Goal: Task Accomplishment & Management: Manage account settings

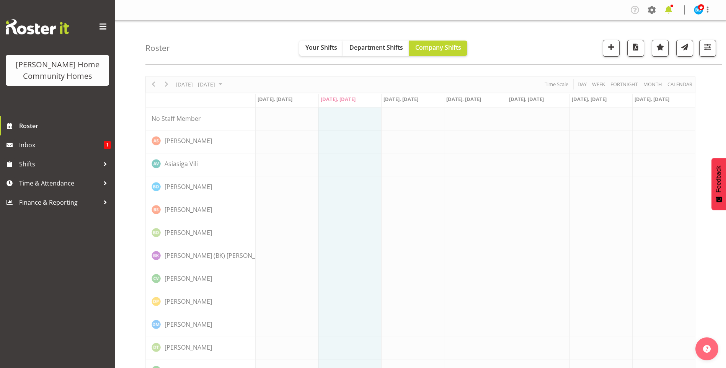
click at [669, 10] on span at bounding box center [669, 10] width 12 height 12
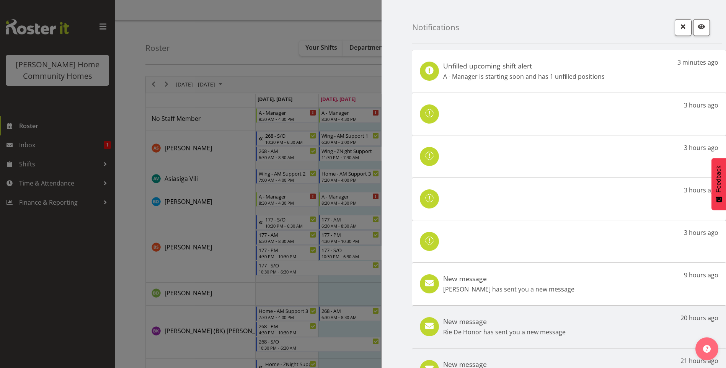
click at [500, 289] on p "Janen Jamodiong has sent you a new message" at bounding box center [508, 289] width 131 height 9
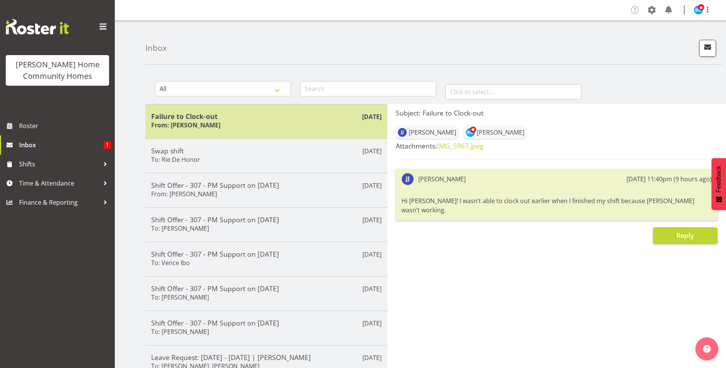
click at [195, 124] on h6 "From: [PERSON_NAME]" at bounding box center [185, 125] width 69 height 8
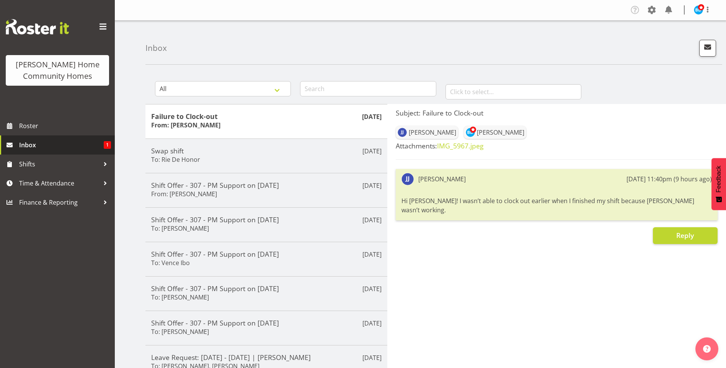
click at [75, 143] on span "Inbox" at bounding box center [61, 144] width 85 height 11
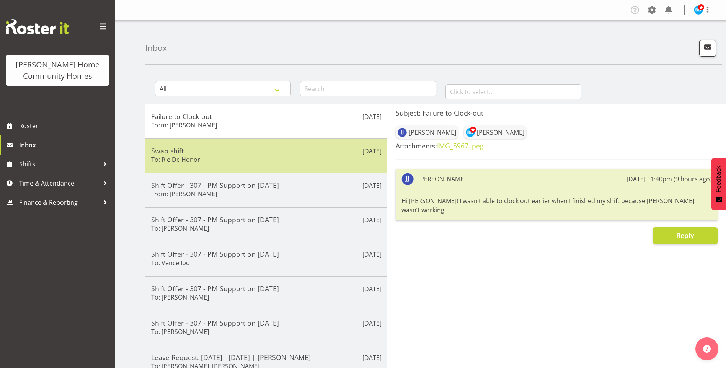
click at [218, 164] on div "Swap shift To: Rie De Honor" at bounding box center [266, 156] width 231 height 19
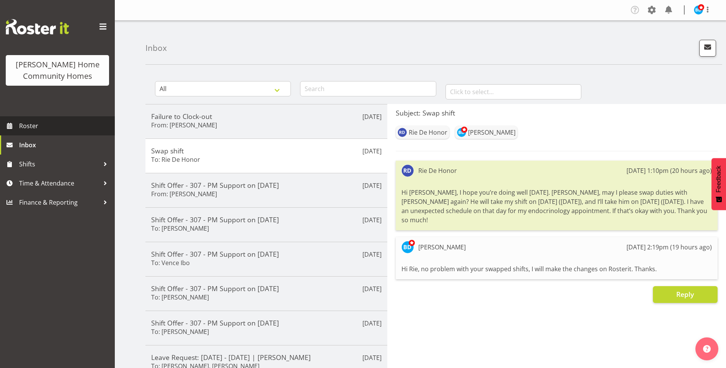
click at [34, 126] on span "Roster" at bounding box center [65, 125] width 92 height 11
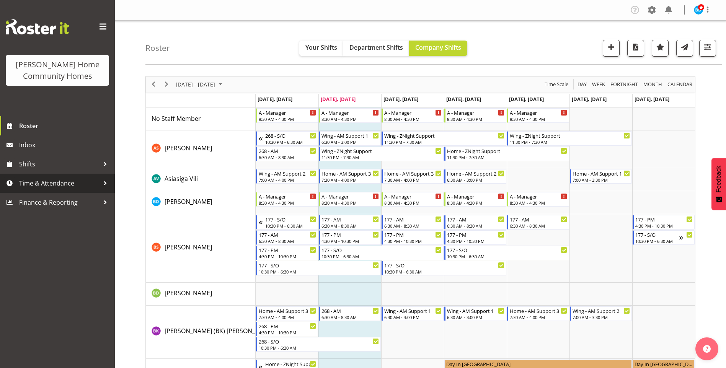
click at [41, 182] on span "Time & Attendance" at bounding box center [59, 183] width 80 height 11
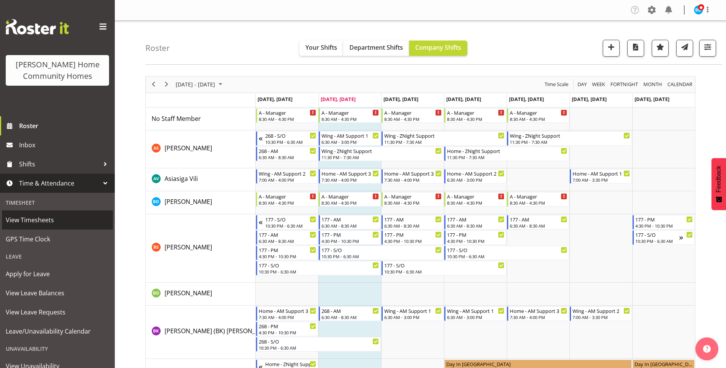
click at [48, 219] on span "View Timesheets" at bounding box center [57, 219] width 103 height 11
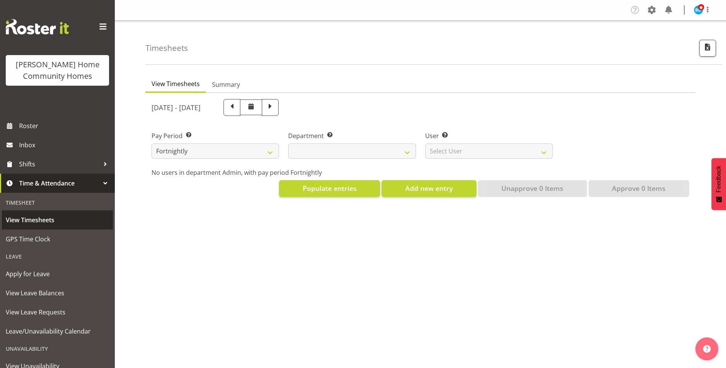
select select
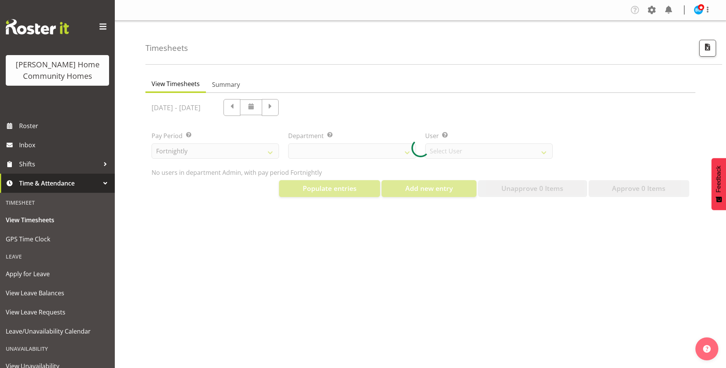
select select "8515"
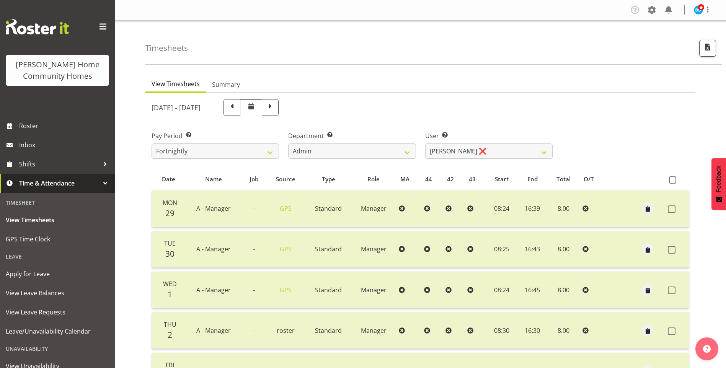
click at [275, 112] on span at bounding box center [270, 107] width 10 height 10
select select
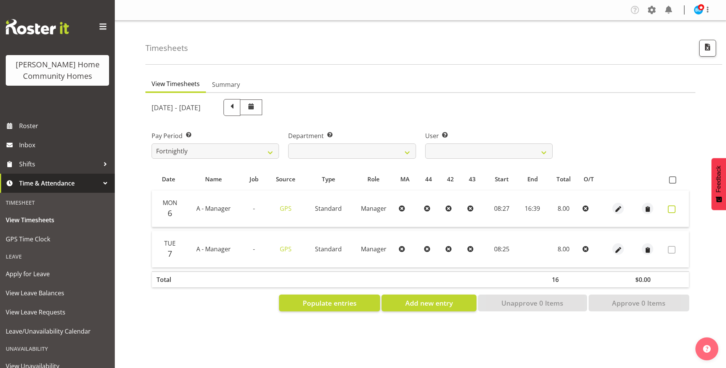
click at [672, 210] on span at bounding box center [672, 210] width 8 height 8
checkbox input "true"
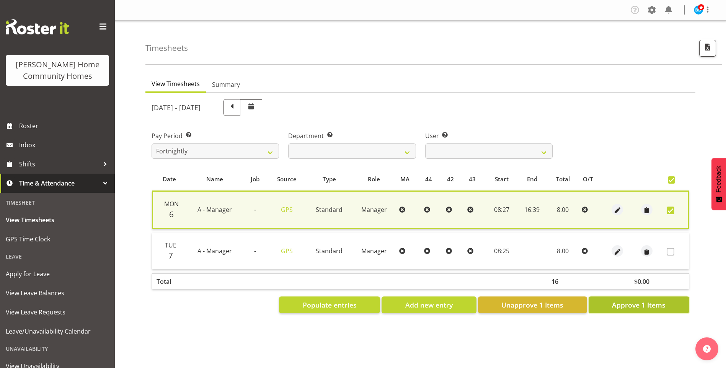
click at [628, 299] on button "Approve 1 Items" at bounding box center [639, 305] width 101 height 17
checkbox input "false"
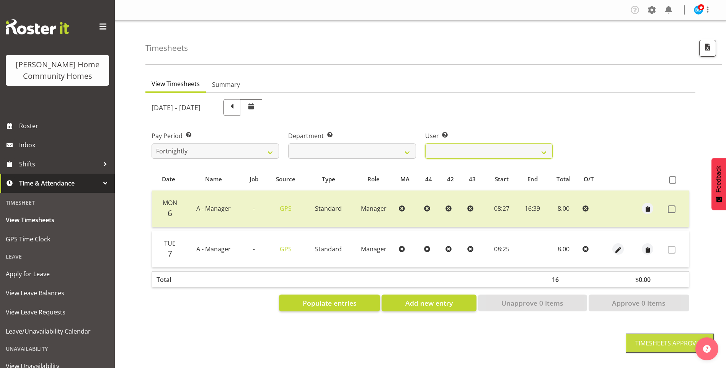
drag, startPoint x: 435, startPoint y: 153, endPoint x: 435, endPoint y: 160, distance: 6.5
click at [435, 153] on select "Barbara Dunlop ❌ Emily-Jayne Ashton ❌ Johanna Molina ❌ Kirsty Crossley ❌" at bounding box center [489, 151] width 128 height 15
select select "11346"
click at [425, 144] on select "Barbara Dunlop ❌ Emily-Jayne Ashton ❌ Johanna Molina ❌ Kirsty Crossley ❌" at bounding box center [489, 151] width 128 height 15
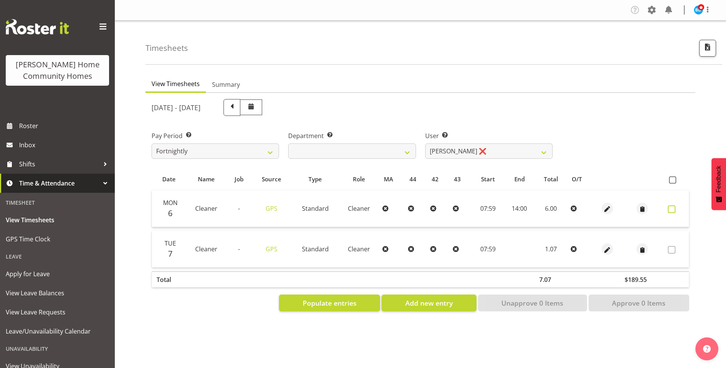
click at [672, 212] on span at bounding box center [672, 210] width 8 height 8
checkbox input "true"
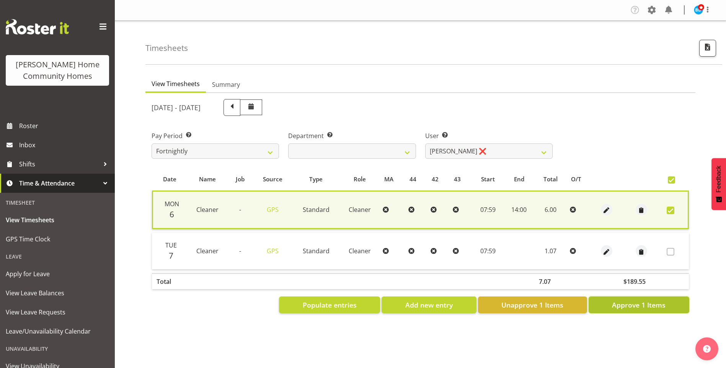
click at [655, 306] on span "Approve 1 Items" at bounding box center [639, 305] width 54 height 10
checkbox input "false"
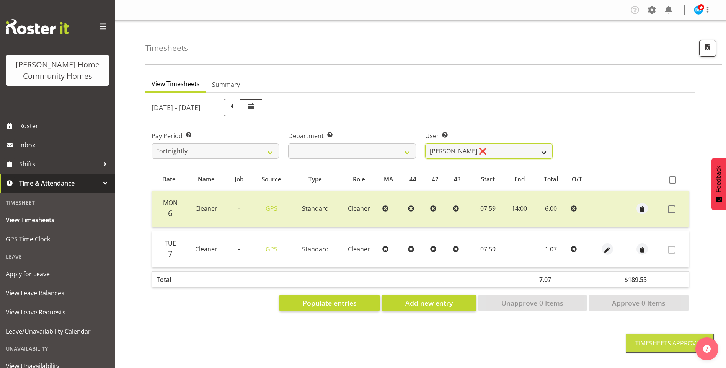
click at [466, 149] on select "Barbara Dunlop ❌ Emily-Jayne Ashton ❌ Johanna Molina ❌ Kirsty Crossley ❌" at bounding box center [489, 151] width 128 height 15
click at [425, 144] on select "Barbara Dunlop ❌ Emily-Jayne Ashton ❌ Johanna Molina ❌ Kirsty Crossley ❌" at bounding box center [489, 151] width 128 height 15
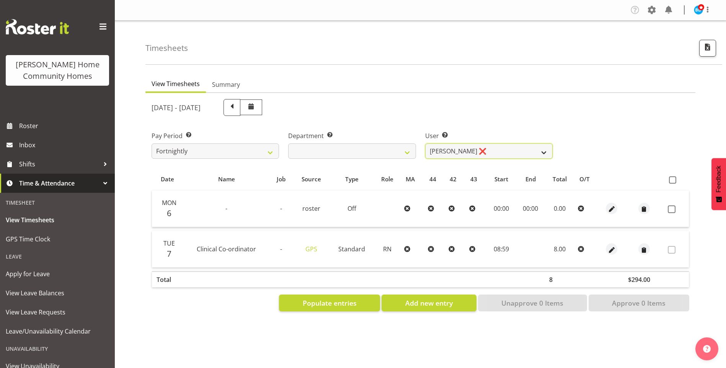
click at [455, 154] on select "Barbara Dunlop ❌ Emily-Jayne Ashton ❌ Johanna Molina ❌ Kirsty Crossley ❌" at bounding box center [489, 151] width 128 height 15
select select "8517"
click at [425, 144] on select "Barbara Dunlop ❌ Emily-Jayne Ashton ❌ Johanna Molina ❌ Kirsty Crossley ❌" at bounding box center [489, 151] width 128 height 15
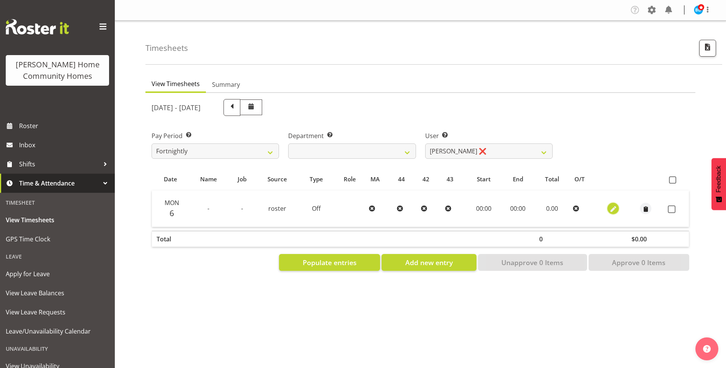
click at [610, 207] on span "button" at bounding box center [613, 209] width 9 height 9
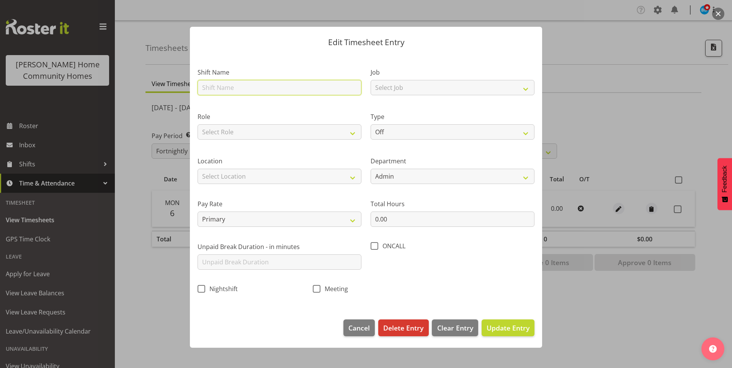
click at [232, 89] on input "text" at bounding box center [280, 87] width 164 height 15
type input "A - Manager"
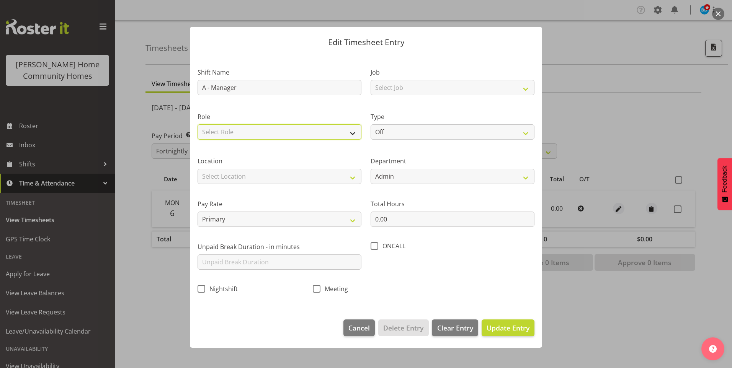
click at [217, 133] on select "Select Role Manager" at bounding box center [280, 131] width 164 height 15
select select "1215"
click at [198, 124] on select "Select Role Manager" at bounding box center [280, 131] width 164 height 15
click at [216, 176] on select "Select Location 177 Halswell Rd 268 Hendersons Rd 307 Hendersons Rd 309 Henders…" at bounding box center [280, 176] width 164 height 15
select select "1067"
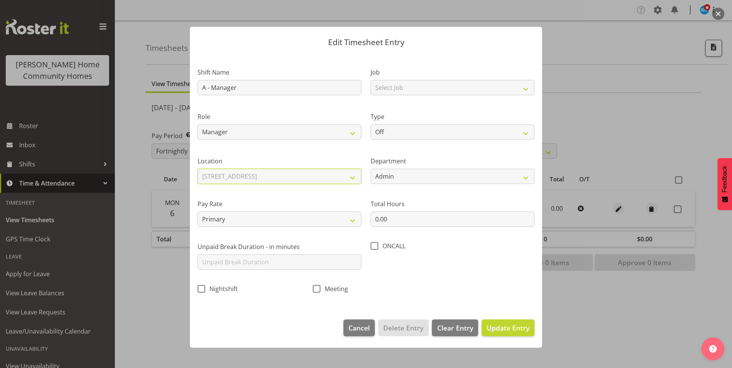
click at [198, 169] on select "Select Location 177 Halswell Rd 268 Hendersons Rd 307 Hendersons Rd 309 Henders…" at bounding box center [280, 176] width 164 height 15
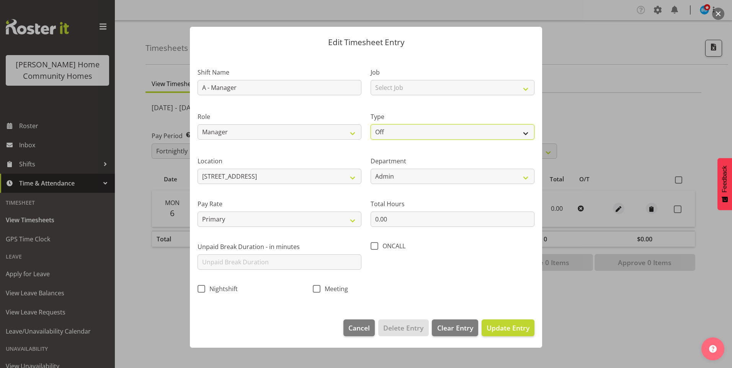
click at [416, 132] on select "Off Standard Public Holiday Public Holiday (Worked) Day In Lieu Annual Leave Si…" at bounding box center [453, 131] width 164 height 15
select select "Annual"
click at [371, 124] on select "Off Standard Public Holiday Public Holiday (Worked) Day In Lieu Annual Leave Si…" at bounding box center [453, 131] width 164 height 15
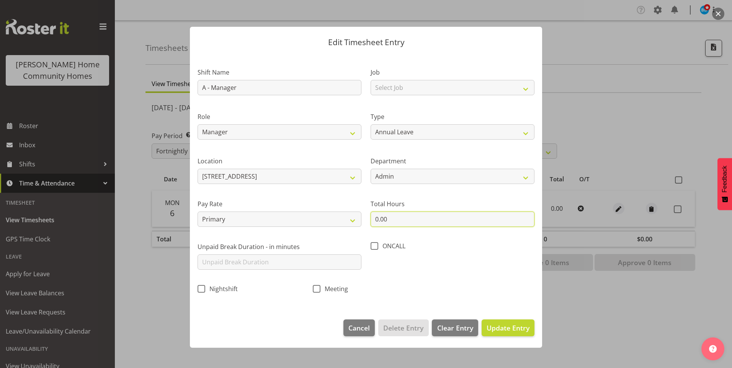
drag, startPoint x: 367, startPoint y: 217, endPoint x: 343, endPoint y: 210, distance: 24.6
click at [343, 210] on div "Shift Name A - Manager Job Select Job Floater Role Manager Type Off Standard Pu…" at bounding box center [366, 178] width 346 height 243
type input "8.00"
click at [512, 324] on span "Update Entry" at bounding box center [508, 328] width 43 height 9
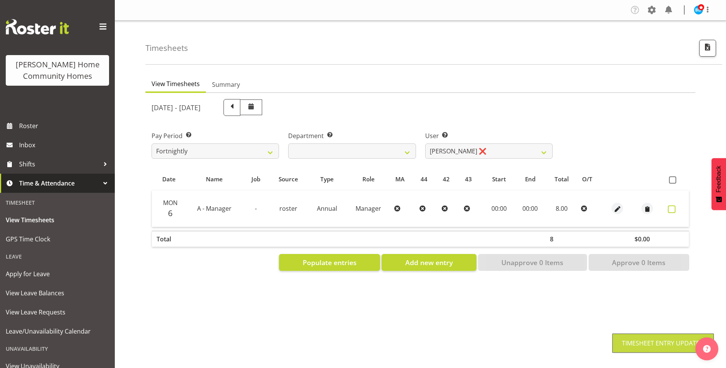
click at [673, 209] on span at bounding box center [672, 210] width 8 height 8
checkbox input "true"
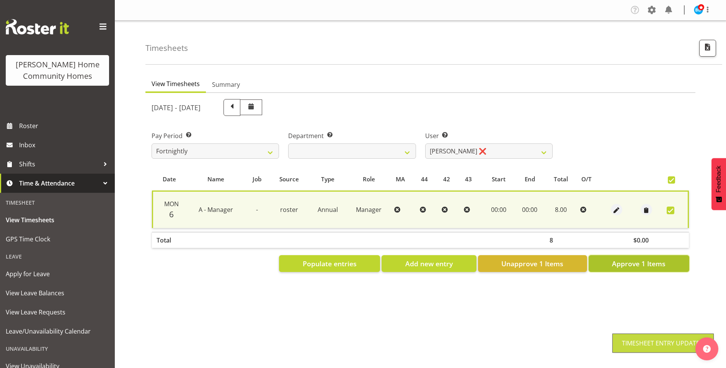
click at [655, 267] on span "Approve 1 Items" at bounding box center [639, 264] width 54 height 10
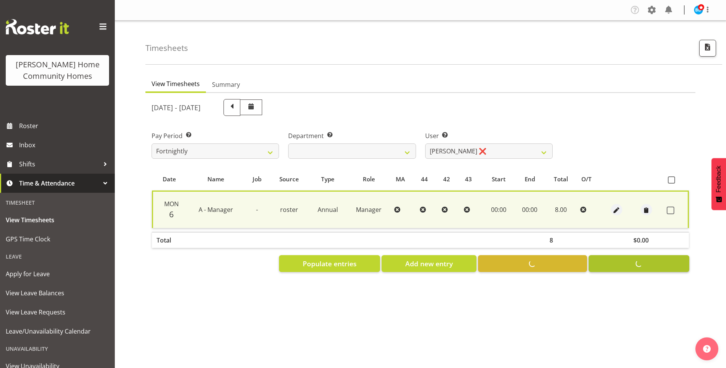
checkbox input "false"
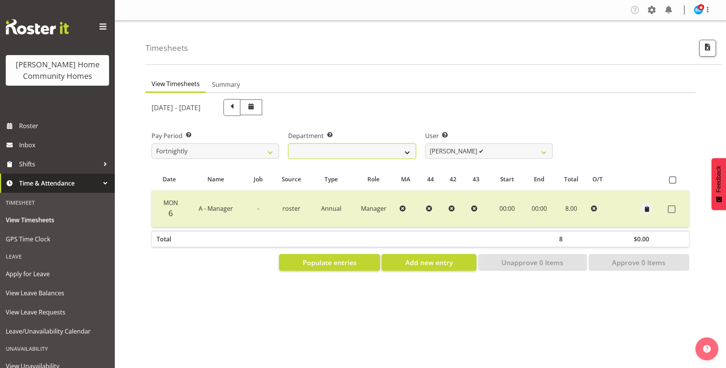
click at [314, 149] on select "Admin Homeside Houses Wingside" at bounding box center [352, 151] width 128 height 15
select select "746"
click at [288, 144] on select "Admin Homeside Houses Wingside" at bounding box center [352, 151] width 128 height 15
select select "8528"
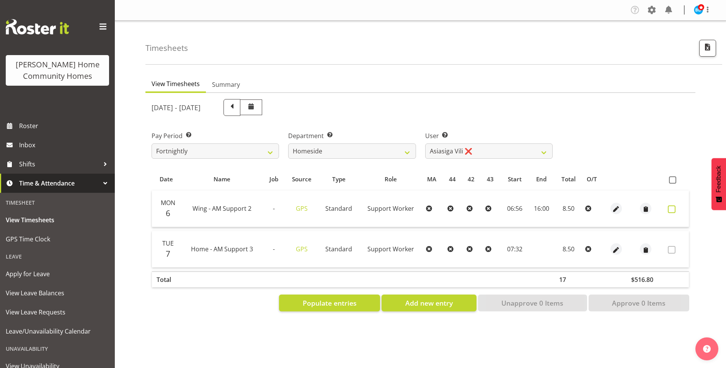
click at [678, 206] on label at bounding box center [674, 210] width 12 height 8
checkbox input "true"
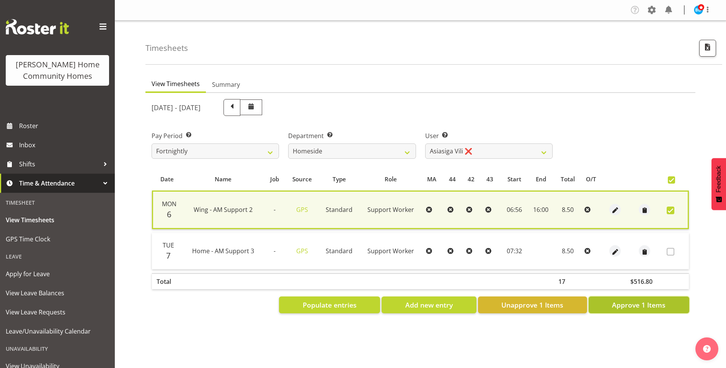
click at [646, 302] on span "Approve 1 Items" at bounding box center [639, 305] width 54 height 10
checkbox input "false"
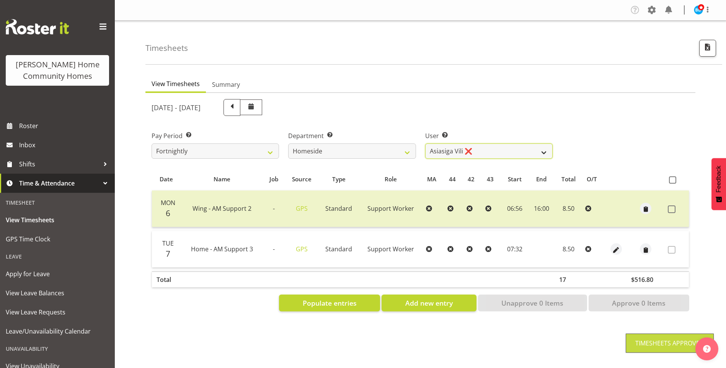
click at [445, 155] on select "Asiasiga Vili ❌ Billie-Rose Dunlop ❌ Brijesh (BK) Kachhadiya ❌ Cheenee Vargas ❌…" at bounding box center [489, 151] width 128 height 15
select select "8539"
click at [425, 144] on select "Asiasiga Vili ❌ Billie-Rose Dunlop ❌ Brijesh (BK) Kachhadiya ❌ Cheenee Vargas ❌…" at bounding box center [489, 151] width 128 height 15
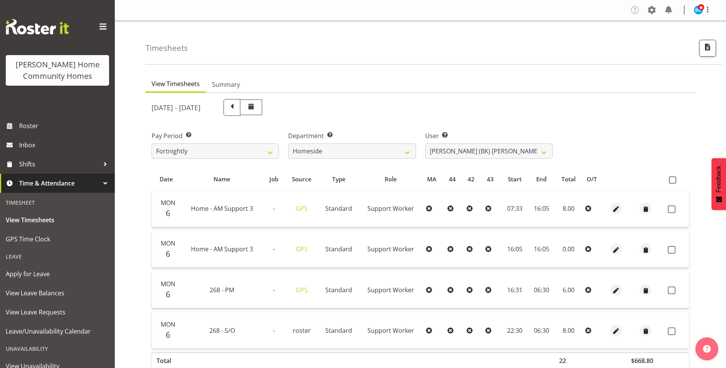
click at [674, 214] on td at bounding box center [677, 209] width 24 height 37
click at [674, 209] on span at bounding box center [672, 210] width 8 height 8
checkbox input "true"
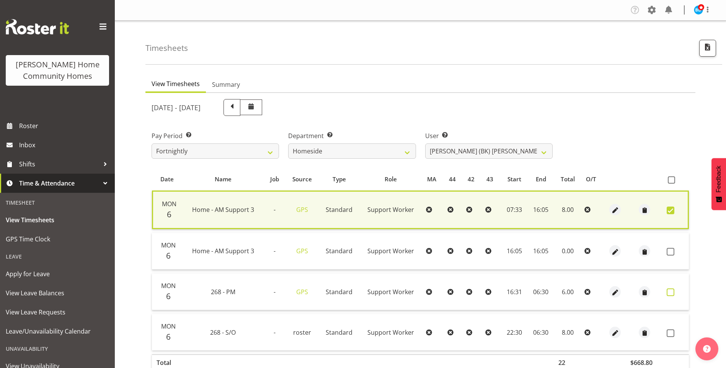
click at [670, 294] on span at bounding box center [671, 293] width 8 height 8
checkbox input "true"
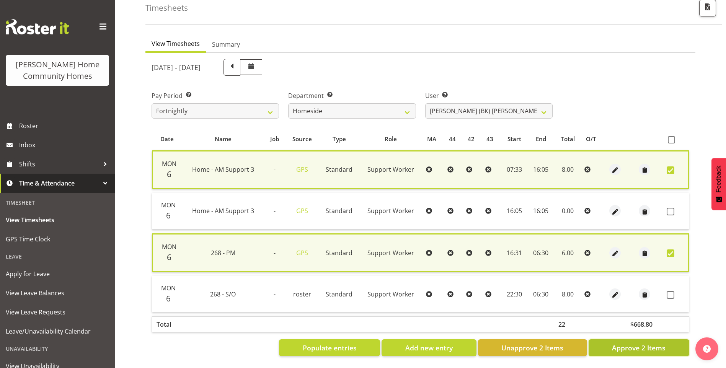
click at [658, 345] on span "Approve 2 Items" at bounding box center [639, 348] width 54 height 10
checkbox input "false"
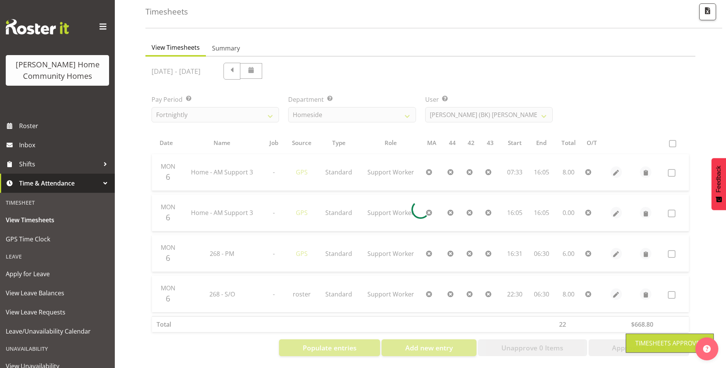
scroll to position [42, 0]
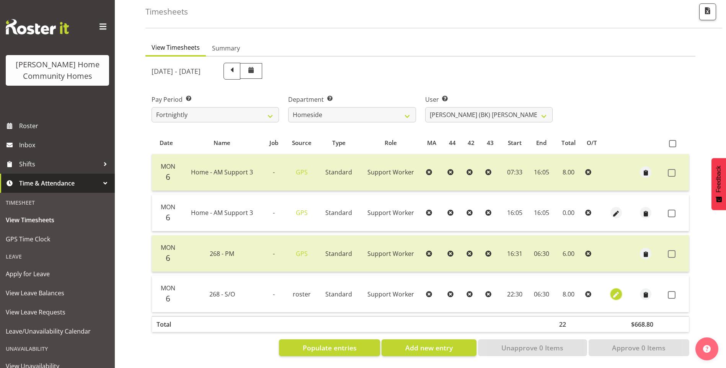
click at [616, 291] on span "button" at bounding box center [616, 295] width 9 height 9
select select "Standard"
select select "748"
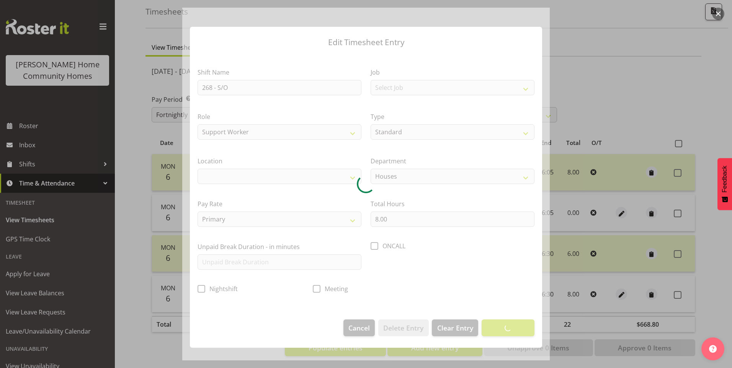
select select "1069"
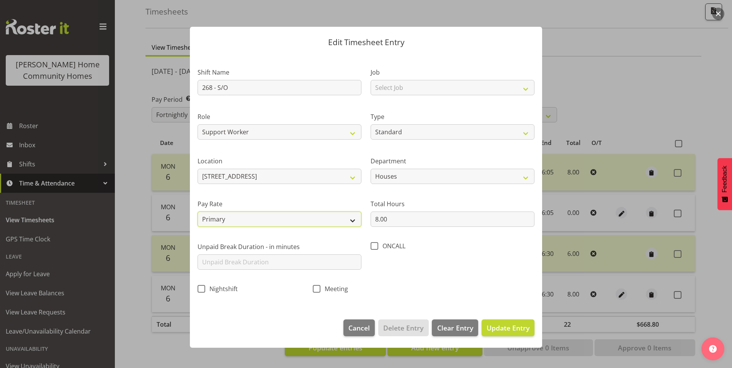
click at [224, 219] on select "Primary Secondary Tertiary Fourth Fifth" at bounding box center [280, 219] width 164 height 15
select select "secondary"
click at [198, 212] on select "Primary Secondary Tertiary Fourth Fifth" at bounding box center [280, 219] width 164 height 15
click at [503, 328] on span "Update Entry" at bounding box center [508, 328] width 43 height 9
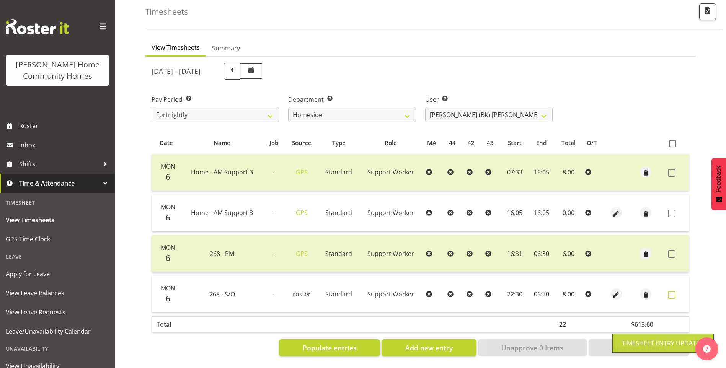
click at [672, 291] on span at bounding box center [672, 295] width 8 height 8
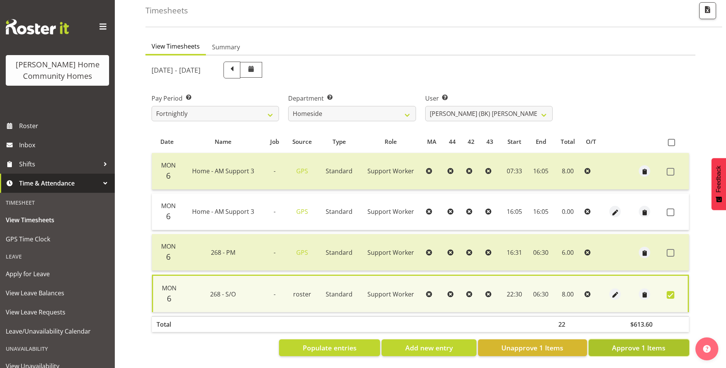
click at [634, 343] on span "Approve 1 Items" at bounding box center [639, 348] width 54 height 10
checkbox input "false"
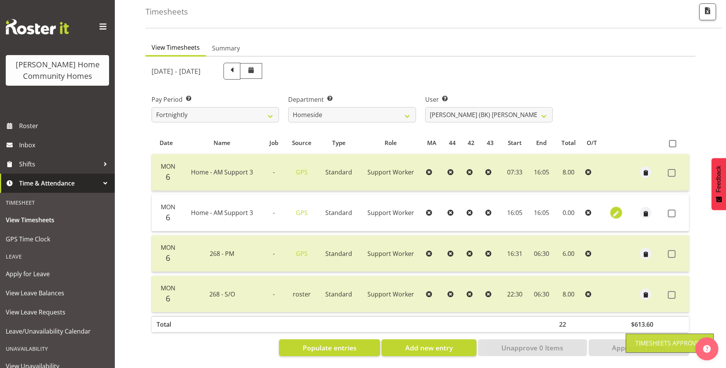
click at [615, 209] on span "button" at bounding box center [616, 213] width 9 height 9
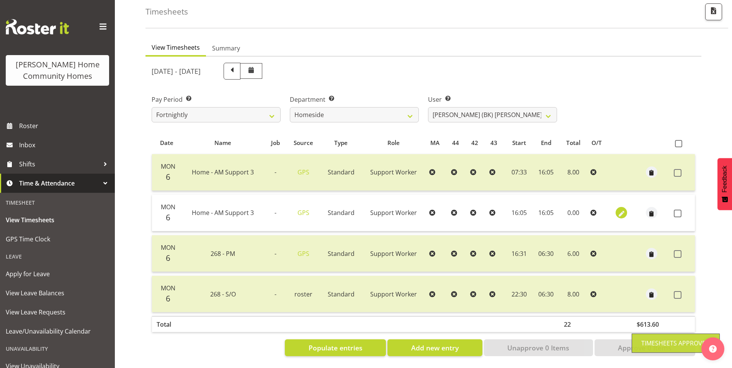
select select "Standard"
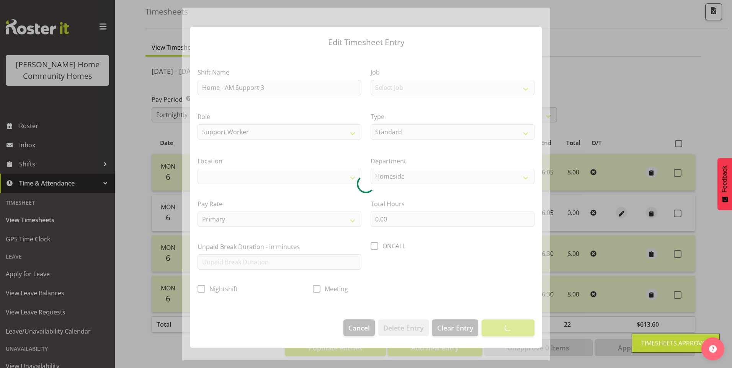
select select "1067"
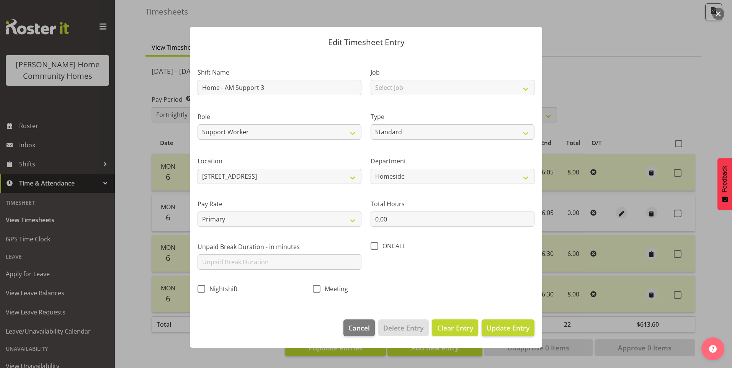
click at [466, 327] on span "Clear Entry" at bounding box center [455, 328] width 36 height 10
select select "Off"
type input "0"
select select
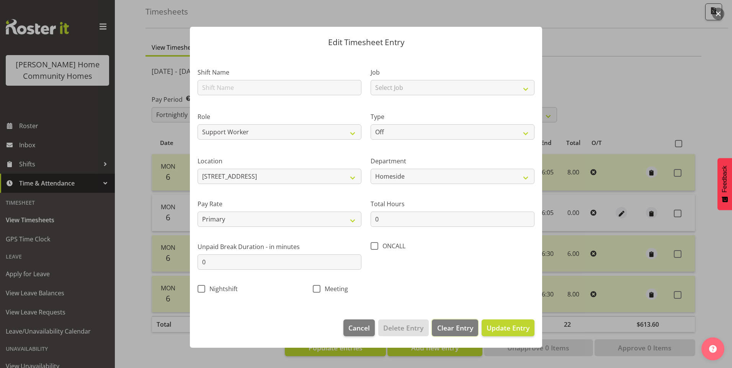
select select
click at [403, 325] on span "Delete Entry" at bounding box center [403, 328] width 40 height 10
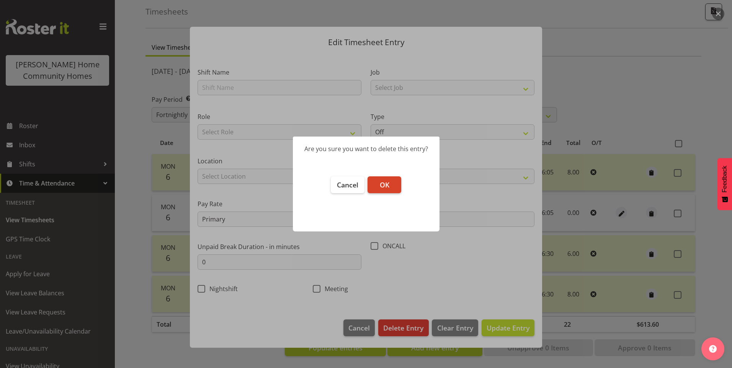
click at [376, 179] on button "OK" at bounding box center [385, 185] width 34 height 17
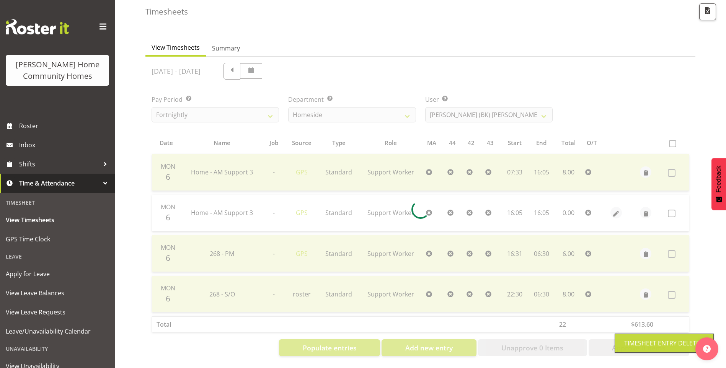
scroll to position [14, 0]
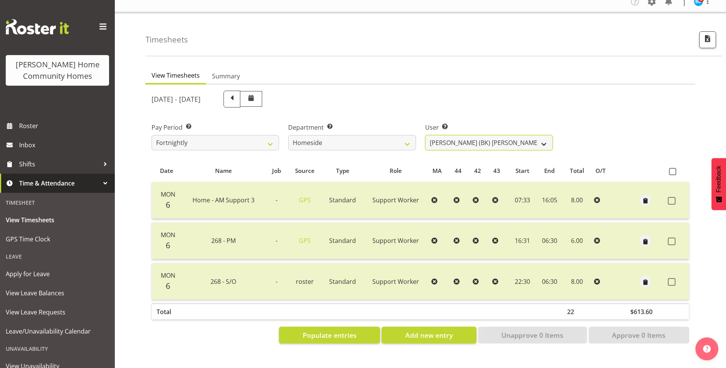
click at [444, 136] on select "Asiasiga Vili ❌ Billie-Rose Dunlop ❌ Brijesh (BK) Kachhadiya ❌ Cheenee Vargas ❌…" at bounding box center [489, 142] width 128 height 15
select select "8657"
click at [425, 135] on select "Asiasiga Vili ❌ Billie-Rose Dunlop ❌ Brijesh (BK) Kachhadiya ❌ Cheenee Vargas ❌…" at bounding box center [489, 142] width 128 height 15
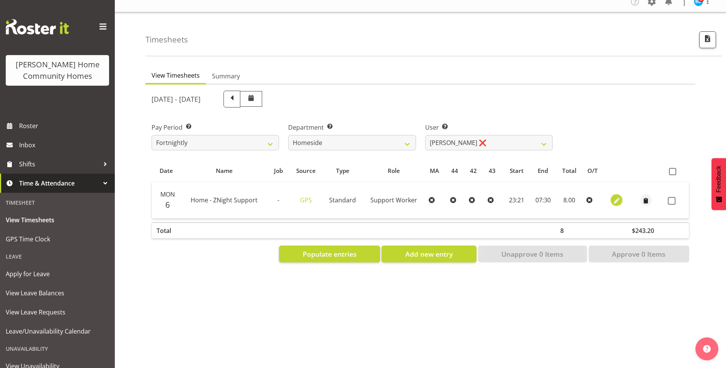
click at [618, 197] on span "button" at bounding box center [617, 201] width 9 height 9
select select "Standard"
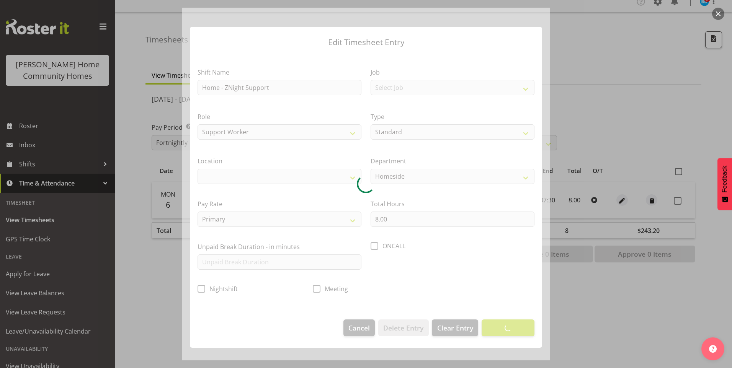
select select "1067"
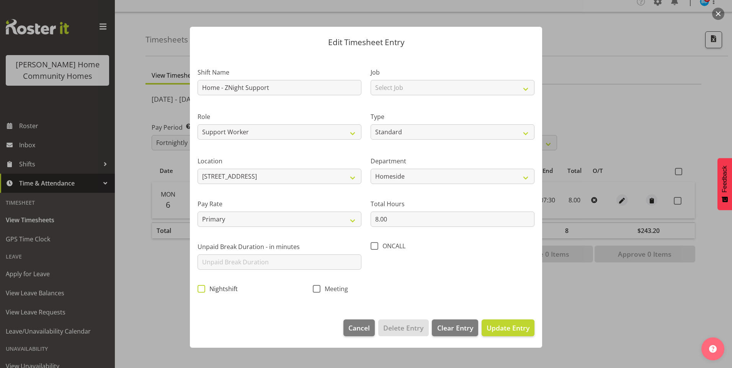
click at [203, 287] on span at bounding box center [202, 289] width 8 height 8
click at [203, 287] on input "Nightshift" at bounding box center [200, 288] width 5 height 5
checkbox input "true"
click at [502, 325] on span "Update Entry" at bounding box center [508, 328] width 43 height 9
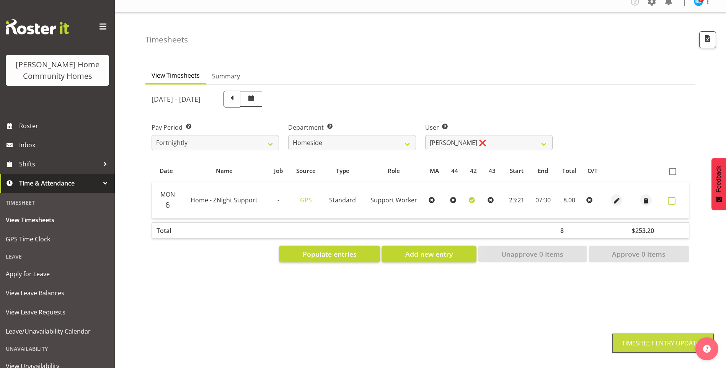
click at [674, 197] on span at bounding box center [672, 201] width 8 height 8
checkbox input "true"
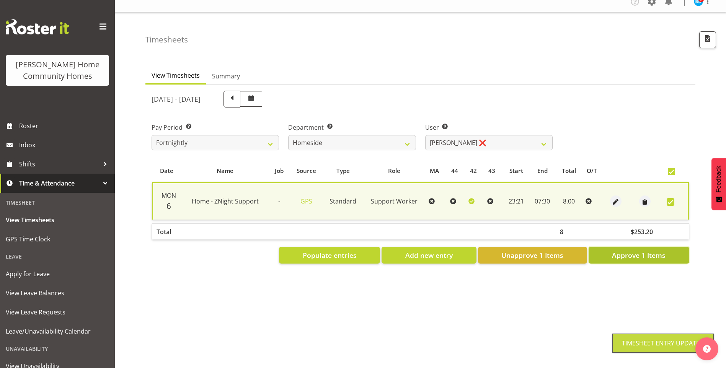
click at [664, 247] on button "Approve 1 Items" at bounding box center [639, 255] width 101 height 17
checkbox input "false"
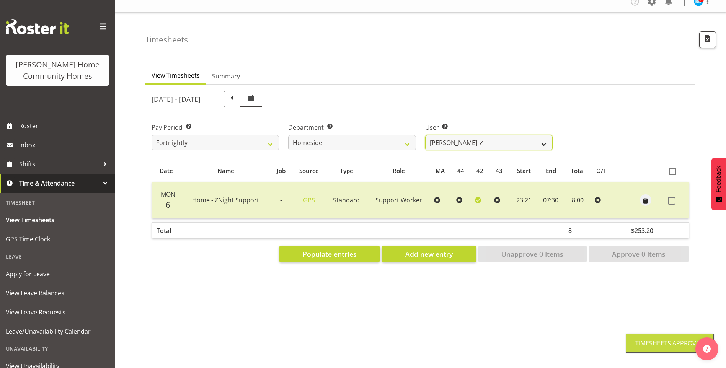
drag, startPoint x: 446, startPoint y: 137, endPoint x: 449, endPoint y: 144, distance: 8.1
click at [446, 137] on select "Asiasiga Vili ❌ Billie-Rose Dunlop ❌ Brijesh (BK) Kachhadiya ✔ Cheenee Vargas ✔…" at bounding box center [489, 142] width 128 height 15
select select "8534"
click at [425, 135] on select "Asiasiga Vili ❌ Billie-Rose Dunlop ❌ Brijesh (BK) Kachhadiya ✔ Cheenee Vargas ✔…" at bounding box center [489, 142] width 128 height 15
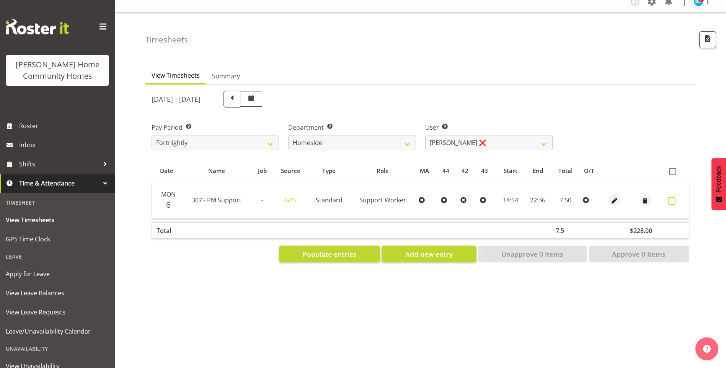
click at [673, 197] on span at bounding box center [672, 201] width 8 height 8
checkbox input "true"
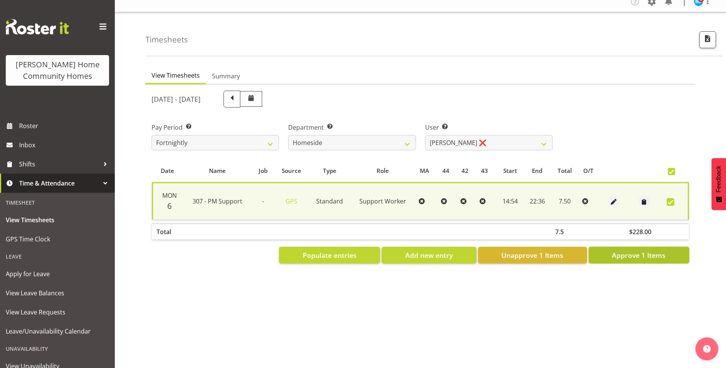
click at [661, 250] on span "Approve 1 Items" at bounding box center [639, 255] width 54 height 10
checkbox input "false"
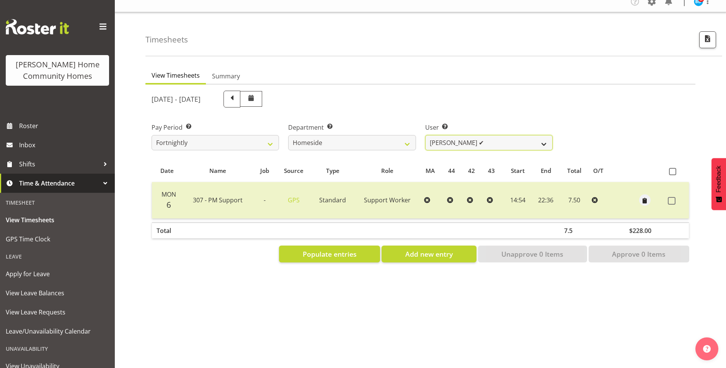
click at [451, 135] on select "Asiasiga Vili ❌ Billie-Rose Dunlop ❌ Brijesh (BK) Kachhadiya ✔ Cheenee Vargas ✔…" at bounding box center [489, 142] width 128 height 15
select select "10096"
click at [425, 135] on select "Asiasiga Vili ❌ Billie-Rose Dunlop ❌ Brijesh (BK) Kachhadiya ✔ Cheenee Vargas ✔…" at bounding box center [489, 142] width 128 height 15
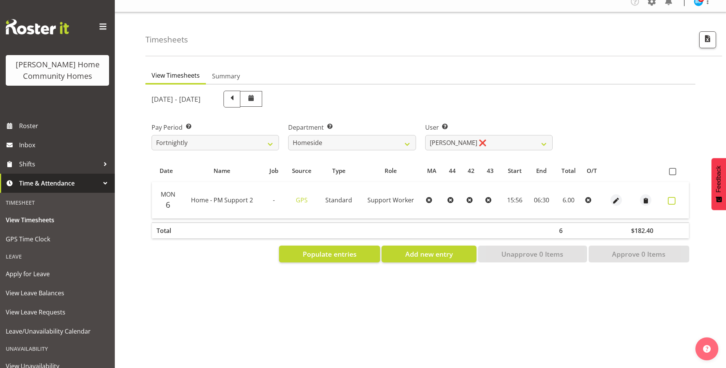
click at [674, 197] on span at bounding box center [672, 201] width 8 height 8
checkbox input "true"
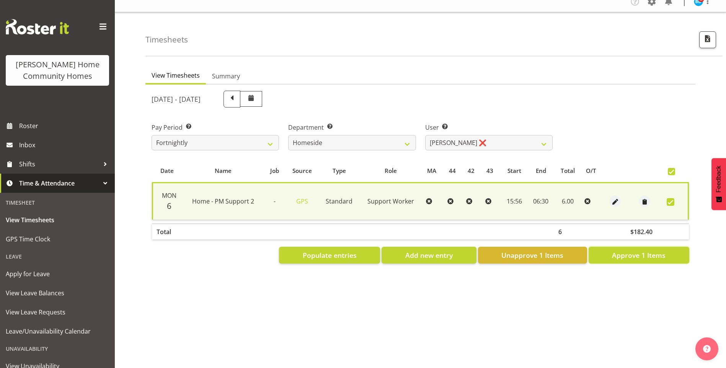
click at [656, 250] on span "Approve 1 Items" at bounding box center [639, 255] width 54 height 10
checkbox input "false"
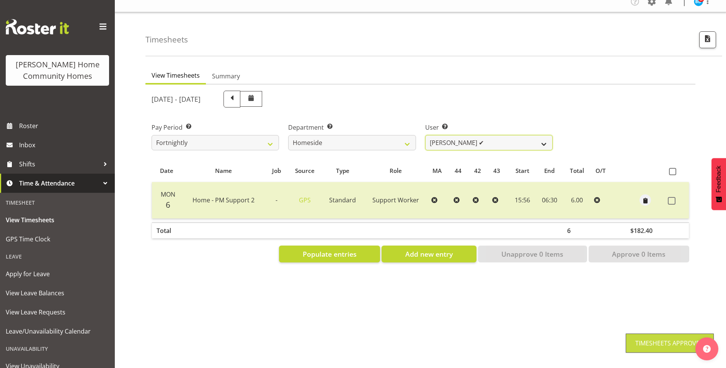
click at [448, 137] on select "Asiasiga Vili ❌ Billie-Rose Dunlop ❌ Brijesh (BK) Kachhadiya ✔ Cheenee Vargas ✔…" at bounding box center [489, 142] width 128 height 15
click at [425, 135] on select "Asiasiga Vili ❌ Billie-Rose Dunlop ❌ Brijesh (BK) Kachhadiya ✔ Cheenee Vargas ✔…" at bounding box center [489, 142] width 128 height 15
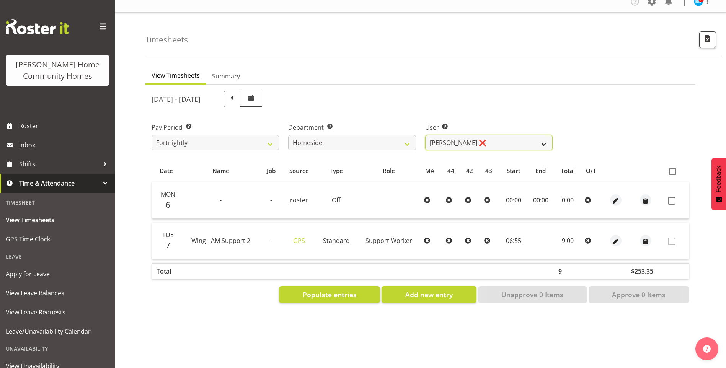
click at [451, 135] on select "Asiasiga Vili ❌ Billie-Rose Dunlop ❌ Brijesh (BK) Kachhadiya ✔ Cheenee Vargas ✔…" at bounding box center [489, 142] width 128 height 15
select select "8533"
click at [425, 135] on select "Asiasiga Vili ❌ Billie-Rose Dunlop ❌ Brijesh (BK) Kachhadiya ✔ Cheenee Vargas ✔…" at bounding box center [489, 142] width 128 height 15
click at [670, 197] on span at bounding box center [672, 201] width 8 height 8
checkbox input "true"
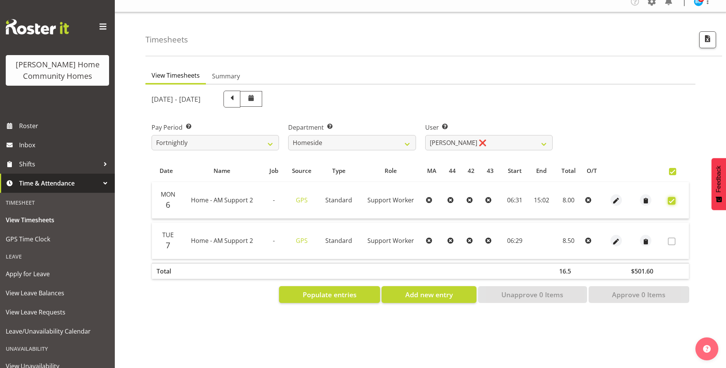
checkbox input "true"
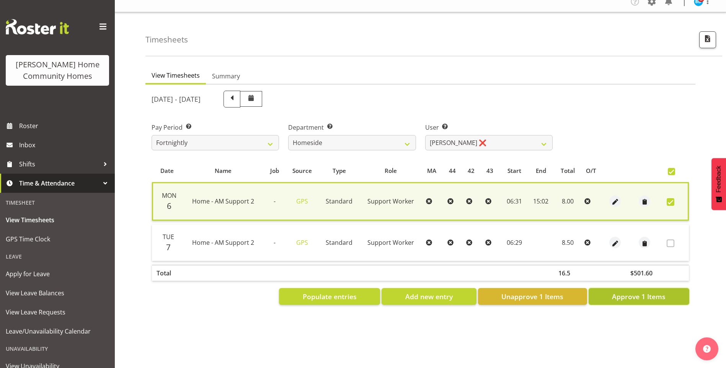
click at [634, 292] on span "Approve 1 Items" at bounding box center [639, 297] width 54 height 10
checkbox input "false"
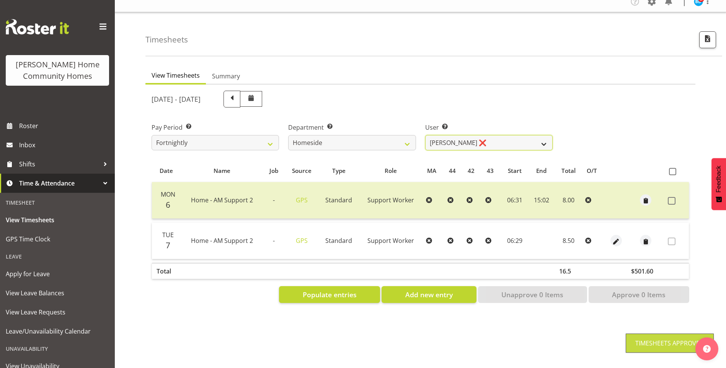
click at [452, 136] on select "Asiasiga Vili ❌ Billie-Rose Dunlop ❌ Brijesh (BK) Kachhadiya ✔ Cheenee Vargas ✔…" at bounding box center [489, 142] width 128 height 15
select select "10523"
click at [425, 135] on select "Asiasiga Vili ❌ Billie-Rose Dunlop ❌ Brijesh (BK) Kachhadiya ✔ Cheenee Vargas ✔…" at bounding box center [489, 142] width 128 height 15
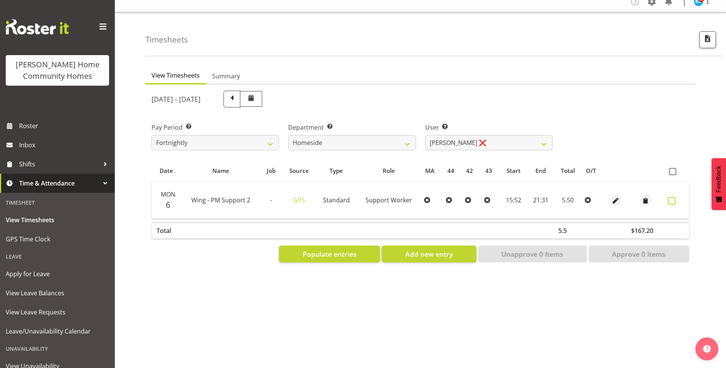
click at [671, 197] on span at bounding box center [672, 201] width 8 height 8
checkbox input "true"
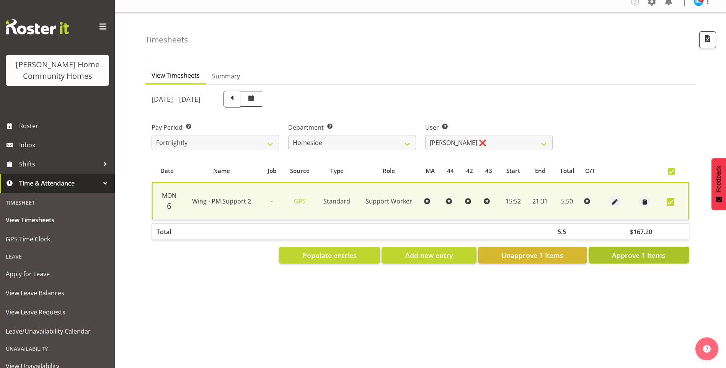
click at [659, 250] on span "Approve 1 Items" at bounding box center [639, 255] width 54 height 10
checkbox input "false"
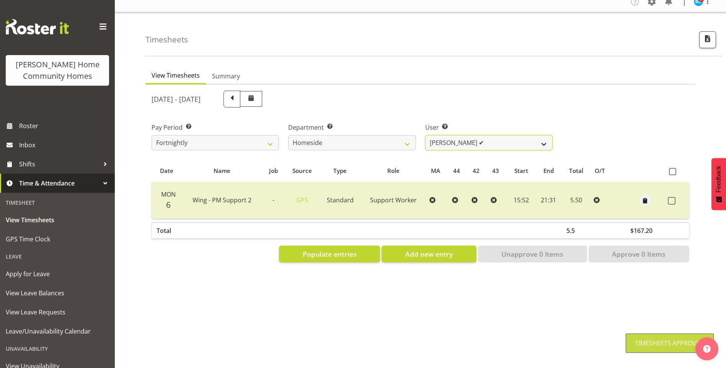
click at [457, 137] on select "Asiasiga Vili ❌ Billie-Rose Dunlop ❌ Brijesh (BK) Kachhadiya ✔ Cheenee Vargas ✔…" at bounding box center [489, 142] width 128 height 15
click at [425, 135] on select "Asiasiga Vili ❌ Billie-Rose Dunlop ❌ Brijesh (BK) Kachhadiya ✔ Cheenee Vargas ✔…" at bounding box center [489, 142] width 128 height 15
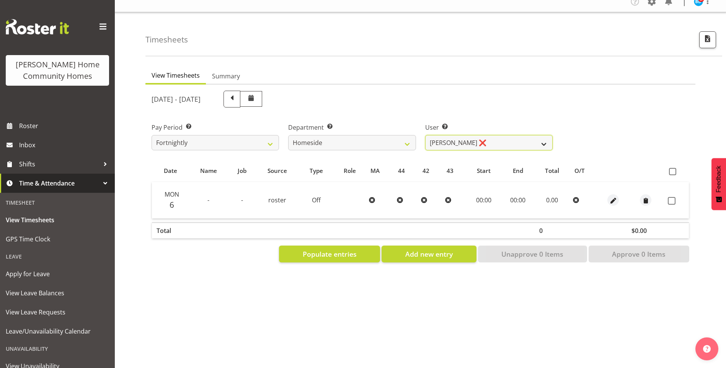
click at [446, 135] on select "Asiasiga Vili ❌ Billie-Rose Dunlop ❌ Brijesh (BK) Kachhadiya ✔ Cheenee Vargas ✔…" at bounding box center [489, 142] width 128 height 15
click at [425, 135] on select "Asiasiga Vili ❌ Billie-Rose Dunlop ❌ Brijesh (BK) Kachhadiya ✔ Cheenee Vargas ✔…" at bounding box center [489, 142] width 128 height 15
click at [448, 135] on select "Asiasiga Vili ❌ Billie-Rose Dunlop ❌ Brijesh (BK) Kachhadiya ✔ Cheenee Vargas ✔…" at bounding box center [489, 142] width 128 height 15
select select "10443"
click at [425, 135] on select "Asiasiga Vili ❌ Billie-Rose Dunlop ❌ Brijesh (BK) Kachhadiya ✔ Cheenee Vargas ✔…" at bounding box center [489, 142] width 128 height 15
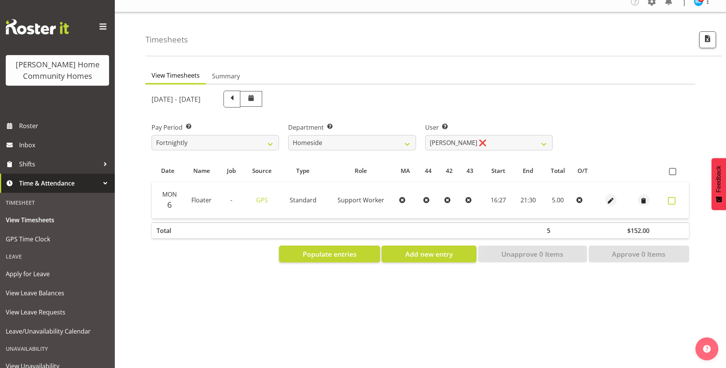
click at [670, 197] on span at bounding box center [672, 201] width 8 height 8
checkbox input "true"
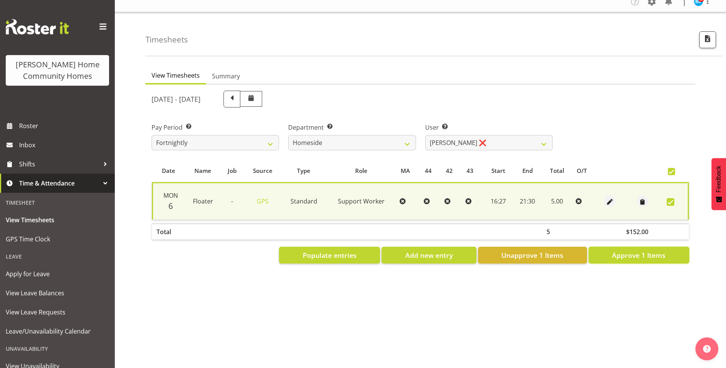
drag, startPoint x: 660, startPoint y: 254, endPoint x: 638, endPoint y: 239, distance: 26.4
click at [659, 254] on span "Approve 1 Items" at bounding box center [639, 255] width 54 height 10
checkbox input "false"
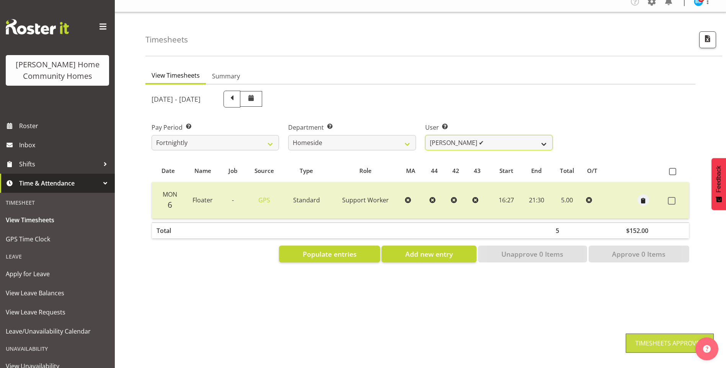
click at [443, 139] on select "Asiasiga Vili ❌ Billie-Rose Dunlop ❌ Brijesh (BK) Kachhadiya ✔ Cheenee Vargas ✔…" at bounding box center [489, 142] width 128 height 15
select select "8540"
click at [425, 135] on select "Asiasiga Vili ❌ Billie-Rose Dunlop ❌ Brijesh (BK) Kachhadiya ✔ Cheenee Vargas ✔…" at bounding box center [489, 142] width 128 height 15
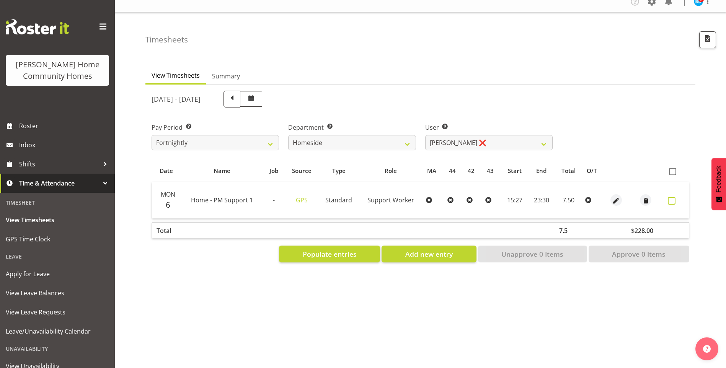
click at [670, 197] on span at bounding box center [672, 201] width 8 height 8
checkbox input "true"
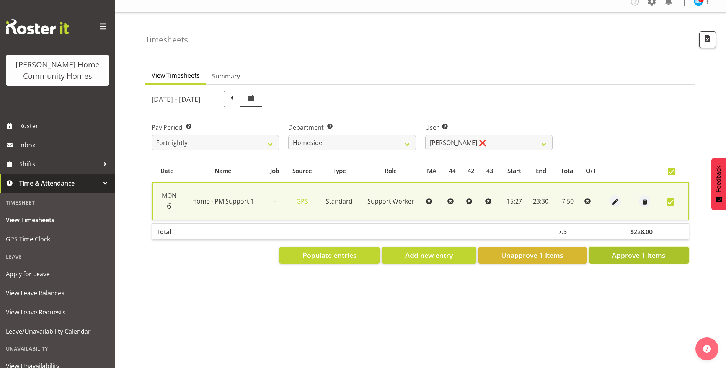
click at [645, 250] on span "Approve 1 Items" at bounding box center [639, 255] width 54 height 10
checkbox input "false"
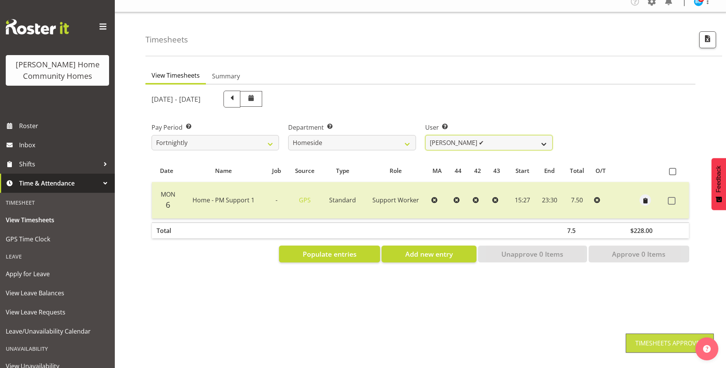
click at [452, 139] on select "Asiasiga Vili ❌ Billie-Rose Dunlop ❌ Brijesh (BK) Kachhadiya ✔ Cheenee Vargas ✔…" at bounding box center [489, 142] width 128 height 15
select select "8527"
click at [425, 135] on select "Asiasiga Vili ❌ Billie-Rose Dunlop ❌ Brijesh (BK) Kachhadiya ✔ Cheenee Vargas ✔…" at bounding box center [489, 142] width 128 height 15
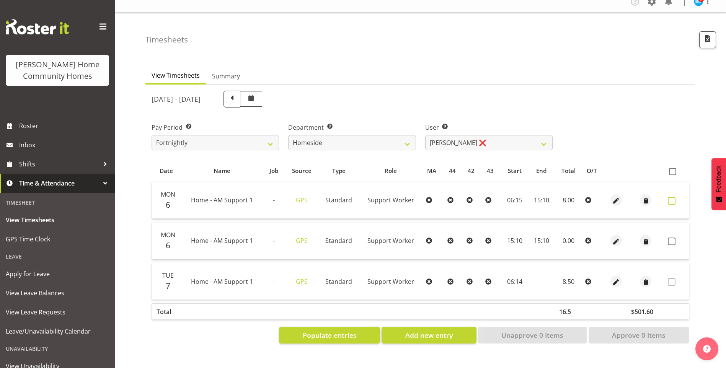
click at [674, 197] on span at bounding box center [672, 201] width 8 height 8
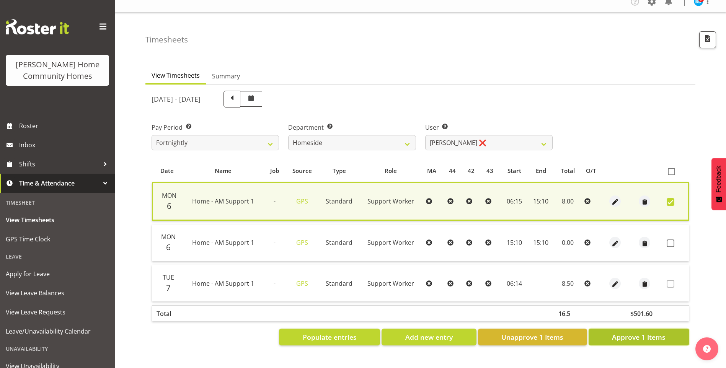
click at [641, 332] on span "Approve 1 Items" at bounding box center [639, 337] width 54 height 10
checkbox input "false"
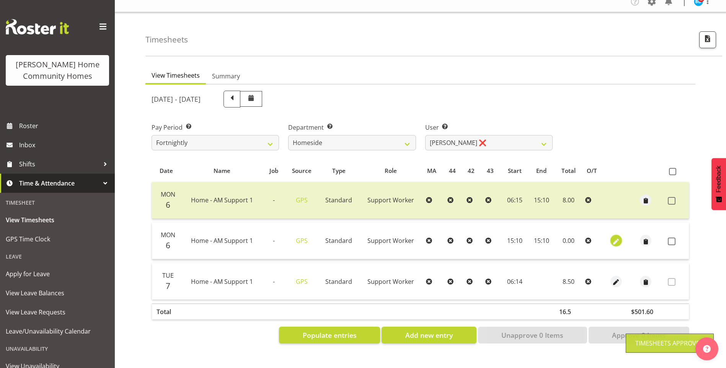
click at [616, 237] on span "button" at bounding box center [616, 241] width 9 height 9
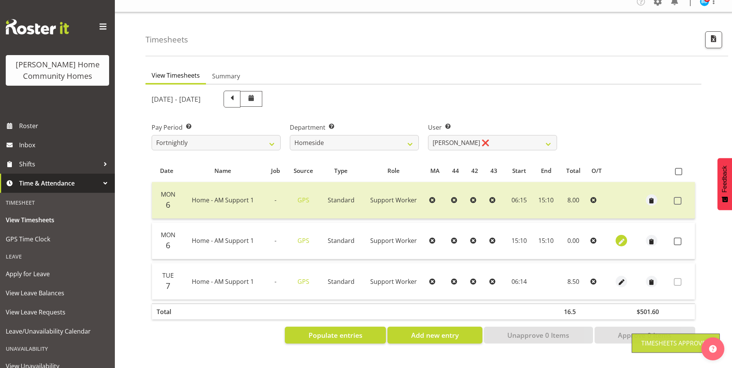
select select "Standard"
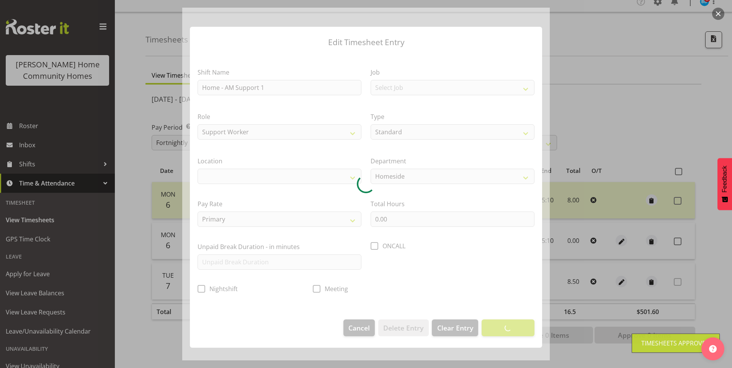
select select "1067"
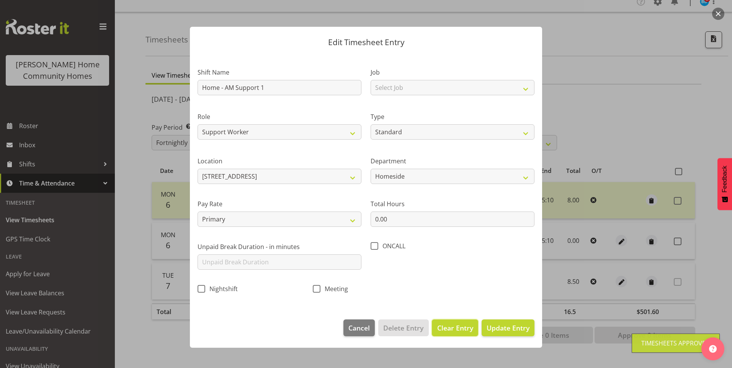
drag, startPoint x: 457, startPoint y: 328, endPoint x: 433, endPoint y: 327, distance: 23.4
click at [456, 328] on span "Clear Entry" at bounding box center [455, 328] width 36 height 10
select select "Off"
type input "0"
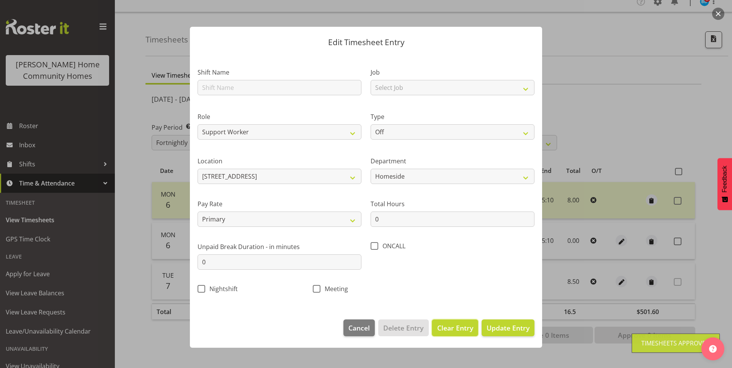
select select
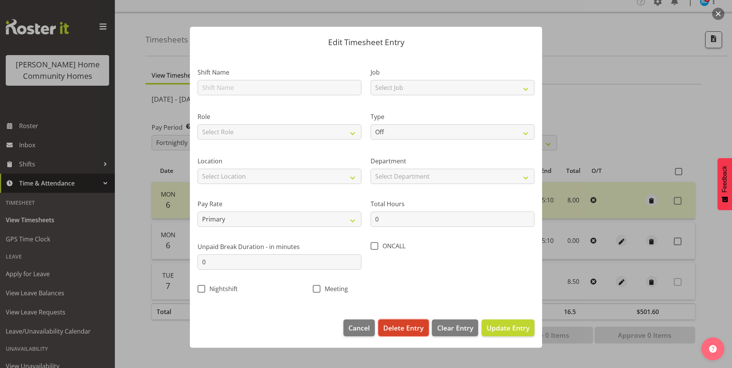
click at [417, 324] on span "Delete Entry" at bounding box center [403, 328] width 40 height 10
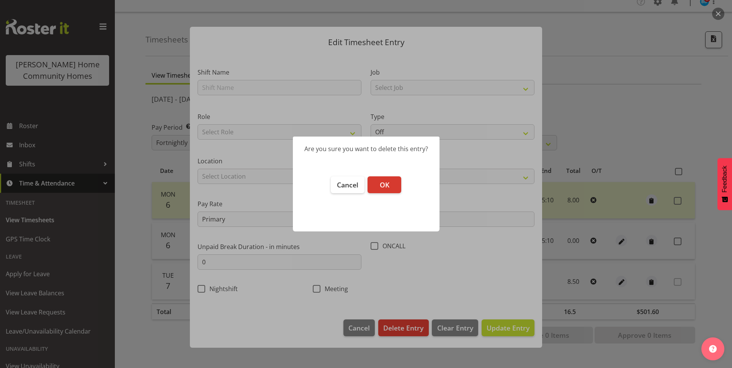
drag, startPoint x: 382, startPoint y: 185, endPoint x: 441, endPoint y: 185, distance: 59.3
click at [383, 185] on span "OK" at bounding box center [385, 184] width 10 height 9
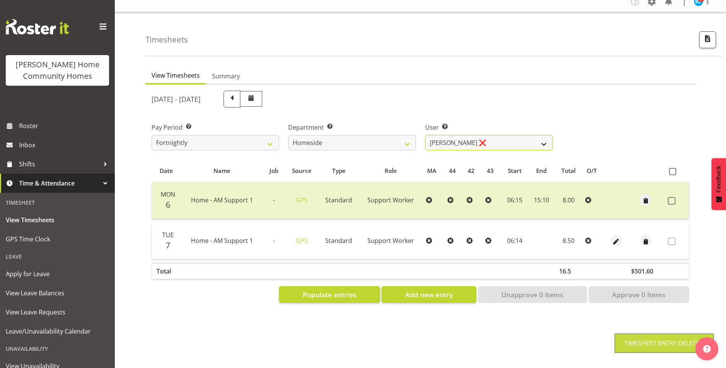
click at [487, 141] on select "Asiasiga Vili ❌ Billie-Rose Dunlop ❌ Brijesh (BK) Kachhadiya ✔ Cheenee Vargas ✔…" at bounding box center [489, 142] width 128 height 15
select select "8543"
click at [425, 135] on select "Asiasiga Vili ❌ Billie-Rose Dunlop ❌ Brijesh (BK) Kachhadiya ✔ Cheenee Vargas ✔…" at bounding box center [489, 142] width 128 height 15
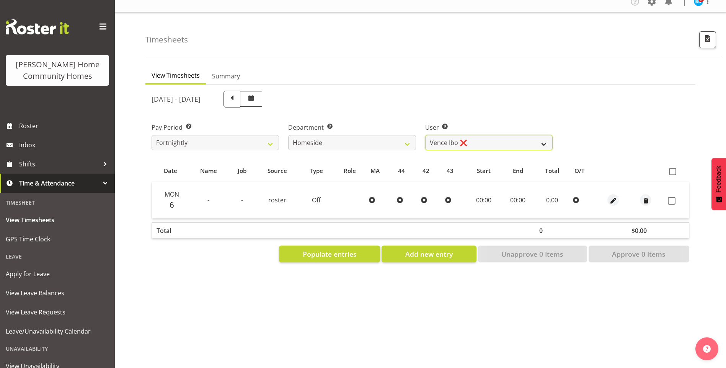
click at [444, 135] on select "Asiasiga Vili ❌ Billie-Rose Dunlop ❌ Brijesh (BK) Kachhadiya ✔ Cheenee Vargas ✔…" at bounding box center [489, 142] width 128 height 15
click at [334, 138] on select "Admin Homeside Houses Wingside" at bounding box center [352, 142] width 128 height 15
select select "748"
click at [288, 135] on select "Admin Homeside Houses Wingside" at bounding box center [352, 142] width 128 height 15
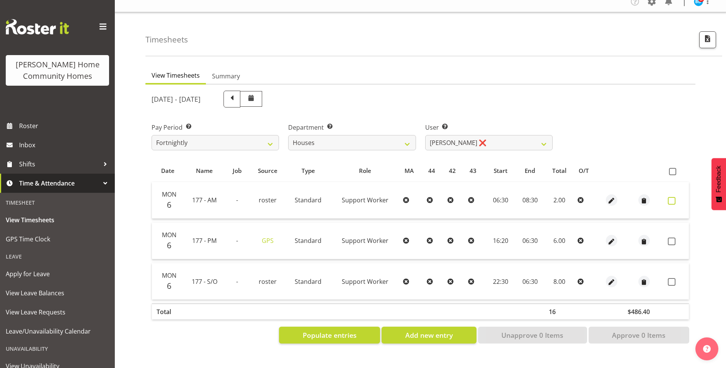
click at [674, 197] on span at bounding box center [672, 201] width 8 height 8
checkbox input "true"
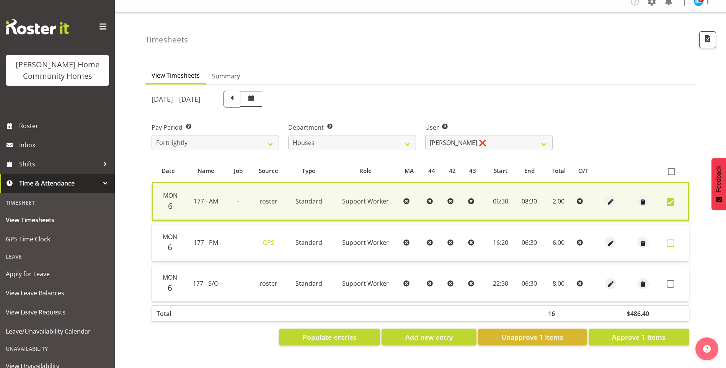
click at [669, 240] on span at bounding box center [671, 244] width 8 height 8
checkbox input "true"
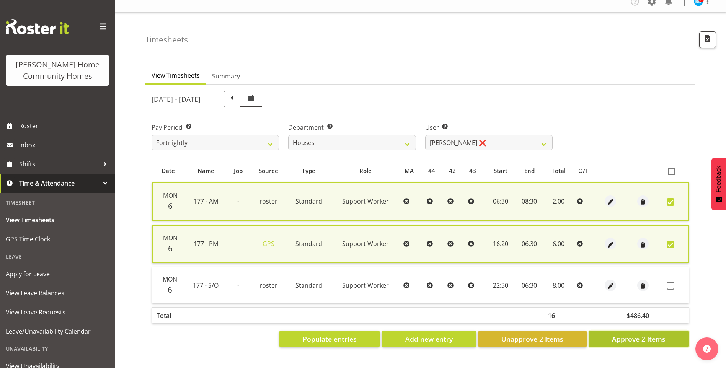
click at [640, 335] on span "Approve 2 Items" at bounding box center [639, 339] width 54 height 10
checkbox input "false"
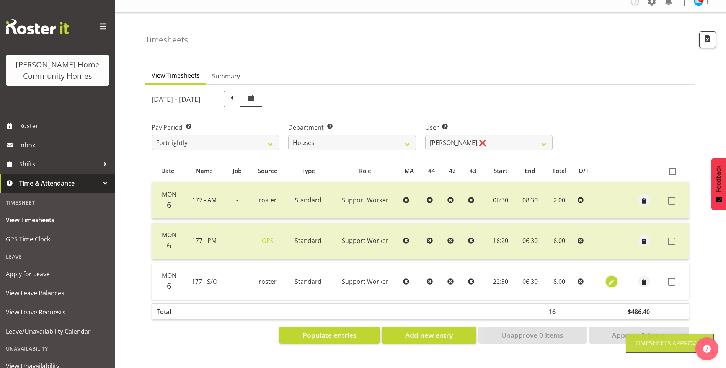
click at [609, 278] on span "button" at bounding box center [611, 282] width 9 height 9
select select "Standard"
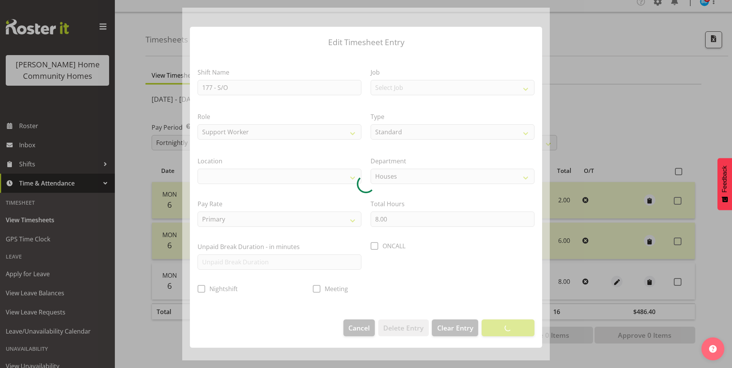
select select
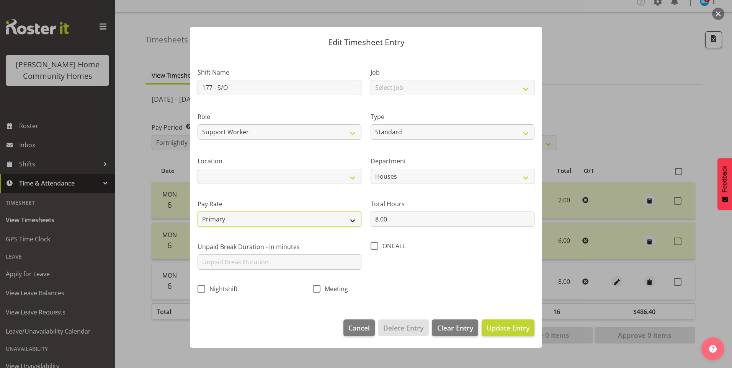
click at [225, 217] on select "Primary Secondary Tertiary Fourth Fifth" at bounding box center [280, 219] width 164 height 15
select select "secondary"
click at [198, 212] on select "Primary Secondary Tertiary Fourth Fifth" at bounding box center [280, 219] width 164 height 15
click at [514, 324] on span "Update Entry" at bounding box center [508, 328] width 43 height 9
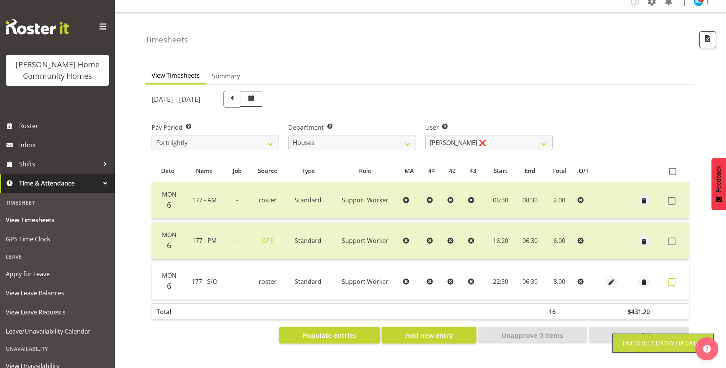
click at [675, 278] on span at bounding box center [672, 282] width 8 height 8
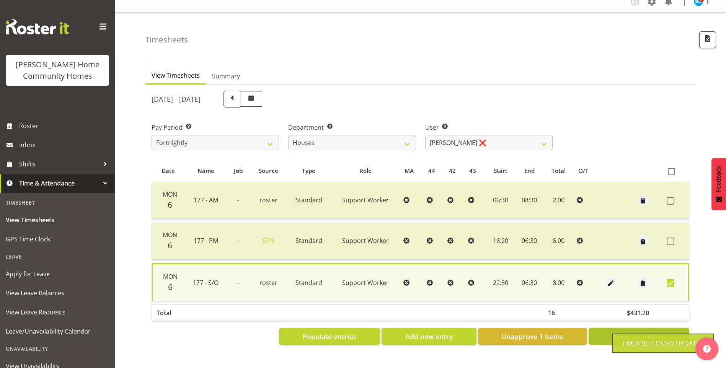
click at [636, 332] on span "Approve 1 Items" at bounding box center [639, 337] width 54 height 10
checkbox input "false"
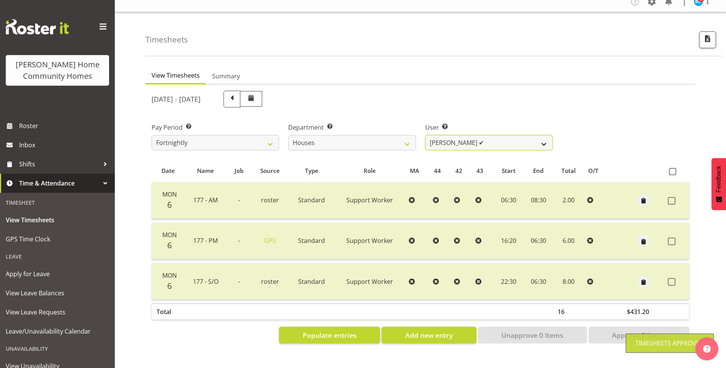
click at [437, 135] on select "Billie Sothern ✔ Dipika Thapa ❌ Jess Aracan ❌ Katrina Shaw ❌ Liezl Sanchez ❌ Ma…" at bounding box center [489, 142] width 128 height 15
click at [425, 135] on select "Billie Sothern ✔ Dipika Thapa ❌ Jess Aracan ❌ Katrina Shaw ❌ Liezl Sanchez ❌ Ma…" at bounding box center [489, 142] width 128 height 15
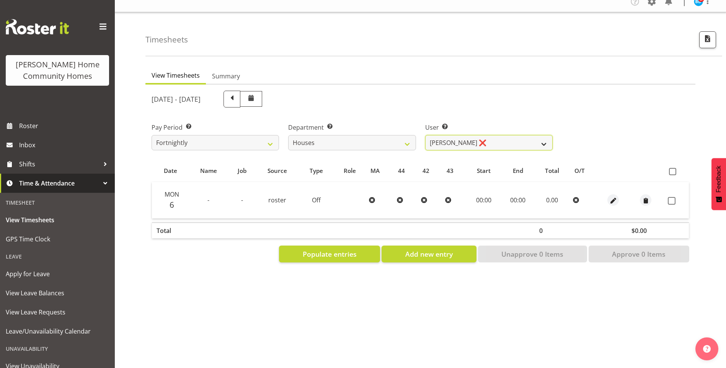
click at [450, 141] on select "Billie Sothern ✔ Dipika Thapa ❌ Jess Aracan ❌ Katrina Shaw ❌ Liezl Sanchez ❌ Ma…" at bounding box center [489, 142] width 128 height 15
click at [425, 135] on select "Billie Sothern ✔ Dipika Thapa ❌ Jess Aracan ❌ Katrina Shaw ❌ Liezl Sanchez ❌ Ma…" at bounding box center [489, 142] width 128 height 15
drag, startPoint x: 456, startPoint y: 139, endPoint x: 455, endPoint y: 145, distance: 5.4
click at [456, 139] on select "Billie Sothern ✔ Dipika Thapa ❌ Jess Aracan ❌ Katrina Shaw ❌ Liezl Sanchez ❌ Ma…" at bounding box center [489, 142] width 128 height 15
click at [425, 135] on select "Billie Sothern ✔ Dipika Thapa ❌ Jess Aracan ❌ Katrina Shaw ❌ Liezl Sanchez ❌ Ma…" at bounding box center [489, 142] width 128 height 15
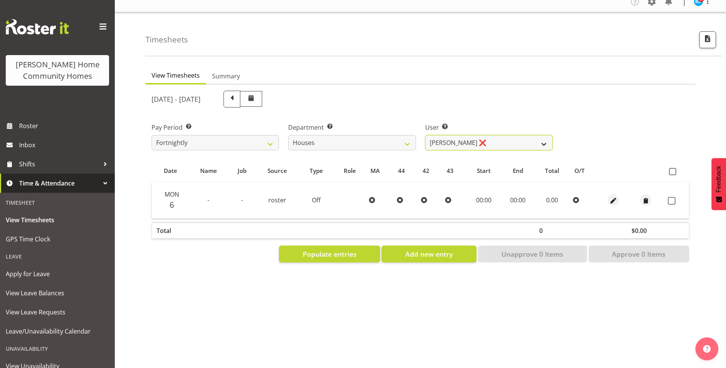
click at [448, 135] on select "Billie Sothern ✔ Dipika Thapa ❌ Jess Aracan ❌ Katrina Shaw ❌ Liezl Sanchez ❌ Ma…" at bounding box center [489, 142] width 128 height 15
select select "10532"
click at [425, 135] on select "Billie Sothern ✔ Dipika Thapa ❌ Jess Aracan ❌ Katrina Shaw ❌ Liezl Sanchez ❌ Ma…" at bounding box center [489, 142] width 128 height 15
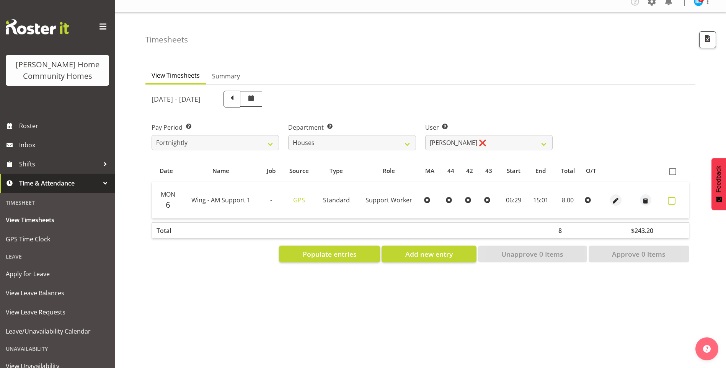
click at [672, 197] on span at bounding box center [672, 201] width 8 height 8
checkbox input "true"
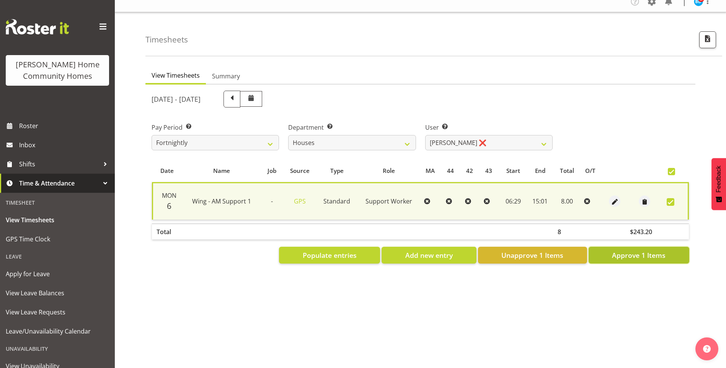
click at [669, 252] on button "Approve 1 Items" at bounding box center [639, 255] width 101 height 17
checkbox input "false"
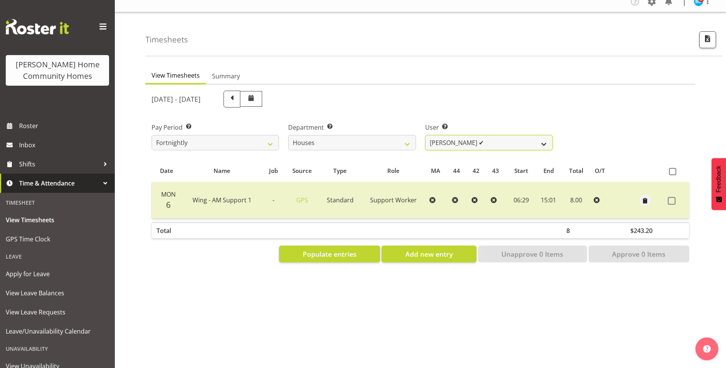
click at [443, 135] on select "Billie Sothern ✔ Dipika Thapa ❌ Jess Aracan ❌ Katrina Shaw ❌ Liezl Sanchez ✔ Ma…" at bounding box center [489, 142] width 128 height 15
select select "8518"
click at [425, 135] on select "Billie Sothern ✔ Dipika Thapa ❌ Jess Aracan ❌ Katrina Shaw ❌ Liezl Sanchez ✔ Ma…" at bounding box center [489, 142] width 128 height 15
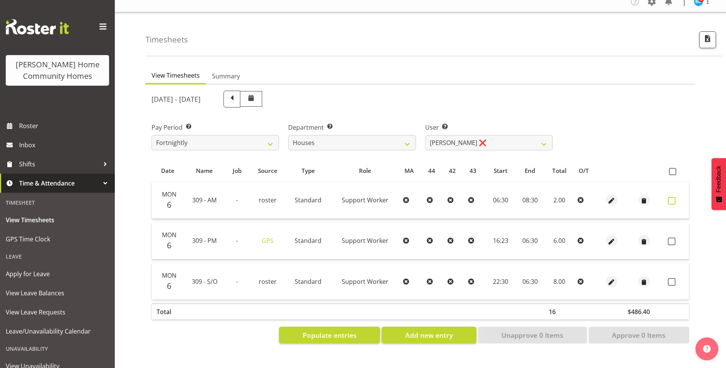
click at [674, 197] on span at bounding box center [672, 201] width 8 height 8
checkbox input "true"
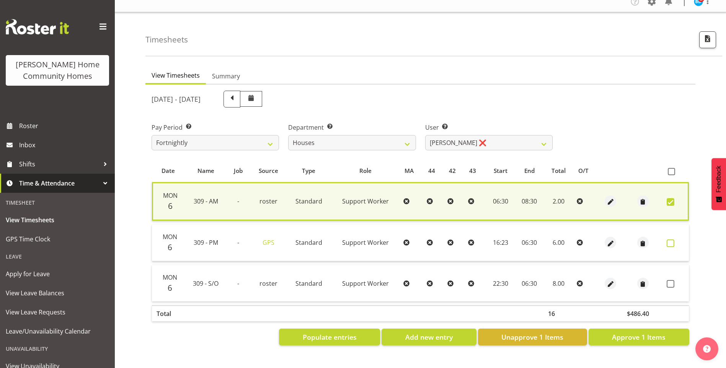
click at [670, 240] on span at bounding box center [671, 244] width 8 height 8
checkbox input "true"
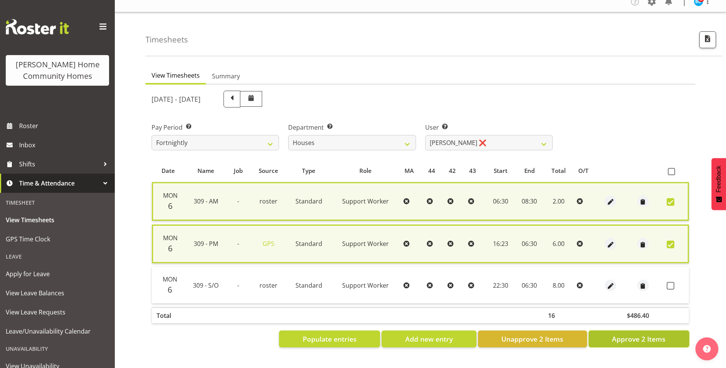
click at [657, 334] on span "Approve 2 Items" at bounding box center [639, 339] width 54 height 10
checkbox input "false"
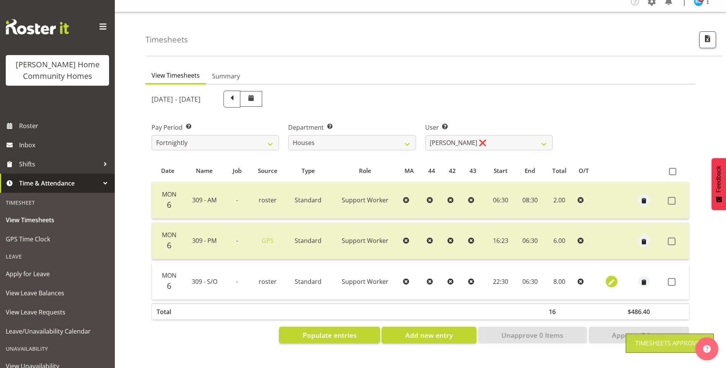
click at [610, 278] on span "button" at bounding box center [611, 282] width 9 height 9
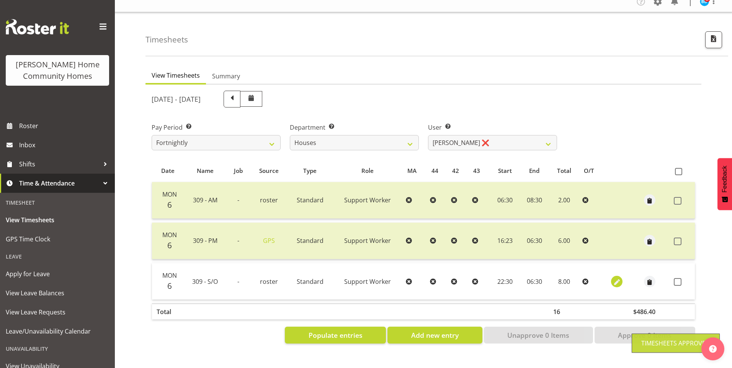
select select "Standard"
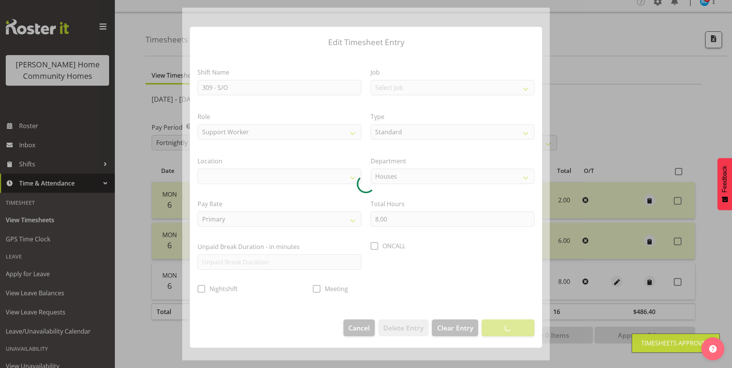
select select "1070"
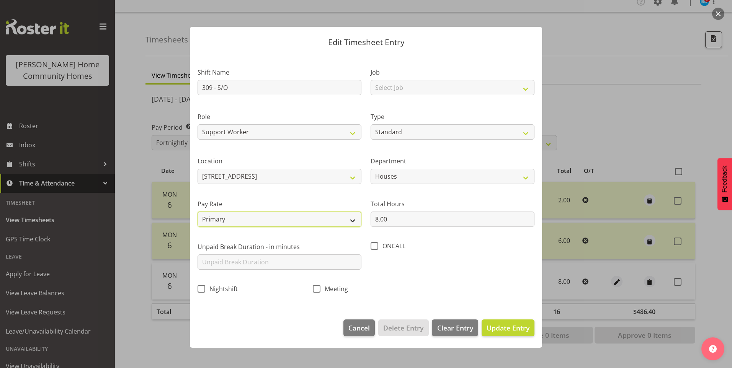
click at [234, 221] on select "Primary Secondary Tertiary Fourth Fifth" at bounding box center [280, 219] width 164 height 15
select select "secondary"
click at [198, 212] on select "Primary Secondary Tertiary Fourth Fifth" at bounding box center [280, 219] width 164 height 15
drag, startPoint x: 489, startPoint y: 324, endPoint x: 571, endPoint y: 314, distance: 82.5
click at [492, 324] on span "Update Entry" at bounding box center [508, 328] width 43 height 9
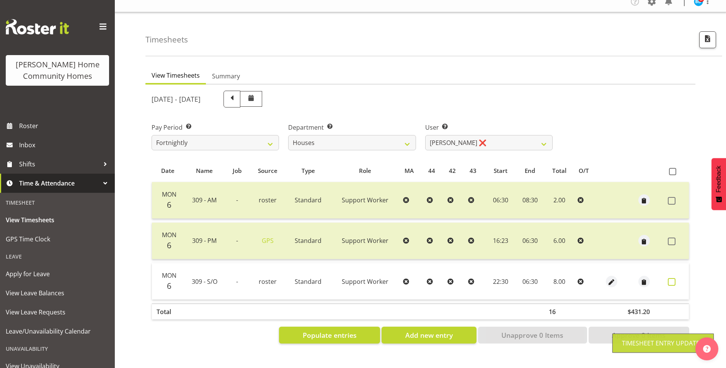
click at [673, 278] on span at bounding box center [672, 282] width 8 height 8
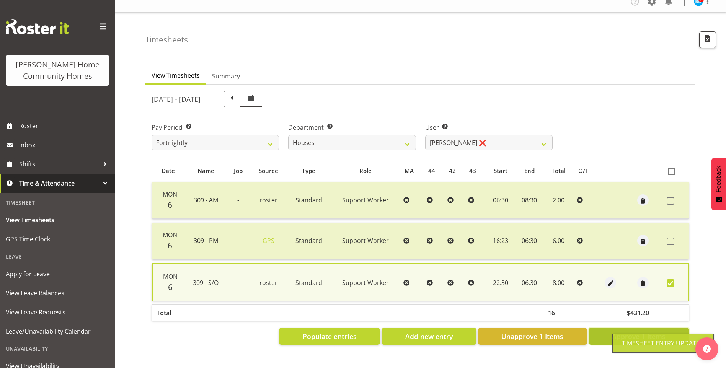
click at [649, 332] on span "Approve 1 Items" at bounding box center [639, 337] width 54 height 10
checkbox input "false"
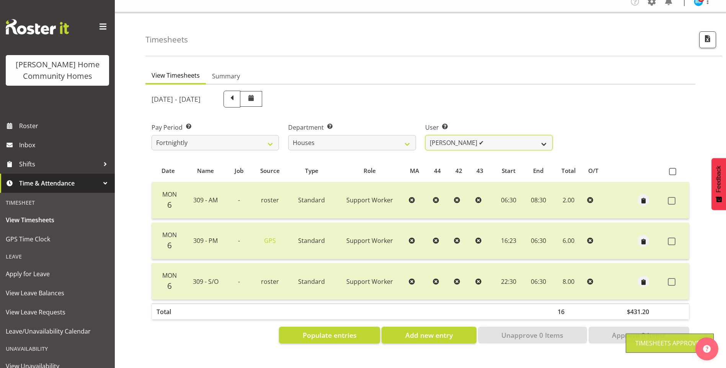
click at [443, 140] on select "Billie Sothern ✔ Dipika Thapa ❌ Jess Aracan ❌ Katrina Shaw ❌ Liezl Sanchez ✔ Ma…" at bounding box center [489, 142] width 128 height 15
select select "11455"
click at [425, 135] on select "Billie Sothern ✔ Dipika Thapa ❌ Jess Aracan ❌ Katrina Shaw ❌ Liezl Sanchez ✔ Ma…" at bounding box center [489, 142] width 128 height 15
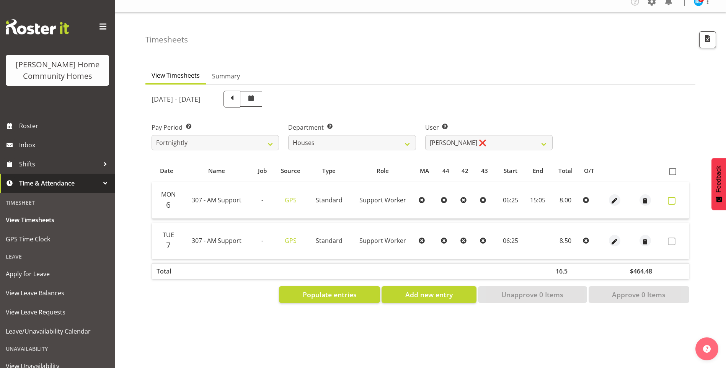
click at [672, 197] on span at bounding box center [672, 201] width 8 height 8
checkbox input "true"
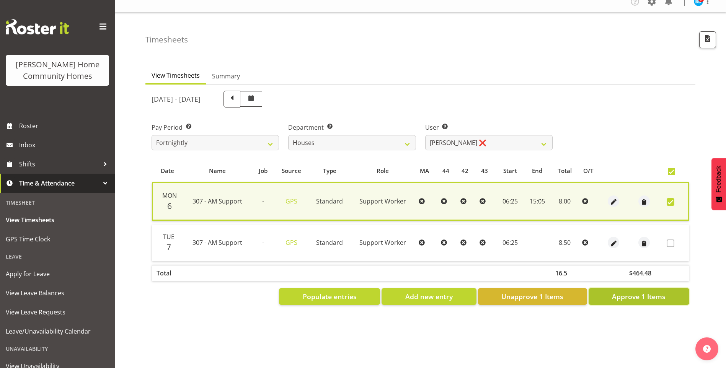
click at [652, 295] on span "Approve 1 Items" at bounding box center [639, 297] width 54 height 10
checkbox input "false"
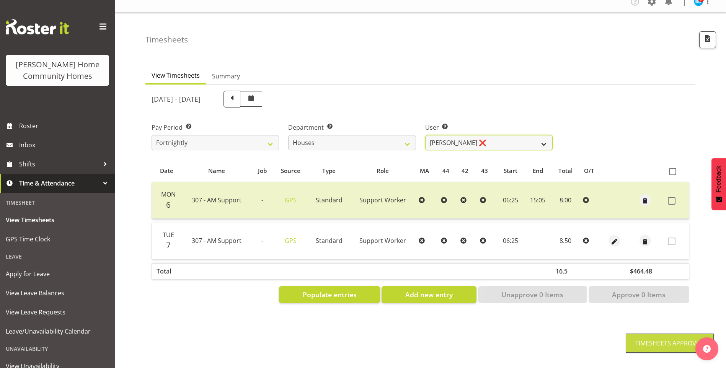
click at [447, 135] on select "Billie Sothern ✔ Dipika Thapa ❌ Jess Aracan ❌ Katrina Shaw ❌ Liezl Sanchez ✔ Ma…" at bounding box center [489, 142] width 128 height 15
select select "10375"
click at [425, 135] on select "Billie Sothern ✔ Dipika Thapa ❌ Jess Aracan ❌ Katrina Shaw ❌ Liezl Sanchez ✔ Ma…" at bounding box center [489, 142] width 128 height 15
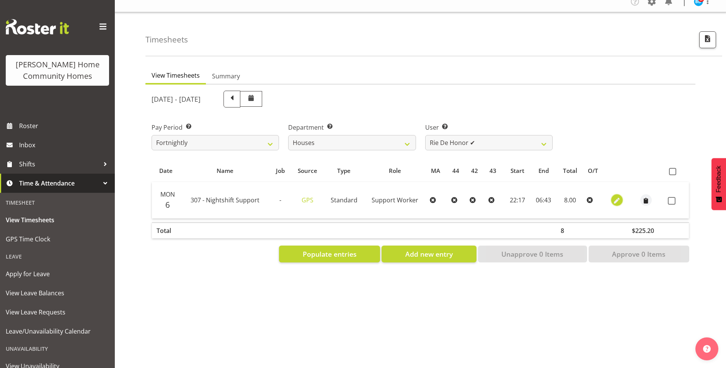
click at [614, 197] on span "button" at bounding box center [617, 201] width 9 height 9
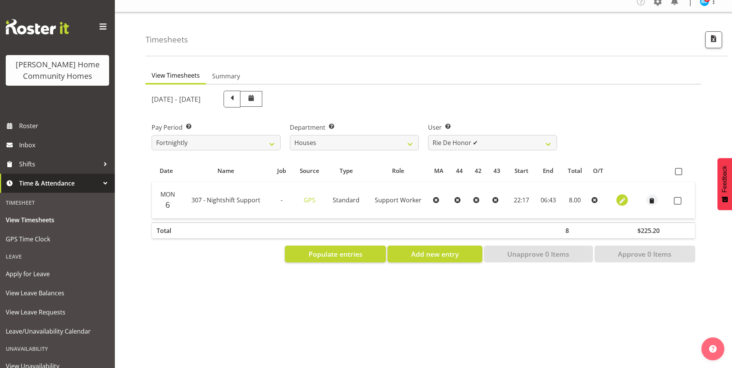
select select "Standard"
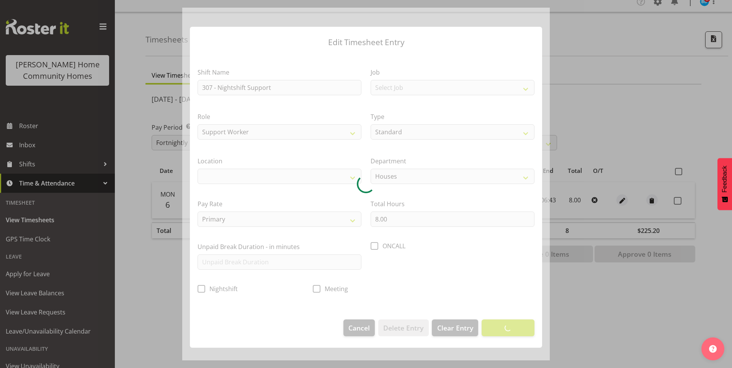
select select "1076"
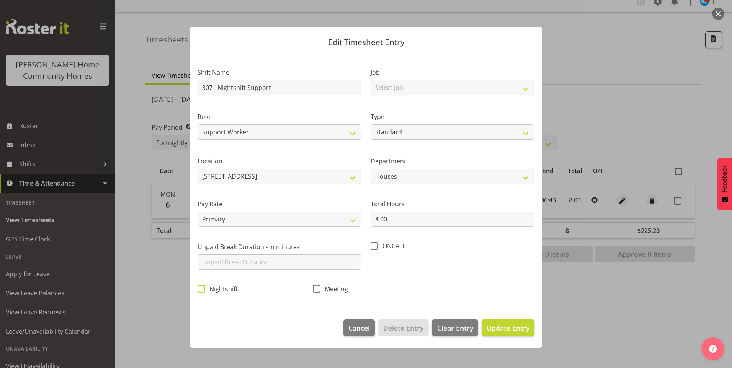
click at [206, 289] on span "Nightshift" at bounding box center [221, 289] width 33 height 8
click at [203, 289] on input "Nightshift" at bounding box center [200, 288] width 5 height 5
checkbox input "true"
drag, startPoint x: 501, startPoint y: 329, endPoint x: 549, endPoint y: 308, distance: 52.3
click at [502, 327] on span "Update Entry" at bounding box center [508, 328] width 43 height 9
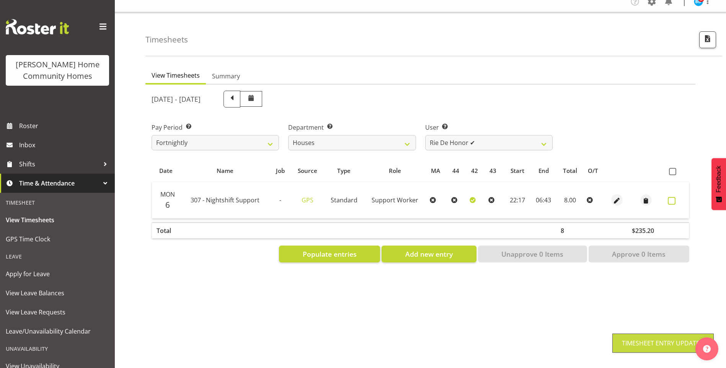
click at [674, 197] on span at bounding box center [672, 201] width 8 height 8
checkbox input "true"
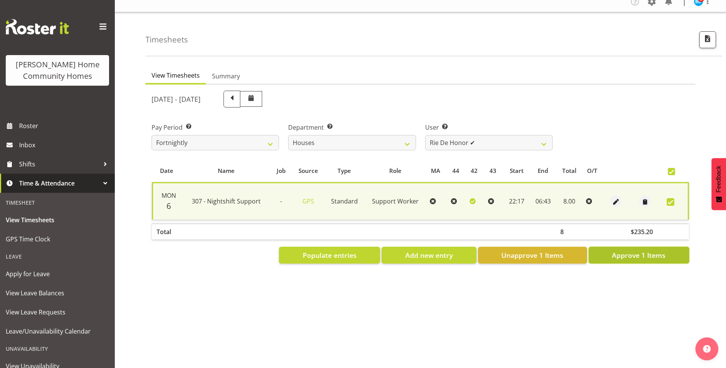
click at [660, 251] on span "Approve 1 Items" at bounding box center [639, 255] width 54 height 10
checkbox input "false"
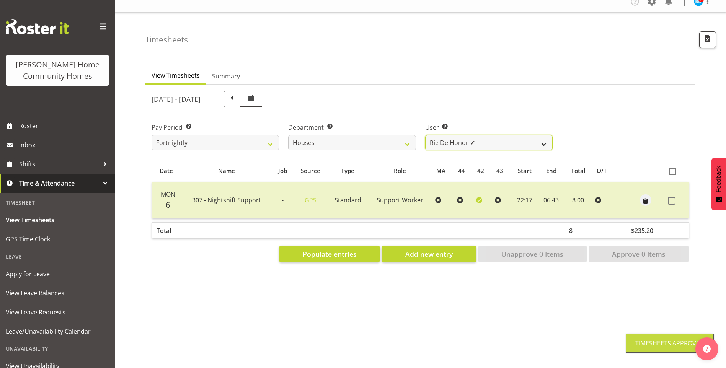
click at [456, 139] on select "Billie Sothern ✔ Dipika Thapa ❌ Jess Aracan ❌ Katrina Shaw ❌ Liezl Sanchez ✔ Ma…" at bounding box center [489, 142] width 128 height 15
select select "11787"
click at [425, 135] on select "Billie Sothern ✔ Dipika Thapa ❌ Jess Aracan ❌ Katrina Shaw ❌ Liezl Sanchez ✔ Ma…" at bounding box center [489, 142] width 128 height 15
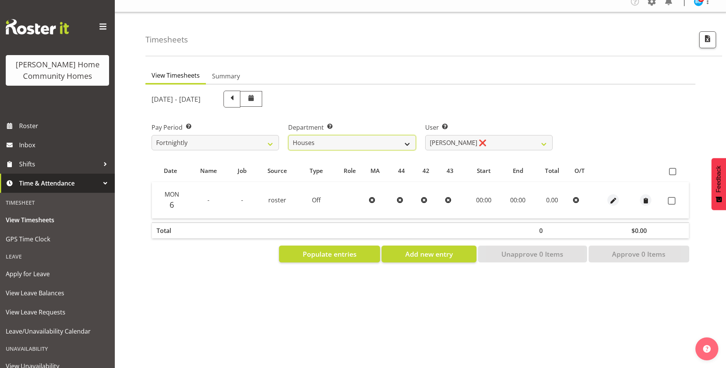
click at [351, 140] on select "Admin Homeside Houses Wingside" at bounding box center [352, 142] width 128 height 15
select select "749"
click at [288, 135] on select "Admin Homeside Houses Wingside" at bounding box center [352, 142] width 128 height 15
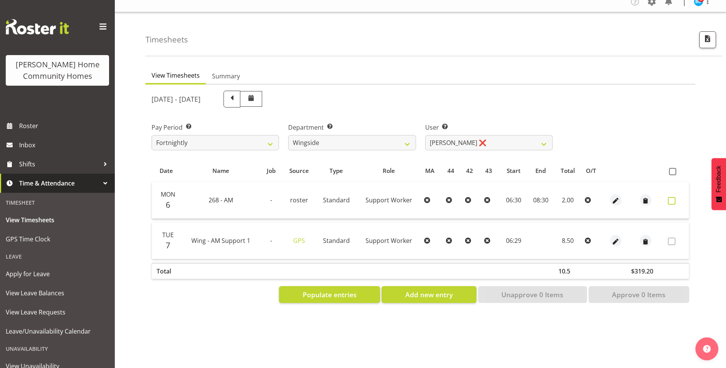
click at [670, 197] on span at bounding box center [672, 201] width 8 height 8
checkbox input "true"
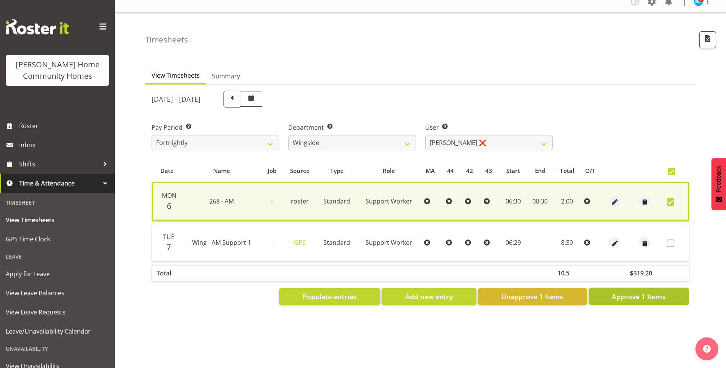
drag, startPoint x: 616, startPoint y: 292, endPoint x: 605, endPoint y: 282, distance: 15.2
click at [616, 292] on span "Approve 1 Items" at bounding box center [639, 297] width 54 height 10
checkbox input "false"
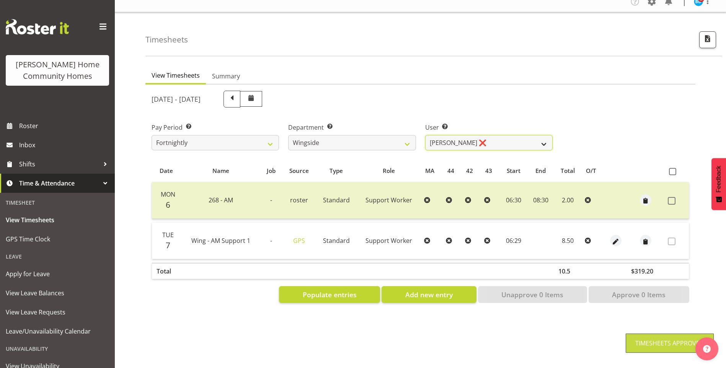
click at [453, 135] on select "Arshdeep Singh ❌ Daljeet Prasad ❌ Daniel Marticio ❌ Janeth Sison ❌" at bounding box center [489, 142] width 128 height 15
select select "8522"
click at [425, 135] on select "Arshdeep Singh ❌ Daljeet Prasad ❌ Daniel Marticio ❌ Janeth Sison ❌" at bounding box center [489, 142] width 128 height 15
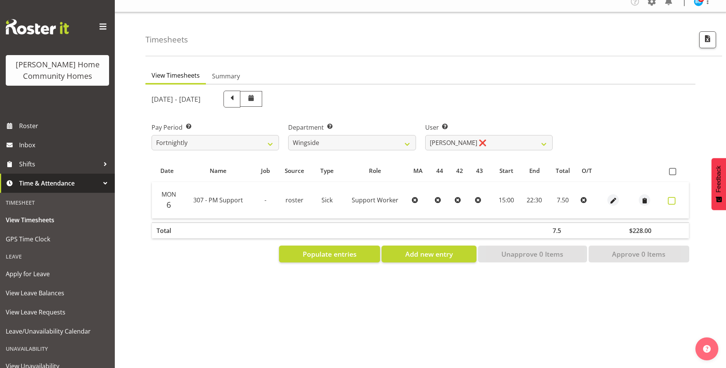
click at [669, 197] on span at bounding box center [672, 201] width 8 height 8
checkbox input "true"
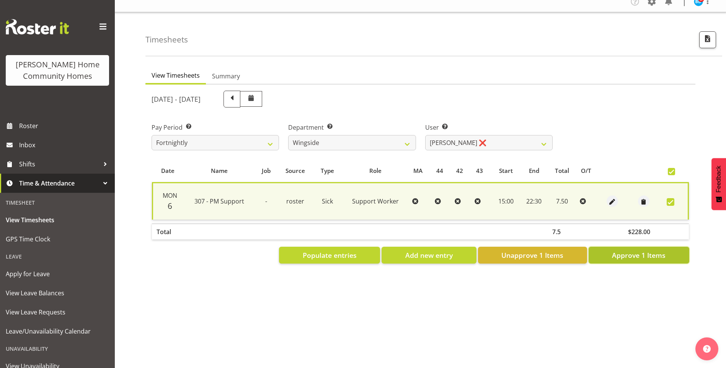
drag, startPoint x: 649, startPoint y: 251, endPoint x: 553, endPoint y: 203, distance: 107.5
click at [649, 250] on span "Approve 1 Items" at bounding box center [639, 255] width 54 height 10
checkbox input "false"
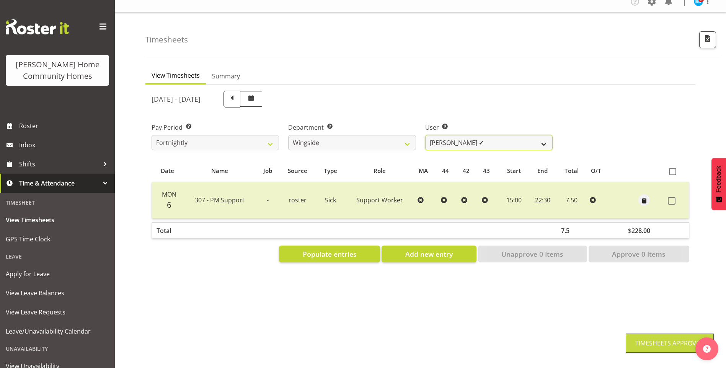
click at [441, 135] on select "Arshdeep Singh ❌ Daljeet Prasad ✔ Daniel Marticio ❌ Janeth Sison ❌" at bounding box center [489, 142] width 128 height 15
select select "8789"
click at [425, 135] on select "Arshdeep Singh ❌ Daljeet Prasad ✔ Daniel Marticio ❌ Janeth Sison ❌" at bounding box center [489, 142] width 128 height 15
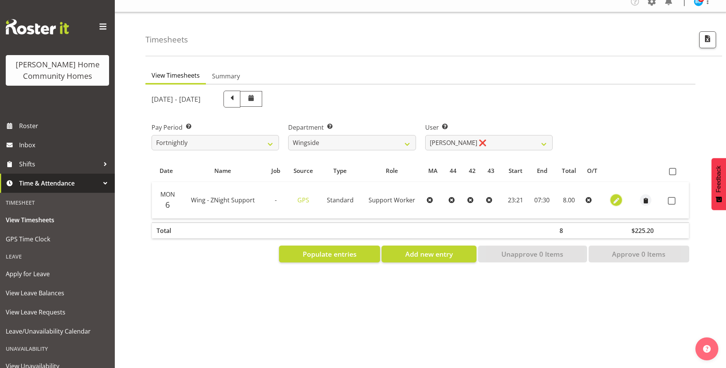
click at [615, 197] on span "button" at bounding box center [616, 201] width 9 height 9
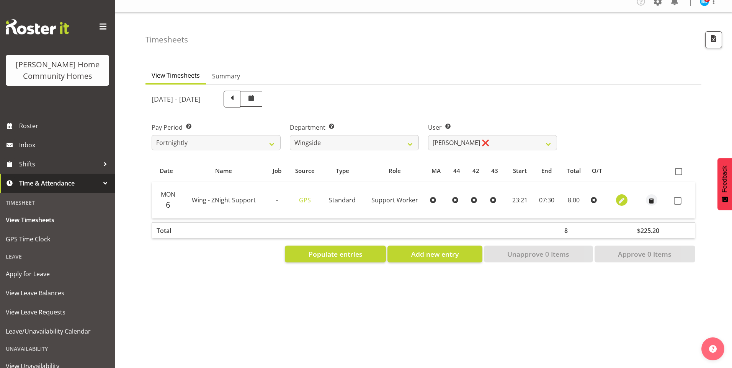
select select "Standard"
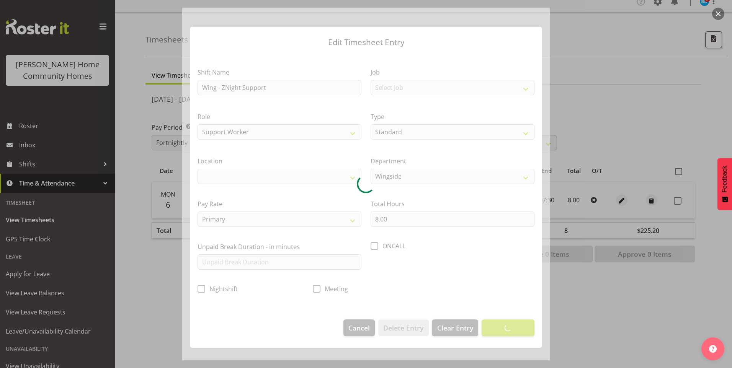
select select "1071"
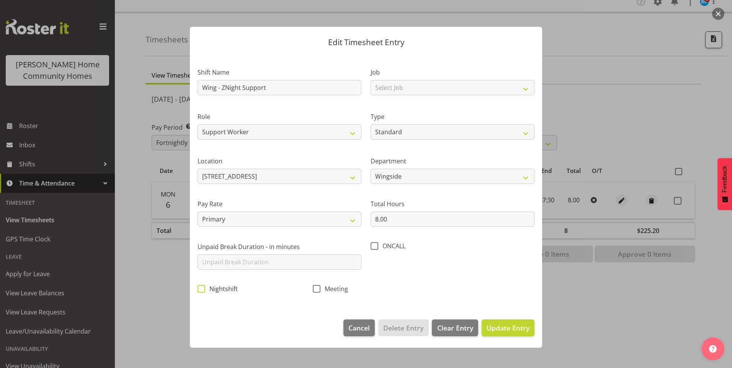
click at [202, 288] on span at bounding box center [202, 289] width 8 height 8
click at [202, 288] on input "Nightshift" at bounding box center [200, 288] width 5 height 5
checkbox input "true"
drag, startPoint x: 507, startPoint y: 326, endPoint x: 590, endPoint y: 296, distance: 88.1
click at [510, 326] on span "Update Entry" at bounding box center [508, 328] width 43 height 9
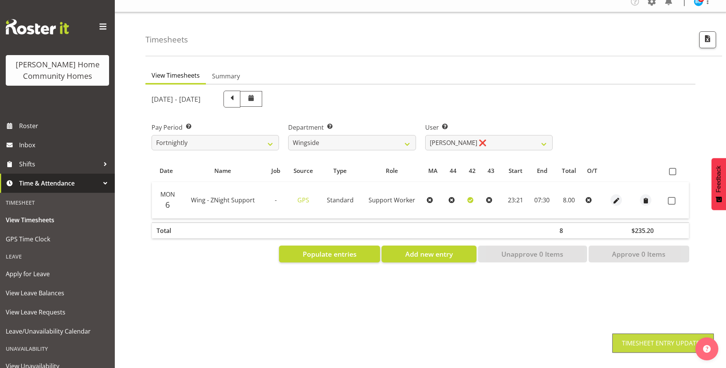
click at [668, 194] on td at bounding box center [677, 200] width 24 height 36
click at [672, 197] on span at bounding box center [672, 201] width 8 height 8
checkbox input "true"
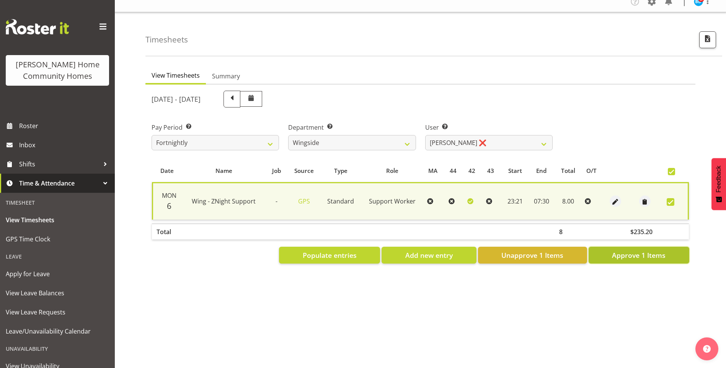
click at [664, 250] on span "Approve 1 Items" at bounding box center [639, 255] width 54 height 10
checkbox input "false"
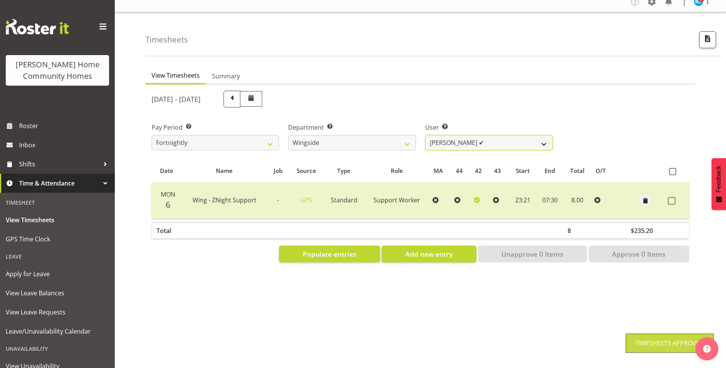
click at [460, 135] on select "Arshdeep Singh ❌ Daljeet Prasad ✔ Daniel Marticio ✔ Janeth Sison ❌" at bounding box center [489, 142] width 128 height 15
select select "8531"
click at [425, 135] on select "Arshdeep Singh ❌ Daljeet Prasad ✔ Daniel Marticio ✔ Janeth Sison ❌" at bounding box center [489, 142] width 128 height 15
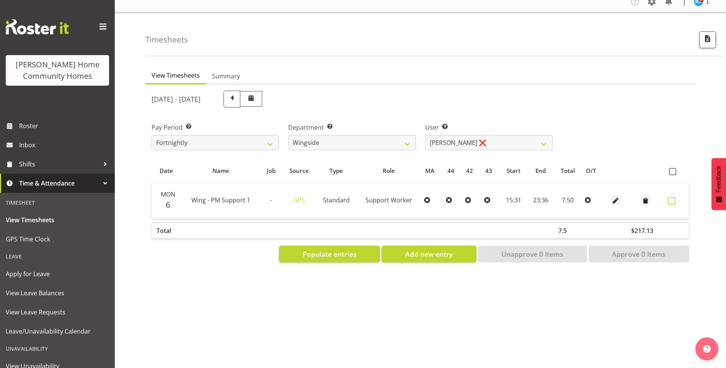
drag, startPoint x: 670, startPoint y: 195, endPoint x: 661, endPoint y: 235, distance: 41.6
click at [670, 197] on span at bounding box center [672, 201] width 8 height 8
checkbox input "true"
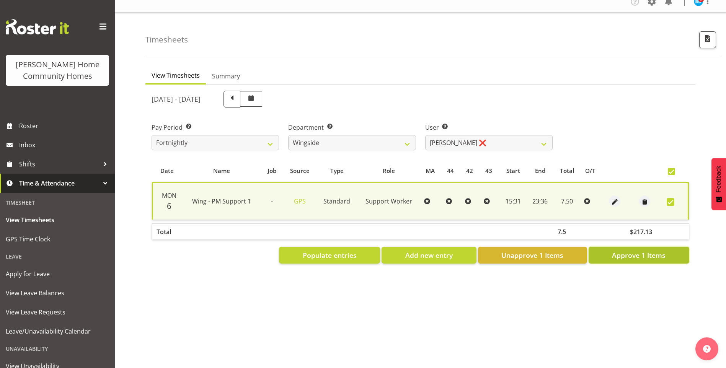
click at [656, 250] on span "Approve 1 Items" at bounding box center [639, 255] width 54 height 10
checkbox input "false"
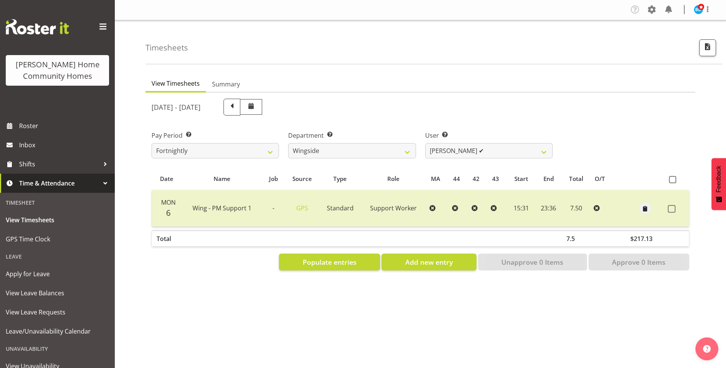
scroll to position [0, 0]
click at [695, 10] on img at bounding box center [698, 9] width 9 height 9
click at [667, 38] on link "Log Out" at bounding box center [676, 40] width 74 height 14
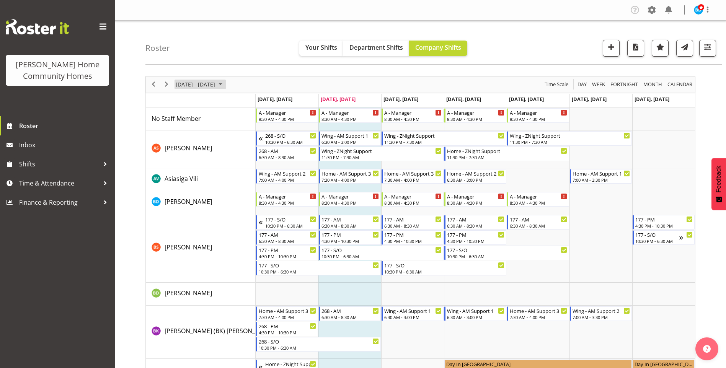
click at [225, 83] on span "October 2025" at bounding box center [220, 85] width 9 height 10
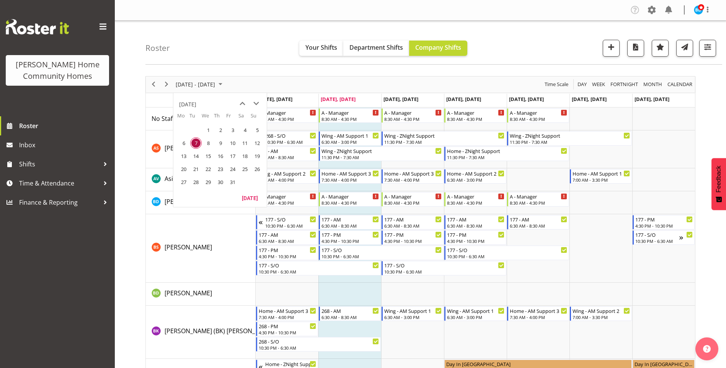
drag, startPoint x: 183, startPoint y: 179, endPoint x: 189, endPoint y: 178, distance: 5.9
click at [183, 179] on span "27" at bounding box center [183, 182] width 11 height 11
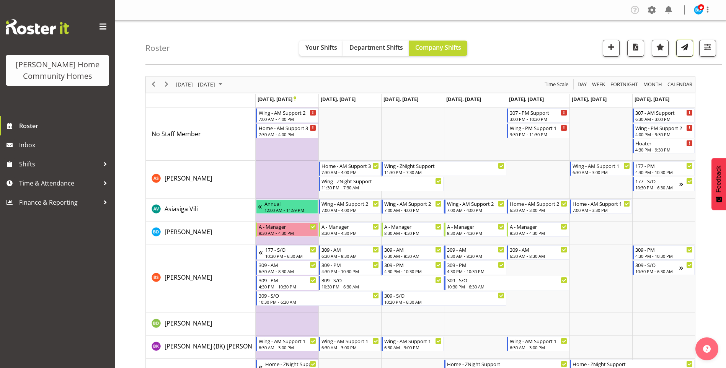
click at [686, 49] on span "button" at bounding box center [685, 47] width 10 height 10
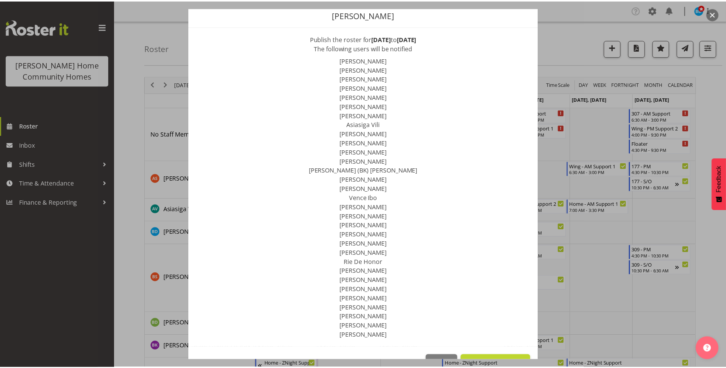
scroll to position [51, 0]
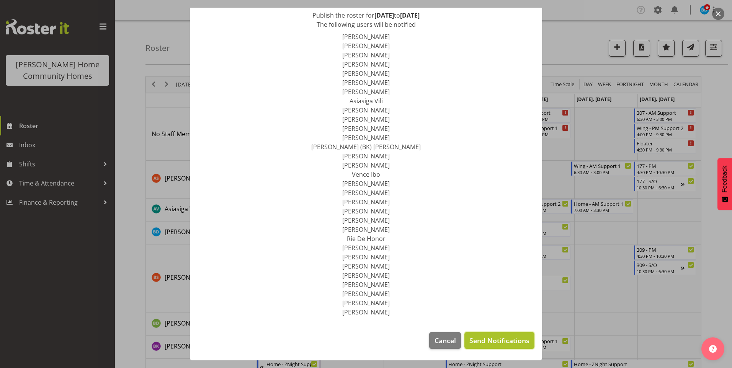
click at [489, 340] on span "Send Notifications" at bounding box center [499, 341] width 60 height 10
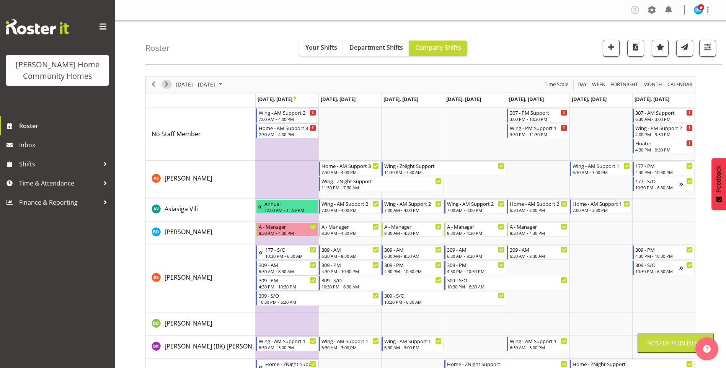
click at [167, 85] on span "Next" at bounding box center [166, 85] width 9 height 10
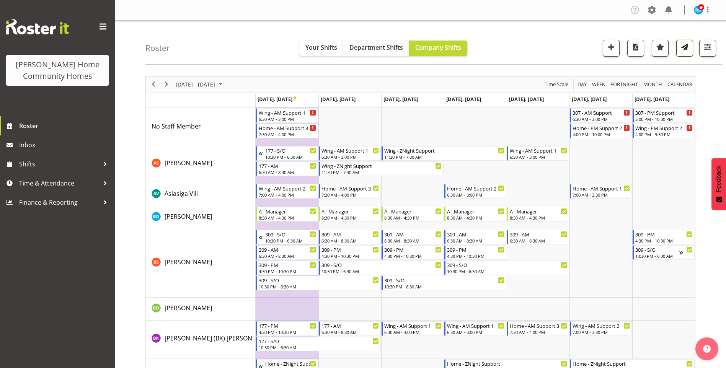
click at [685, 49] on span "button" at bounding box center [685, 47] width 10 height 10
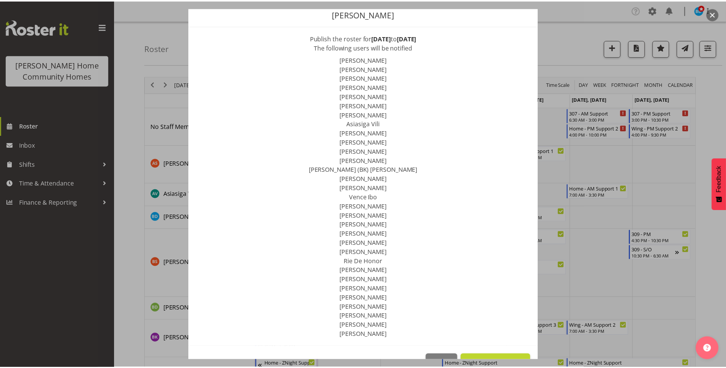
scroll to position [51, 0]
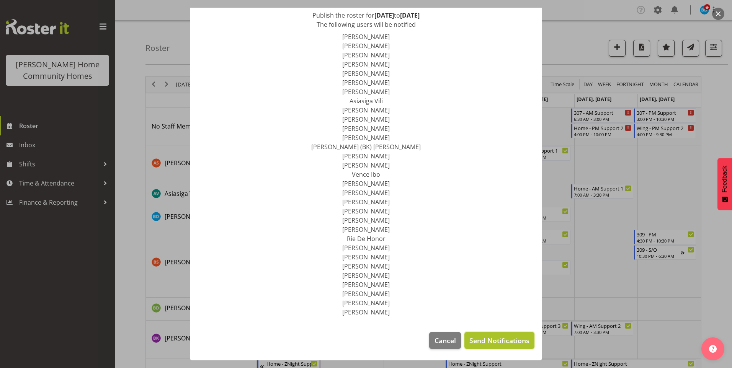
click at [489, 338] on span "Send Notifications" at bounding box center [499, 341] width 60 height 10
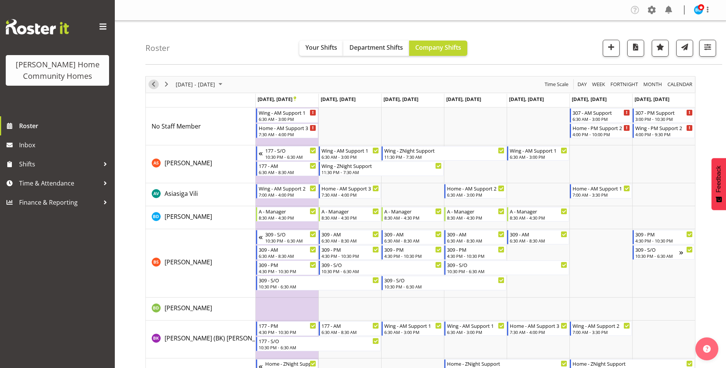
click at [155, 88] on span "Previous" at bounding box center [153, 85] width 9 height 10
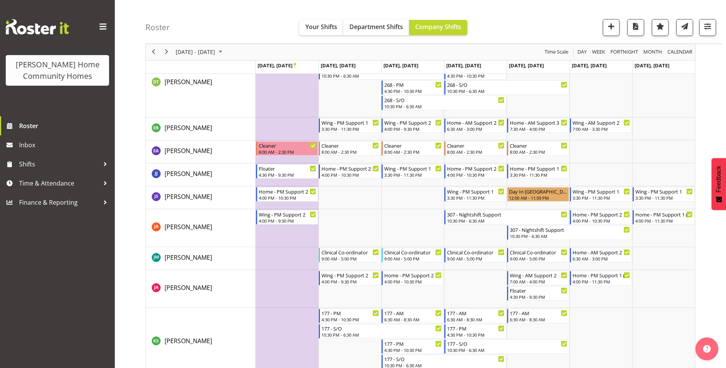
scroll to position [421, 0]
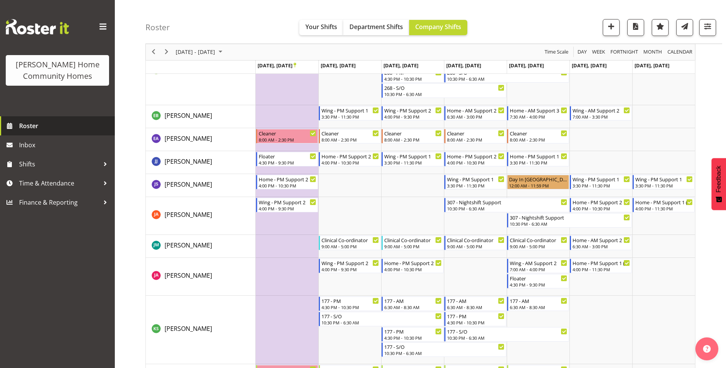
click at [32, 125] on span "Roster" at bounding box center [65, 125] width 92 height 11
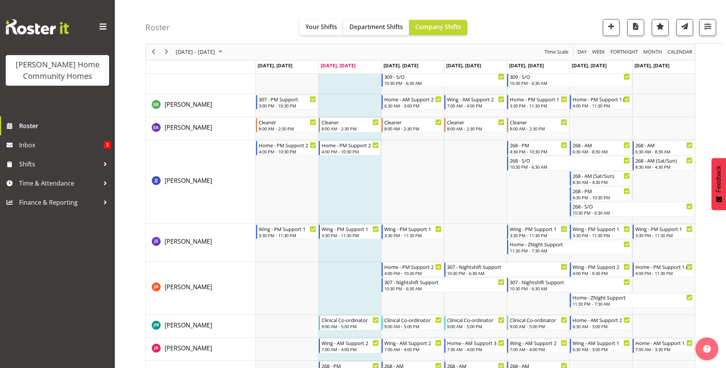
scroll to position [421, 0]
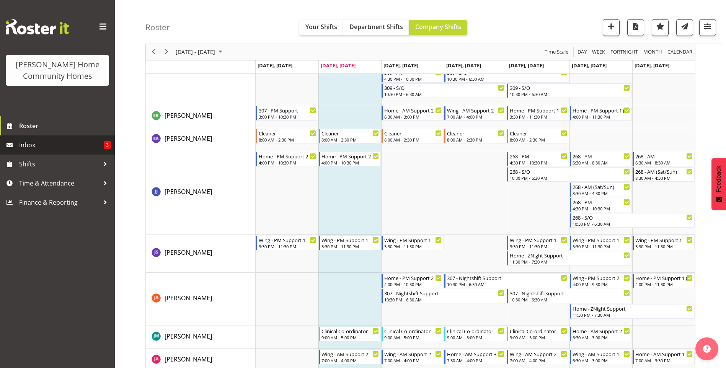
click at [57, 146] on span "Inbox" at bounding box center [61, 144] width 85 height 11
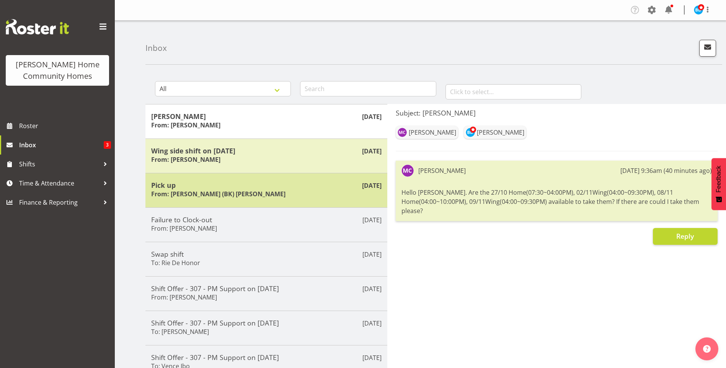
click at [178, 183] on h5 "Pick up" at bounding box center [266, 185] width 231 height 8
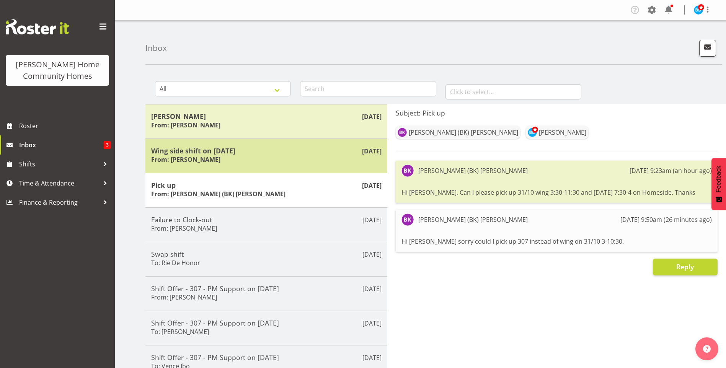
click at [215, 155] on div "Wing side shift on [DATE] From: [PERSON_NAME]" at bounding box center [266, 156] width 231 height 19
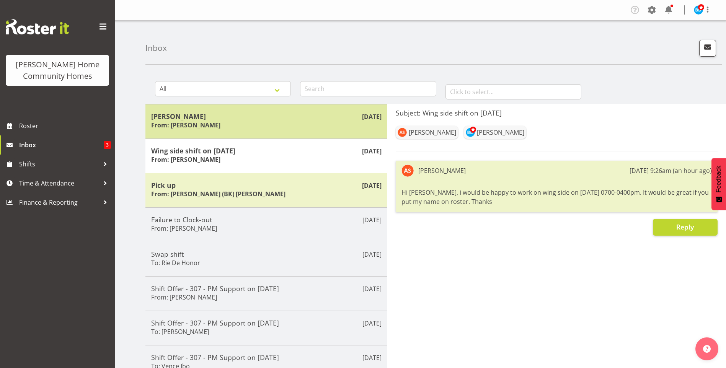
click at [247, 127] on div "[PERSON_NAME] From: [PERSON_NAME]" at bounding box center [266, 121] width 231 height 19
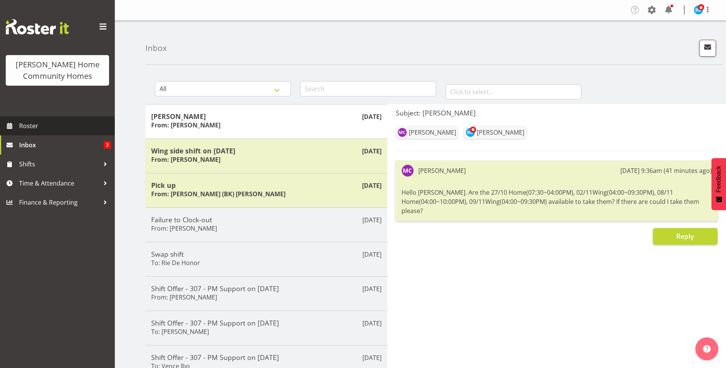
drag, startPoint x: 20, startPoint y: 122, endPoint x: 153, endPoint y: 103, distance: 134.2
click at [20, 122] on span "Roster" at bounding box center [65, 125] width 92 height 11
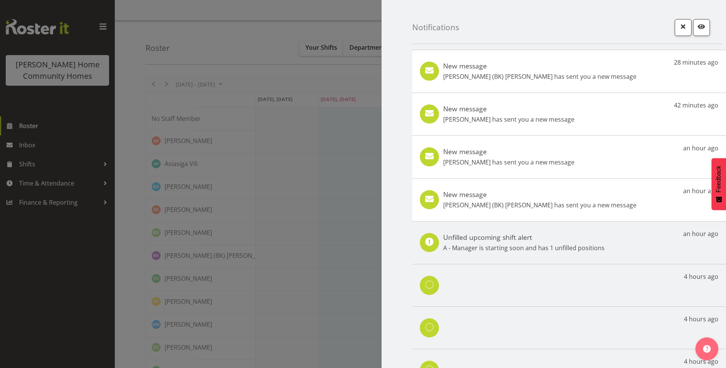
click at [526, 66] on h5 "New message" at bounding box center [539, 66] width 193 height 8
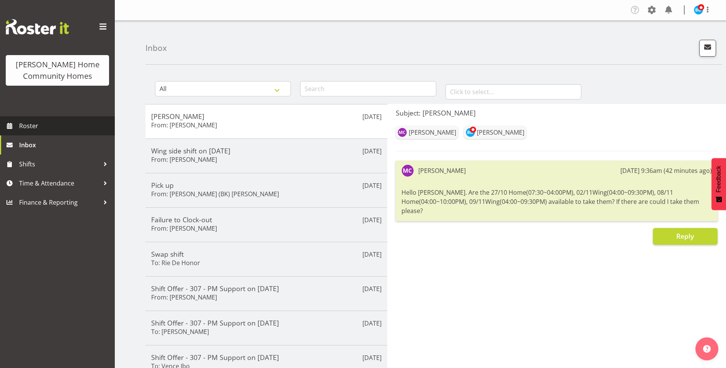
click at [55, 122] on span "Roster" at bounding box center [65, 125] width 92 height 11
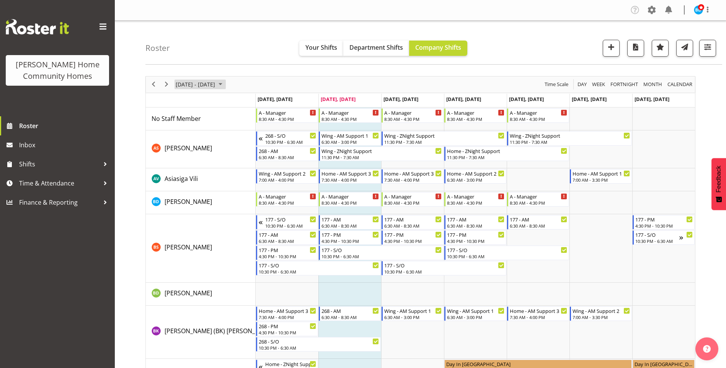
click at [225, 83] on span "October 2025" at bounding box center [220, 85] width 9 height 10
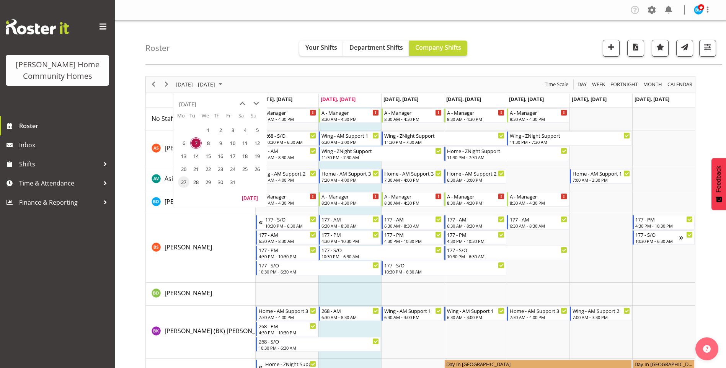
click at [183, 181] on span "27" at bounding box center [183, 182] width 11 height 11
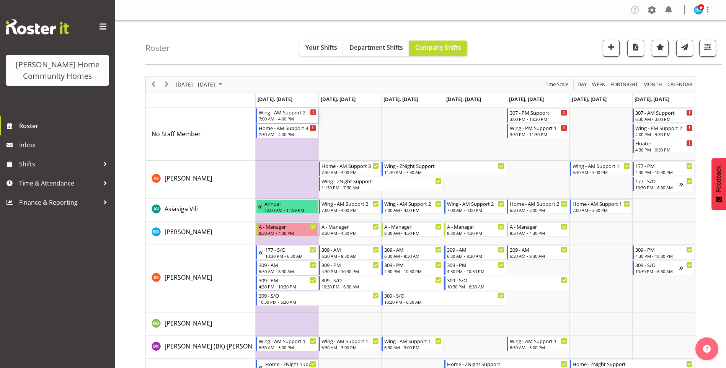
click at [289, 114] on div "Wing - AM Support 2" at bounding box center [288, 112] width 58 height 8
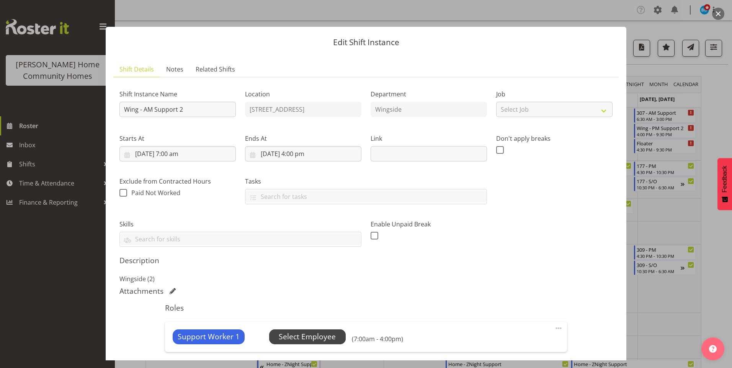
click at [316, 333] on span "Select Employee" at bounding box center [307, 337] width 57 height 11
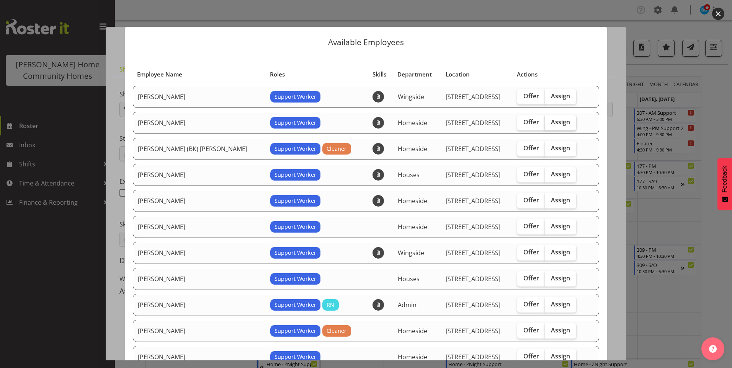
drag, startPoint x: 551, startPoint y: 92, endPoint x: 562, endPoint y: 119, distance: 29.2
click at [551, 93] on span "Assign" at bounding box center [560, 96] width 19 height 8
click at [550, 94] on input "Assign" at bounding box center [547, 96] width 5 height 5
checkbox input "true"
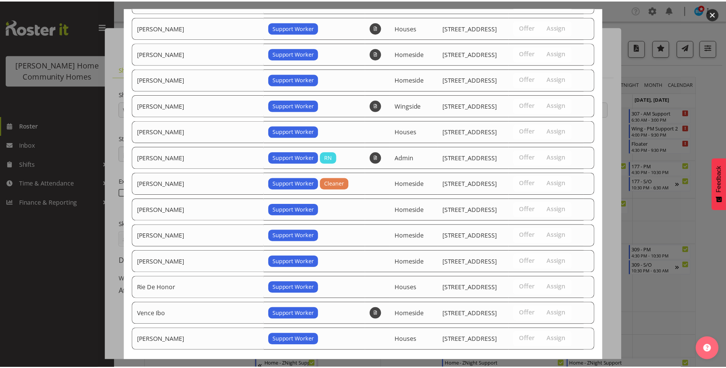
scroll to position [186, 0]
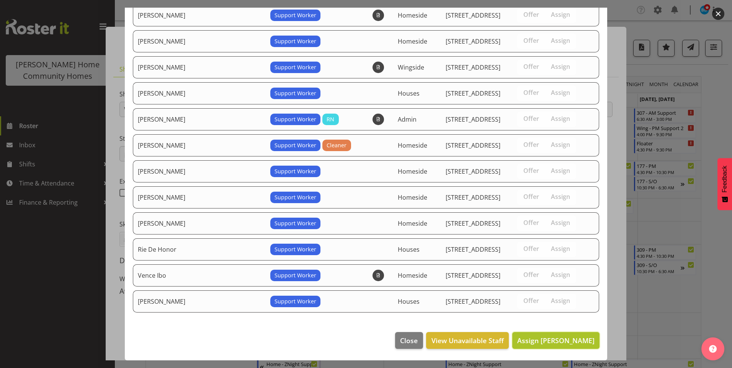
click at [566, 337] on button "Assign Arshdeep Singh" at bounding box center [555, 340] width 87 height 17
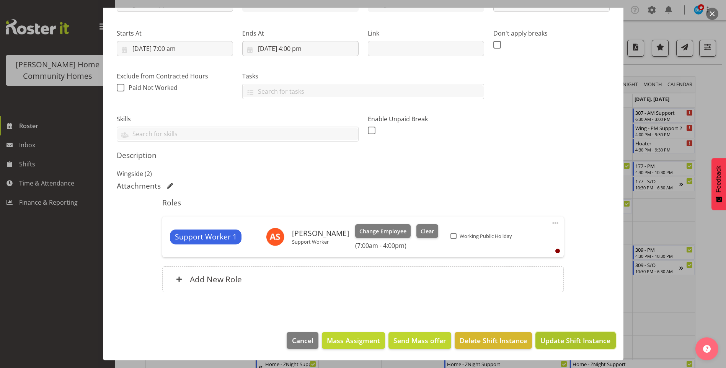
click at [564, 339] on span "Update Shift Instance" at bounding box center [576, 341] width 70 height 10
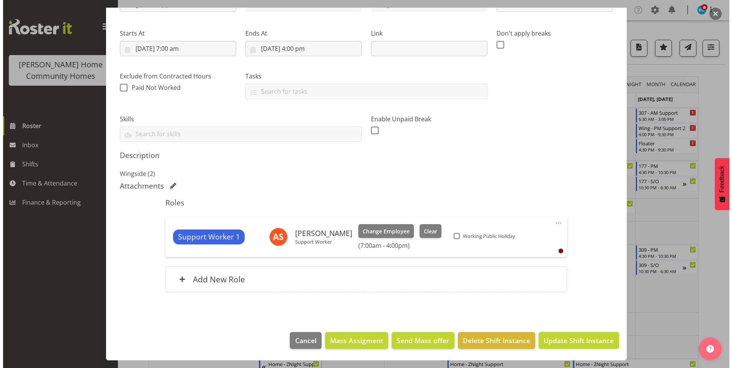
scroll to position [75, 0]
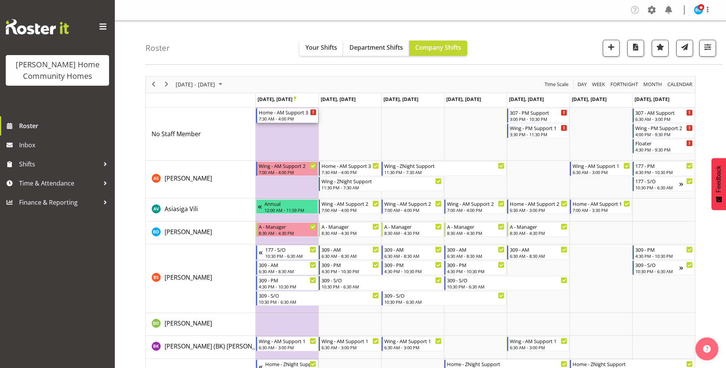
click at [289, 117] on div "7:30 AM - 4:00 PM" at bounding box center [288, 119] width 58 height 6
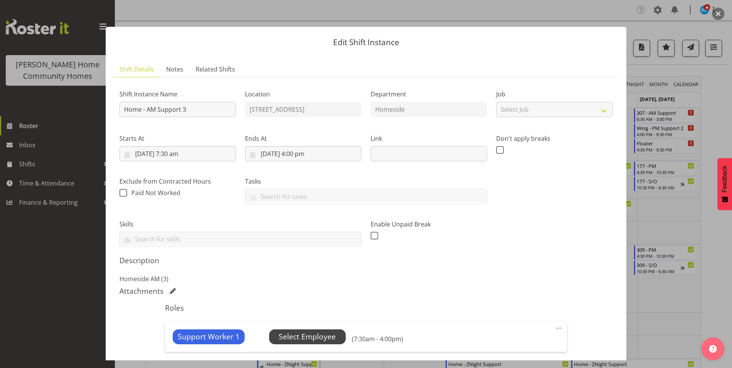
click at [321, 331] on span "Select Employee" at bounding box center [307, 337] width 77 height 15
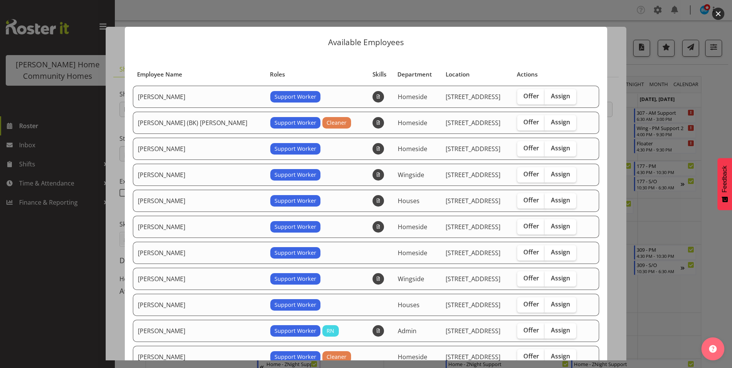
scroll to position [77, 0]
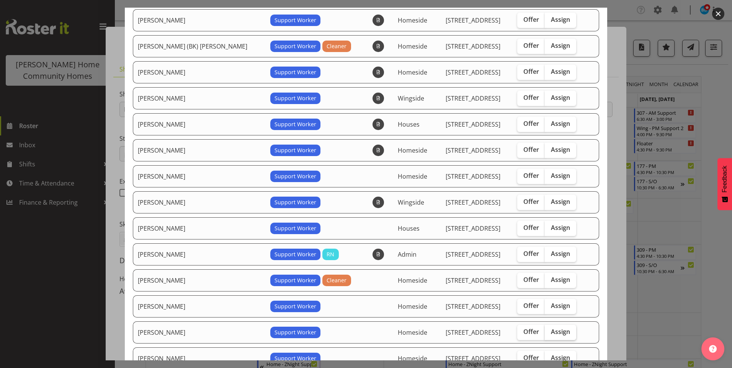
click at [551, 334] on span "Assign" at bounding box center [560, 332] width 19 height 8
click at [547, 334] on input "Assign" at bounding box center [547, 332] width 5 height 5
checkbox input "true"
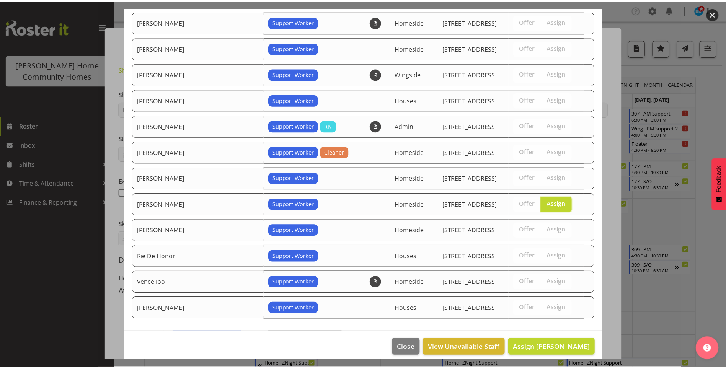
scroll to position [212, 0]
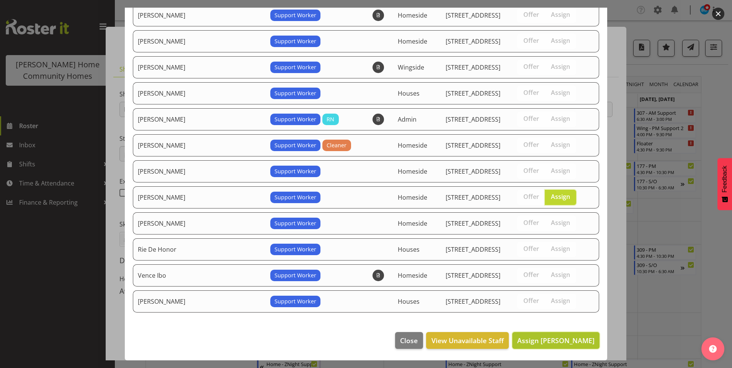
click at [552, 343] on span "Assign Miyoung Chung" at bounding box center [555, 340] width 77 height 9
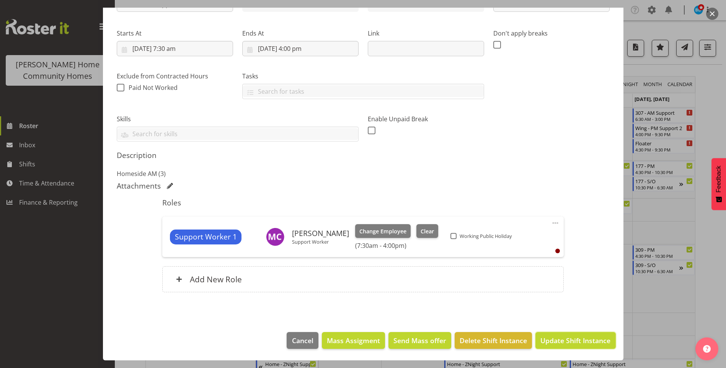
click at [555, 343] on span "Update Shift Instance" at bounding box center [576, 341] width 70 height 10
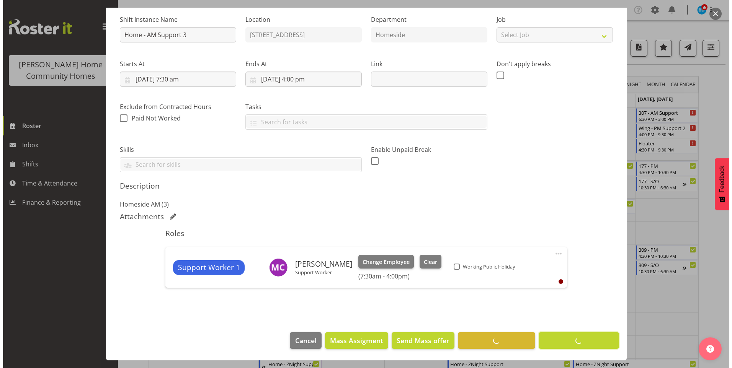
scroll to position [75, 0]
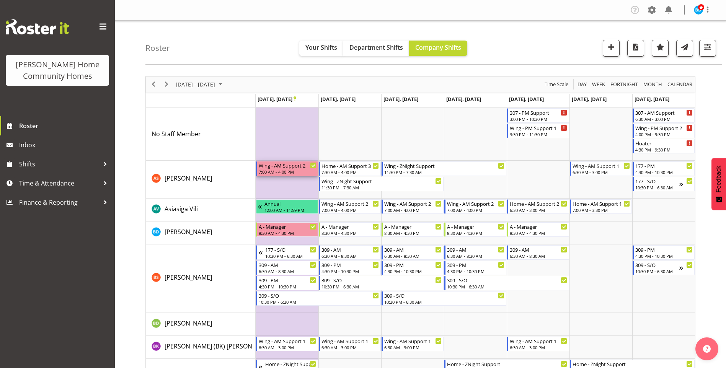
click at [296, 171] on div "7:00 AM - 4:00 PM" at bounding box center [288, 172] width 58 height 6
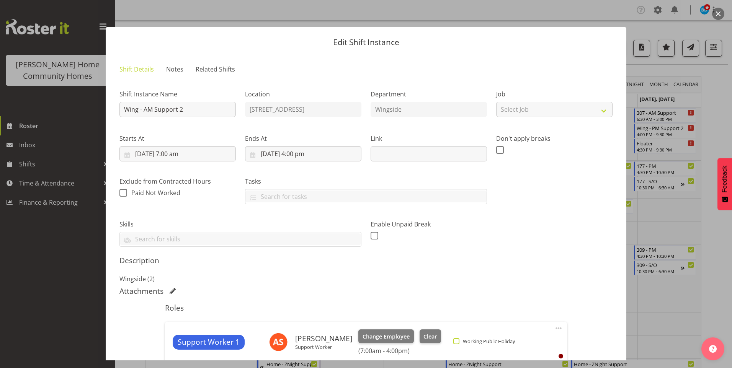
click at [453, 340] on span at bounding box center [456, 341] width 6 height 6
click at [453, 340] on input "Working Public Holiday" at bounding box center [455, 341] width 5 height 5
checkbox input "true"
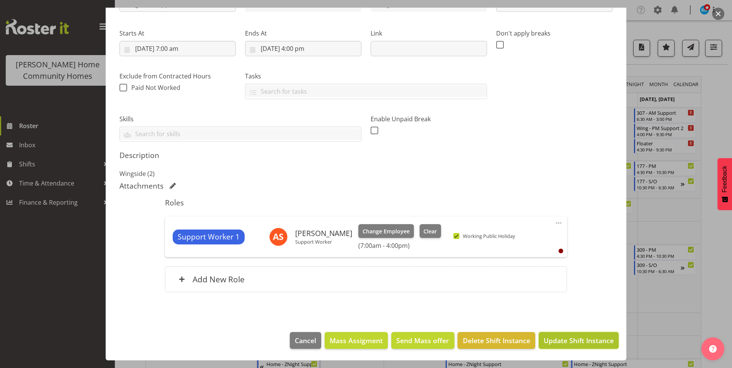
click at [556, 341] on span "Update Shift Instance" at bounding box center [579, 341] width 70 height 10
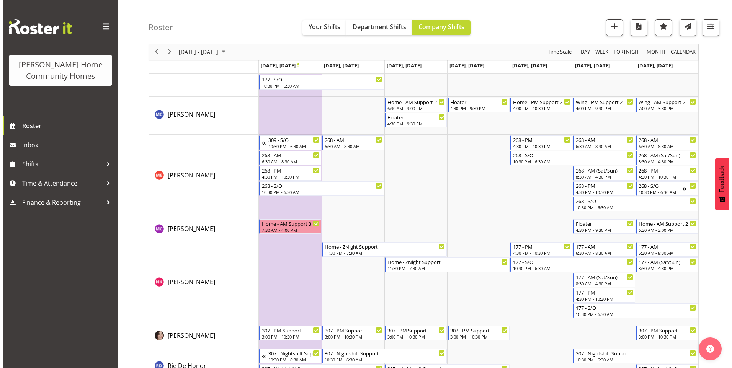
scroll to position [888, 0]
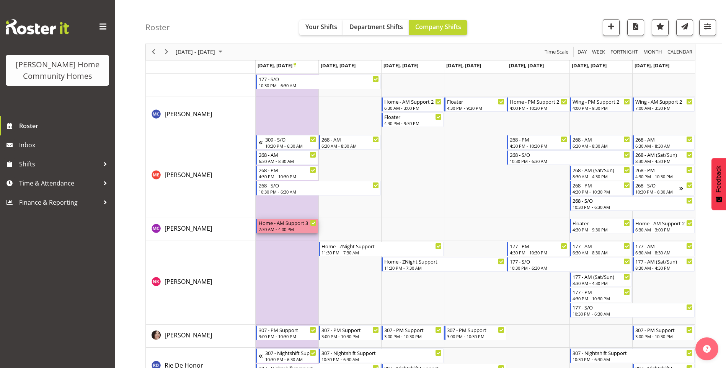
click at [297, 225] on div "Home - AM Support 3" at bounding box center [288, 223] width 58 height 8
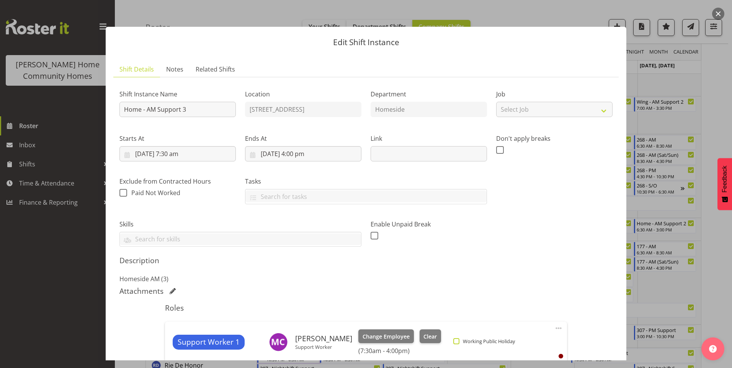
click at [453, 341] on span at bounding box center [456, 341] width 6 height 6
click at [453, 341] on input "Working Public Holiday" at bounding box center [455, 341] width 5 height 5
checkbox input "true"
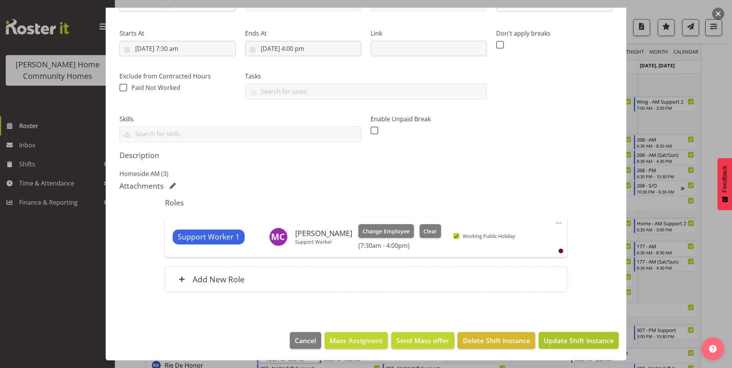
click at [562, 343] on span "Update Shift Instance" at bounding box center [579, 341] width 70 height 10
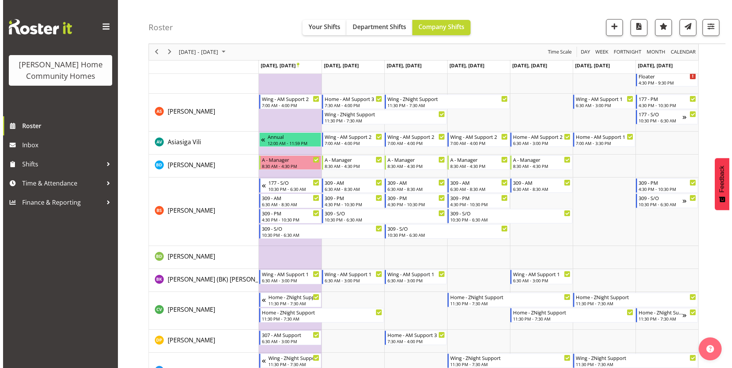
scroll to position [0, 0]
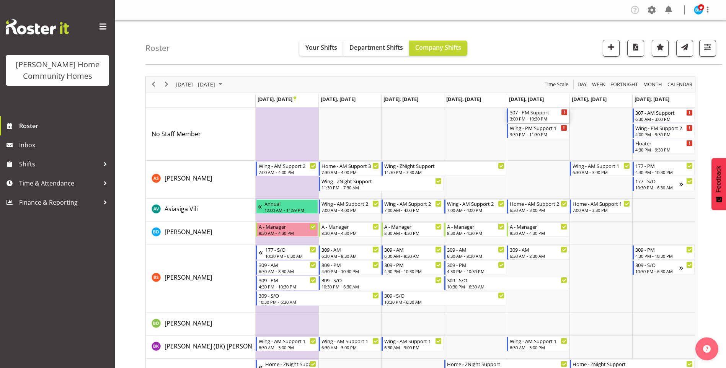
click at [546, 116] on div "3:00 PM - 10:30 PM" at bounding box center [539, 119] width 58 height 6
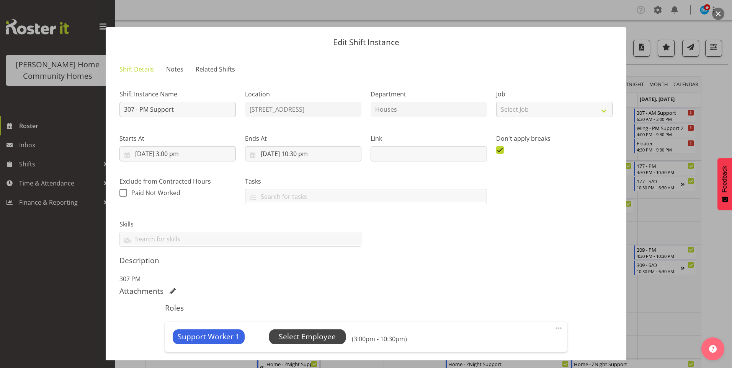
click at [335, 335] on span "Select Employee" at bounding box center [307, 337] width 77 height 15
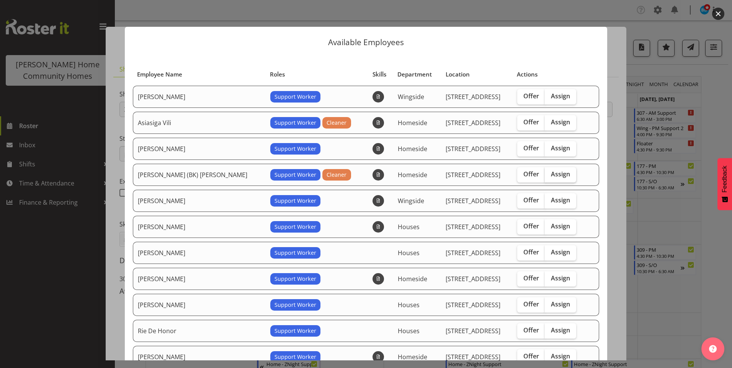
click at [554, 172] on span "Assign" at bounding box center [560, 174] width 19 height 8
click at [550, 172] on input "Assign" at bounding box center [547, 174] width 5 height 5
checkbox input "true"
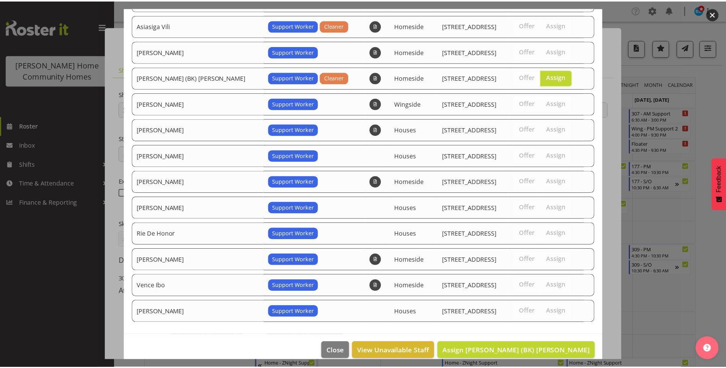
scroll to position [108, 0]
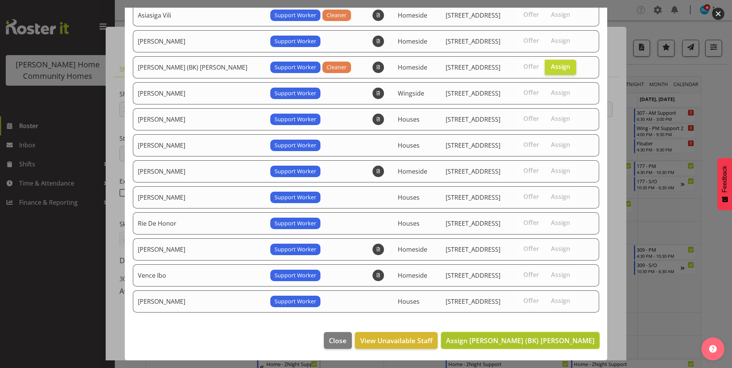
click at [568, 344] on span "Assign Brijesh (BK) Kachhadiya" at bounding box center [520, 340] width 149 height 9
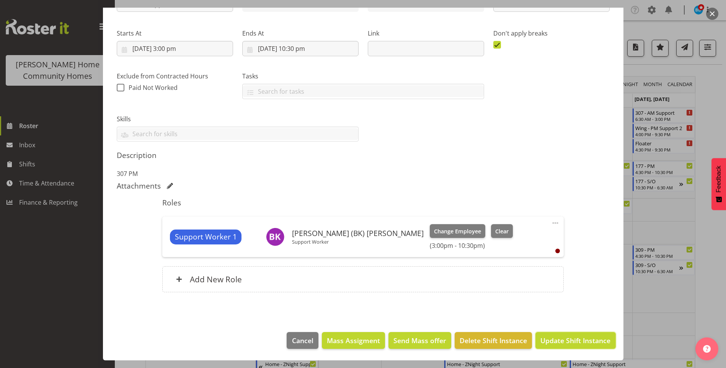
click at [568, 344] on span "Update Shift Instance" at bounding box center [576, 341] width 70 height 10
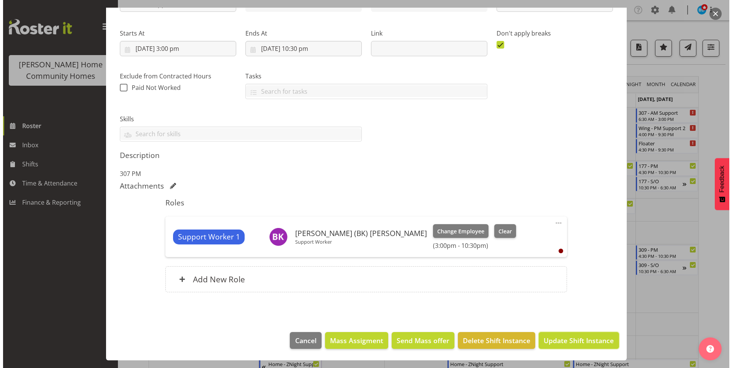
scroll to position [75, 0]
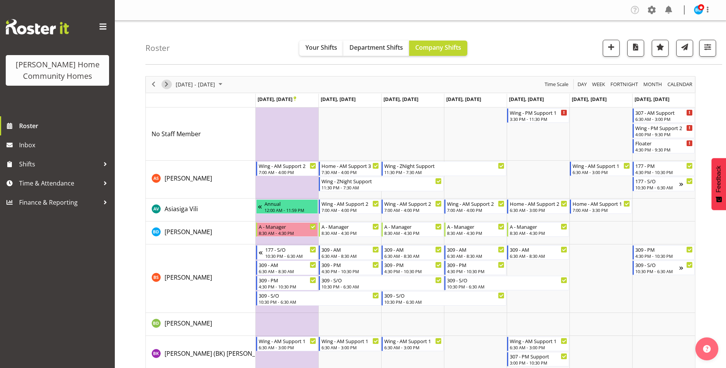
click at [167, 83] on span "Next" at bounding box center [166, 85] width 9 height 10
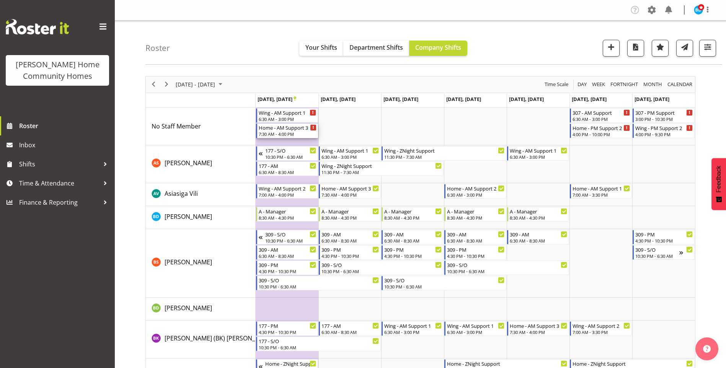
click at [288, 133] on div "7:30 AM - 4:00 PM" at bounding box center [288, 134] width 58 height 6
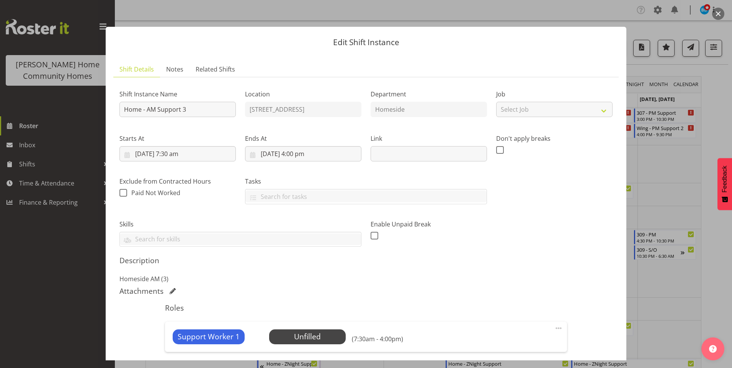
scroll to position [95, 0]
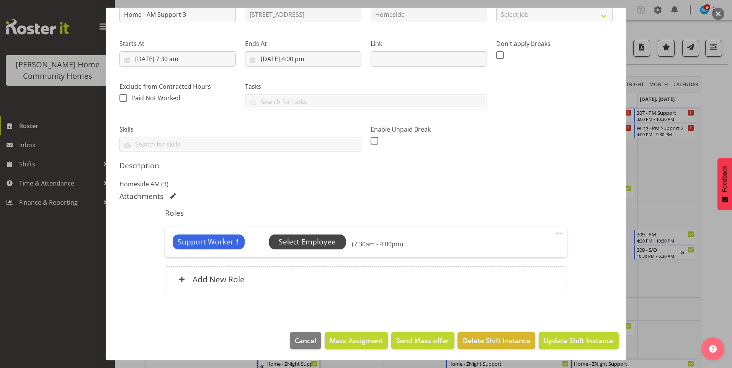
click at [325, 244] on span "Select Employee" at bounding box center [307, 242] width 57 height 11
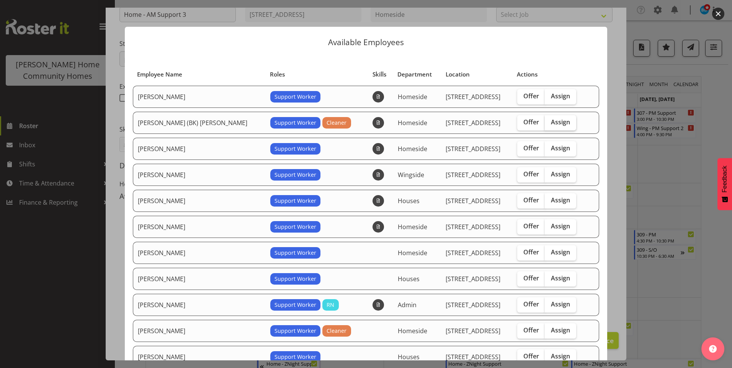
click at [558, 120] on label "Assign" at bounding box center [560, 122] width 31 height 15
click at [550, 120] on input "Assign" at bounding box center [547, 122] width 5 height 5
checkbox input "true"
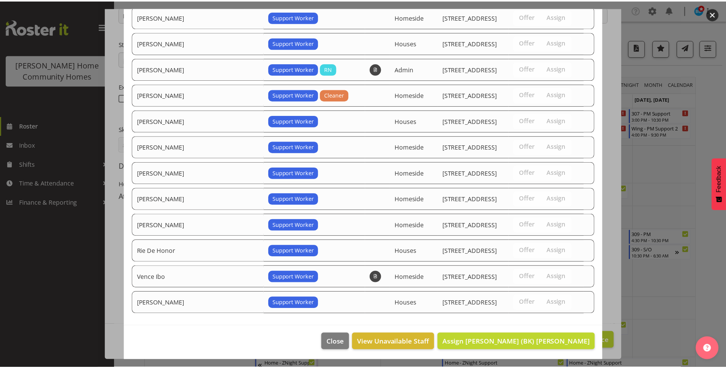
scroll to position [238, 0]
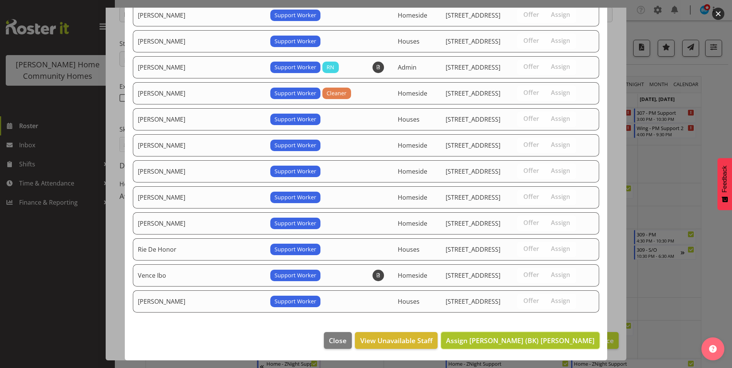
click at [550, 342] on span "Assign Brijesh (BK) Kachhadiya" at bounding box center [520, 340] width 149 height 9
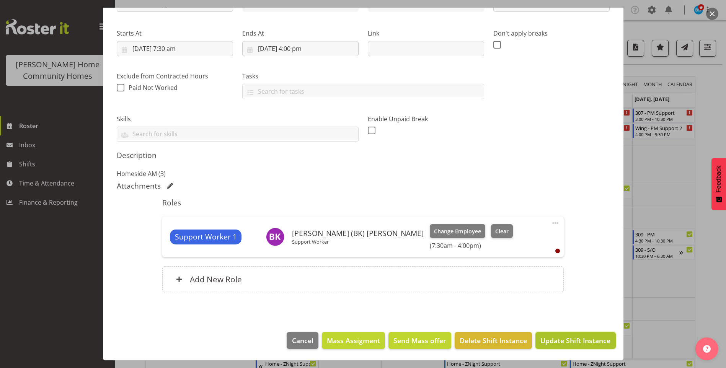
click at [559, 343] on span "Update Shift Instance" at bounding box center [576, 341] width 70 height 10
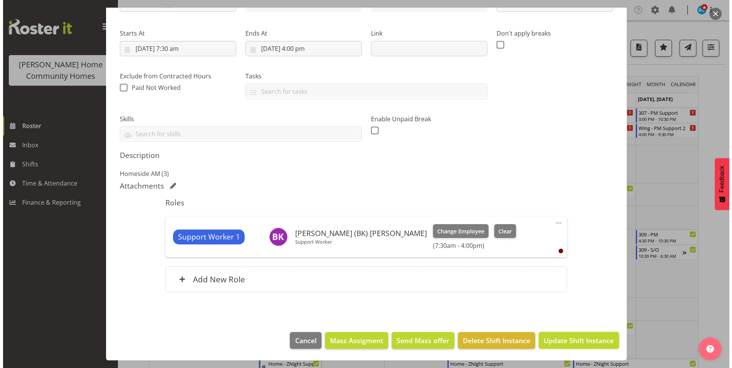
scroll to position [75, 0]
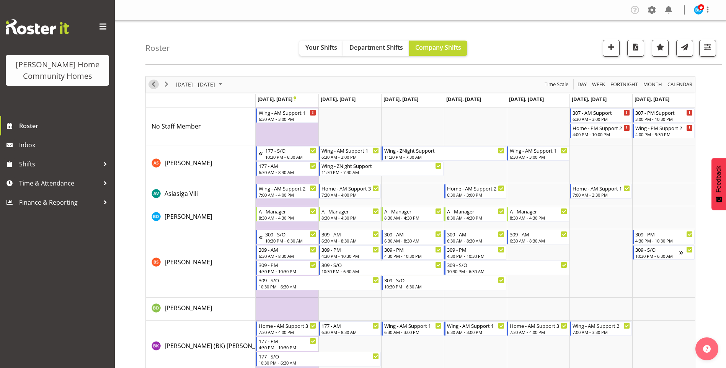
click at [151, 83] on span "Previous" at bounding box center [153, 85] width 9 height 10
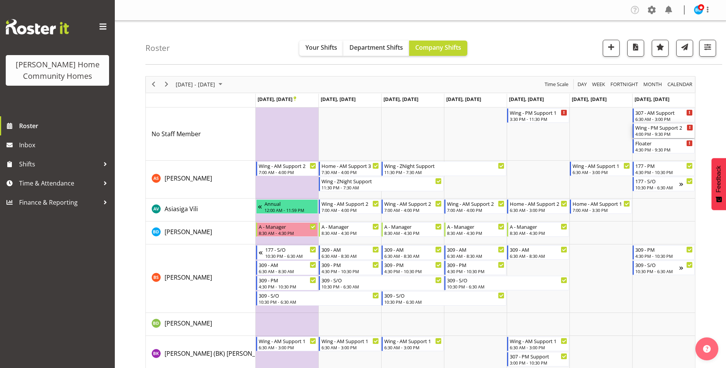
click at [662, 131] on div "Wing - PM Support 2" at bounding box center [665, 128] width 58 height 8
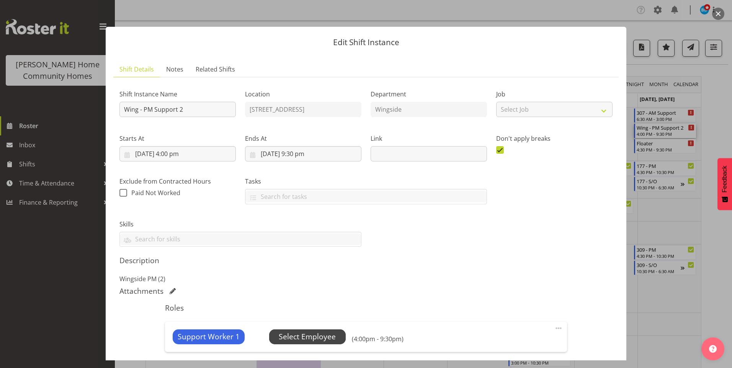
click at [338, 332] on span "Select Employee" at bounding box center [307, 337] width 77 height 15
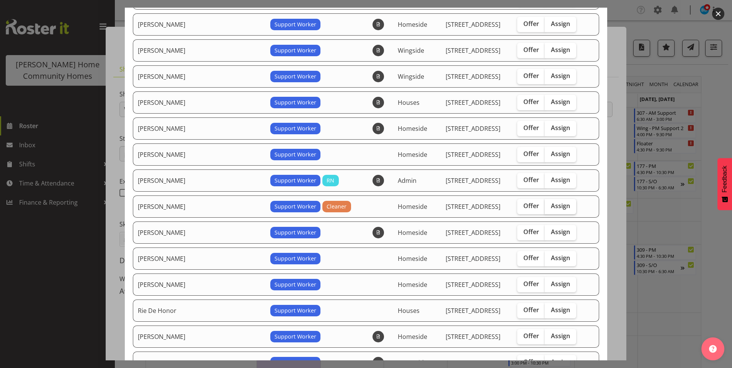
scroll to position [153, 0]
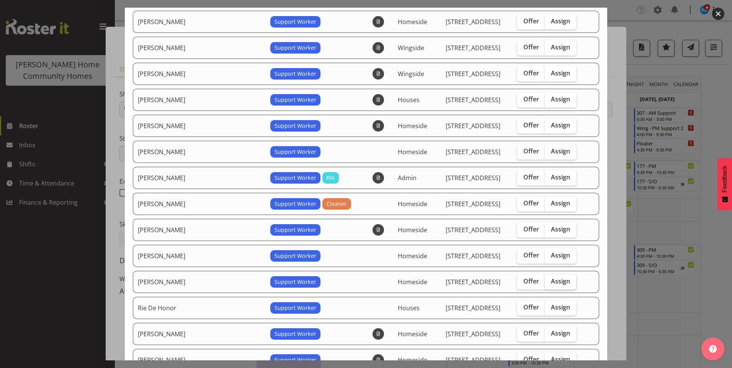
click at [553, 282] on span "Assign" at bounding box center [560, 282] width 19 height 8
click at [550, 282] on input "Assign" at bounding box center [547, 281] width 5 height 5
checkbox input "true"
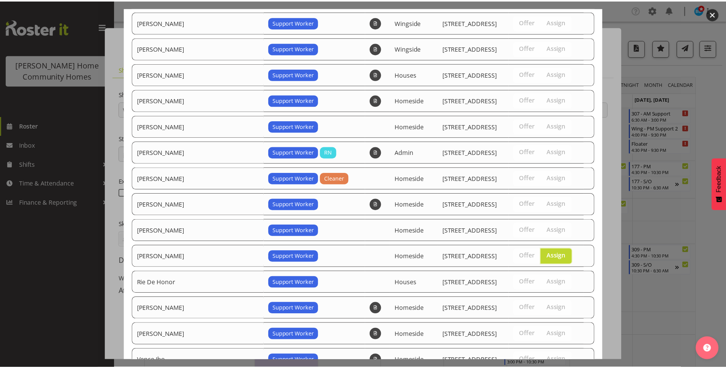
scroll to position [264, 0]
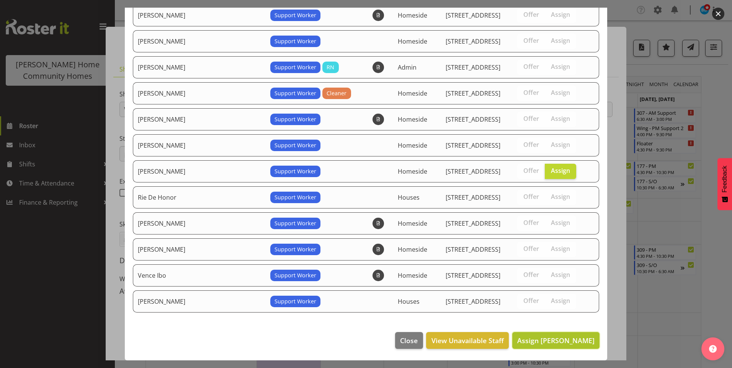
click at [564, 338] on span "Assign Miyoung Chung" at bounding box center [555, 340] width 77 height 9
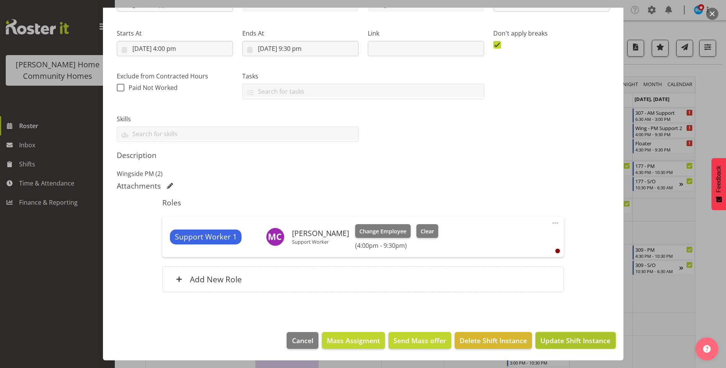
click at [564, 336] on span "Update Shift Instance" at bounding box center [576, 341] width 70 height 10
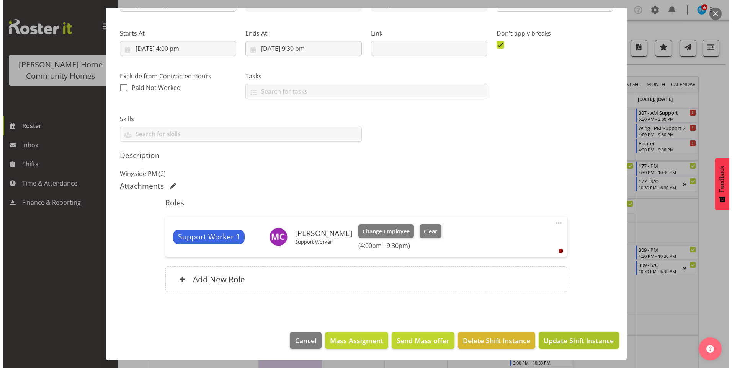
scroll to position [75, 0]
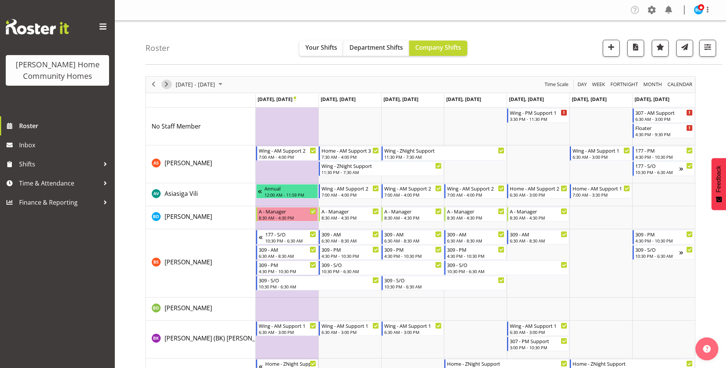
click at [167, 87] on span "Next" at bounding box center [166, 85] width 9 height 10
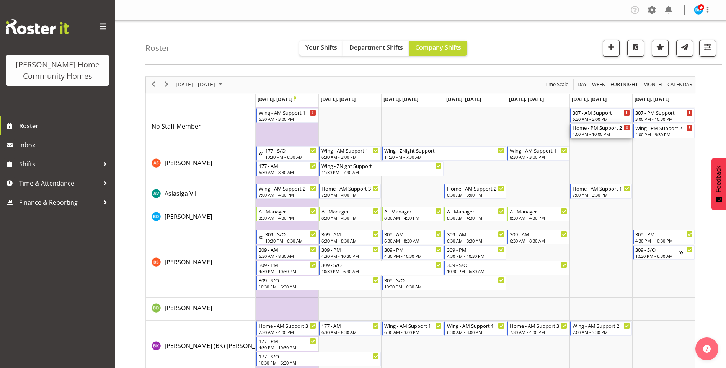
click at [603, 131] on div "Home - PM Support 2" at bounding box center [602, 128] width 58 height 8
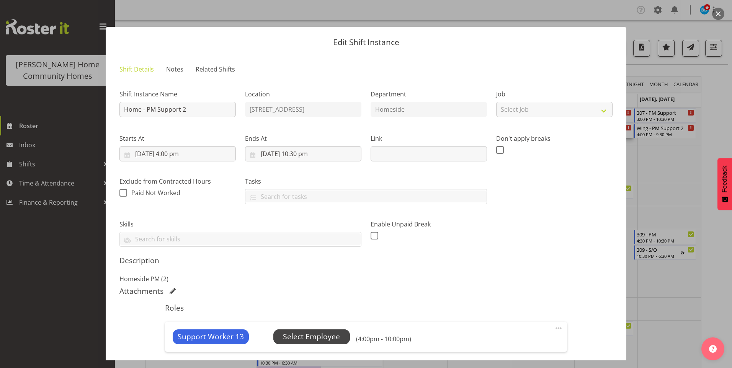
click at [345, 336] on span "Select Employee" at bounding box center [311, 337] width 77 height 15
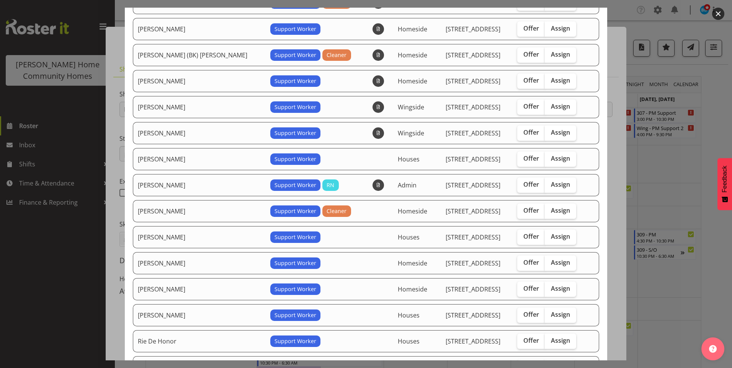
scroll to position [153, 0]
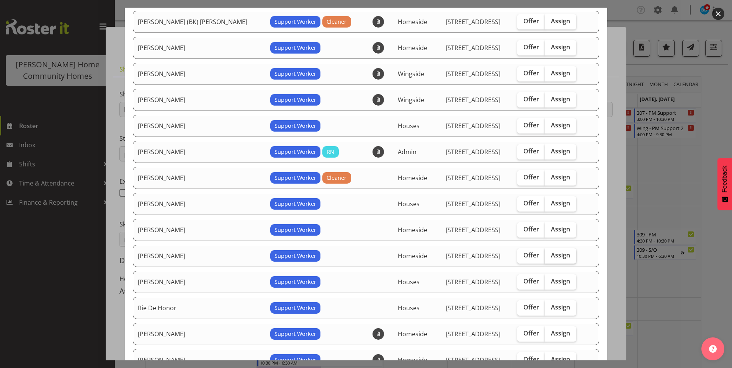
click at [558, 257] on label "Assign" at bounding box center [560, 255] width 31 height 15
click at [550, 257] on input "Assign" at bounding box center [547, 255] width 5 height 5
checkbox input "true"
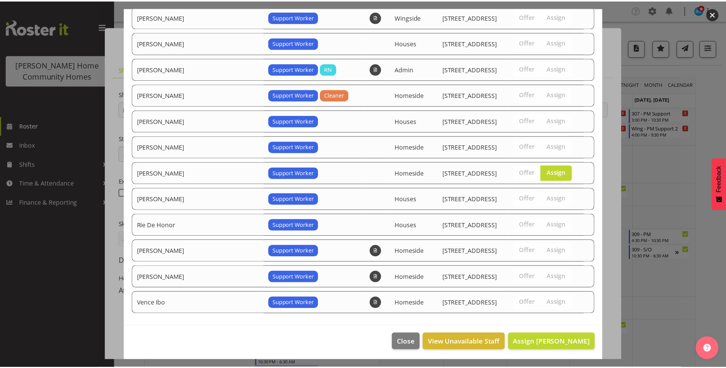
scroll to position [238, 0]
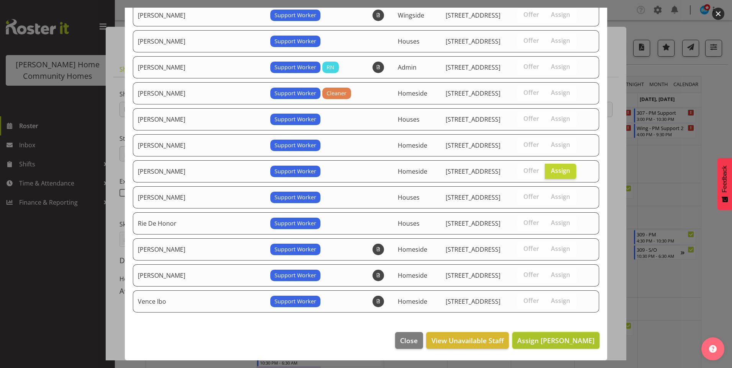
click at [566, 340] on span "Assign Miyoung Chung" at bounding box center [555, 340] width 77 height 9
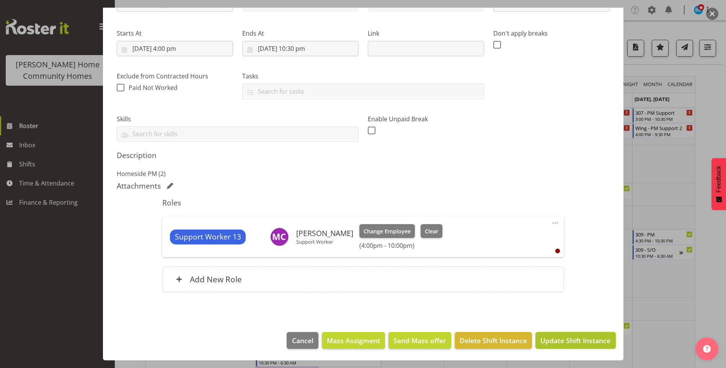
click at [569, 340] on span "Update Shift Instance" at bounding box center [576, 341] width 70 height 10
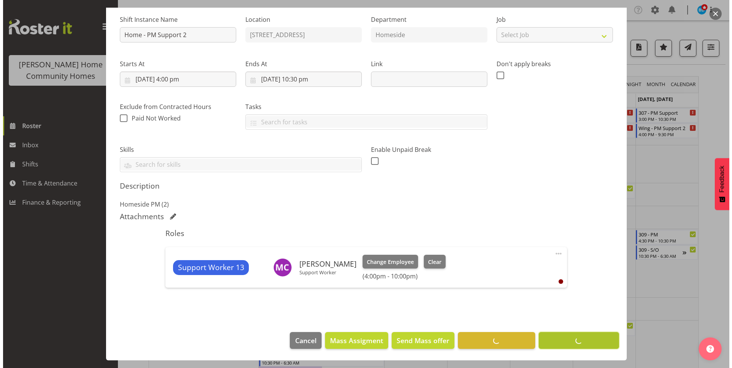
scroll to position [75, 0]
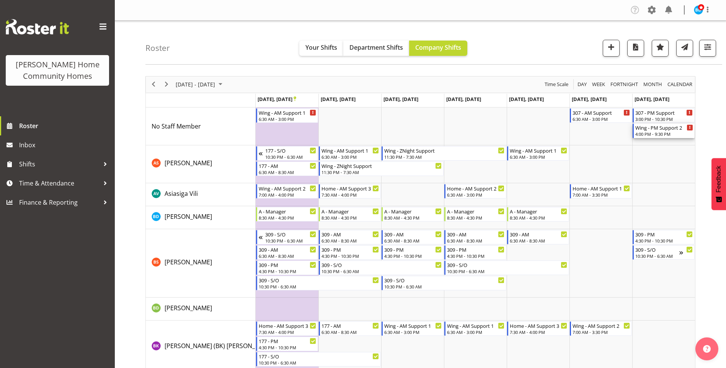
click at [664, 135] on div "4:00 PM - 9:30 PM" at bounding box center [665, 134] width 58 height 6
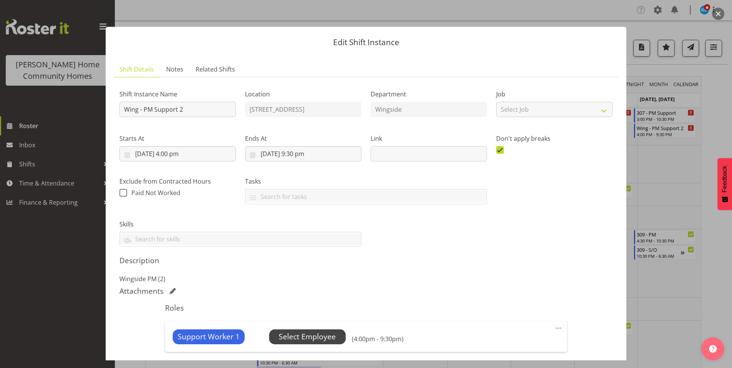
click at [319, 335] on span "Select Employee" at bounding box center [307, 337] width 57 height 11
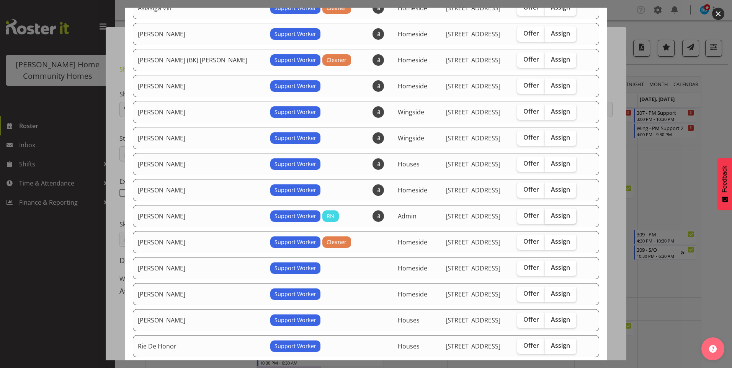
scroll to position [153, 0]
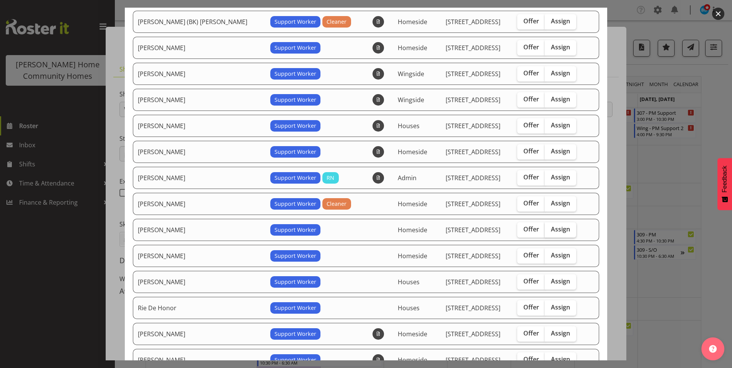
click at [551, 228] on span "Assign" at bounding box center [560, 230] width 19 height 8
click at [549, 228] on input "Assign" at bounding box center [547, 229] width 5 height 5
checkbox input "true"
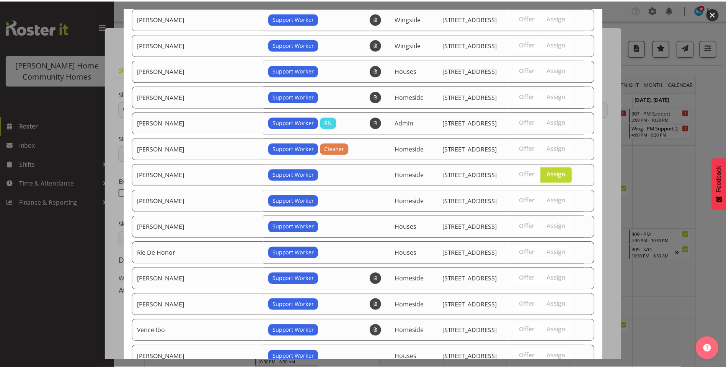
scroll to position [264, 0]
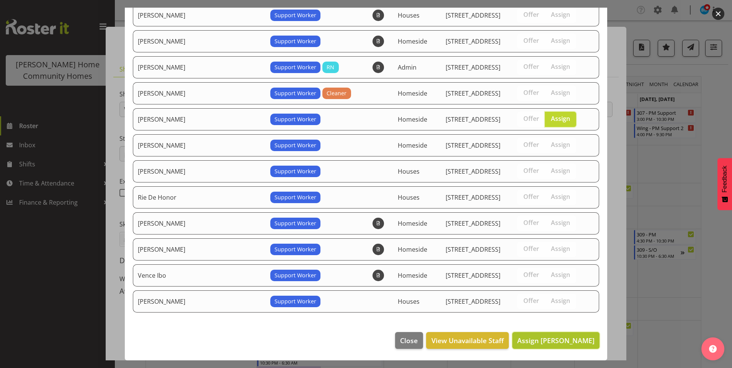
click at [567, 343] on span "Assign Miyoung Chung" at bounding box center [555, 340] width 77 height 9
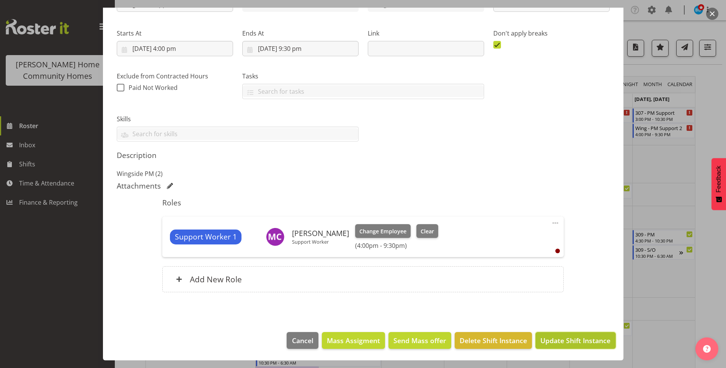
click at [568, 345] on span "Update Shift Instance" at bounding box center [576, 341] width 70 height 10
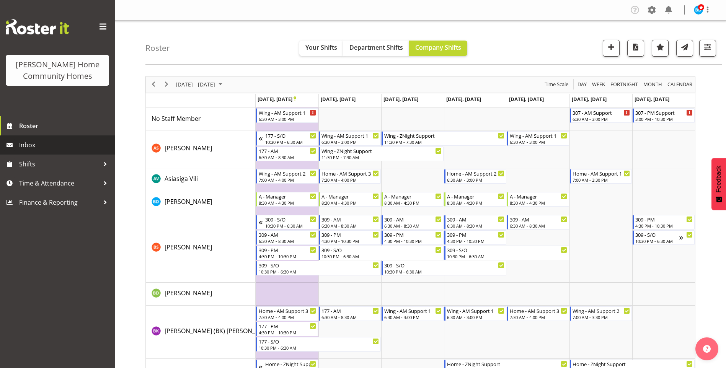
click at [40, 146] on span "Inbox" at bounding box center [65, 144] width 92 height 11
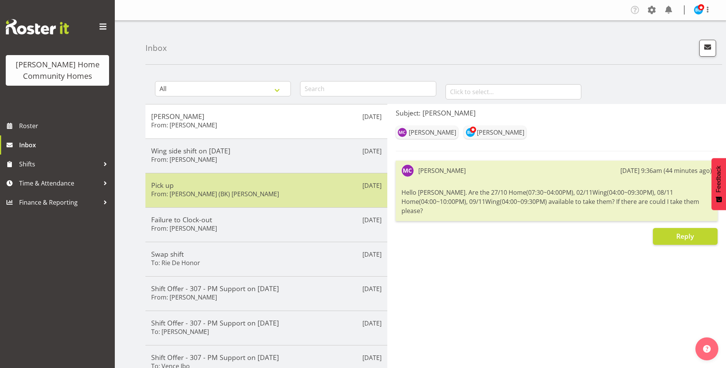
click at [286, 197] on div "Pick up From: [PERSON_NAME] (BK) [PERSON_NAME]" at bounding box center [266, 190] width 231 height 19
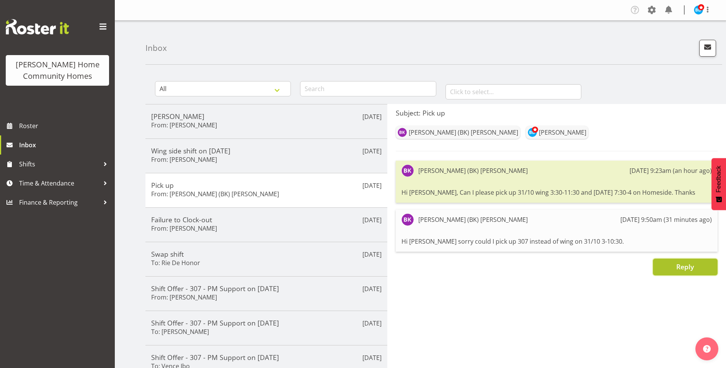
click at [677, 265] on span "Reply" at bounding box center [686, 266] width 18 height 9
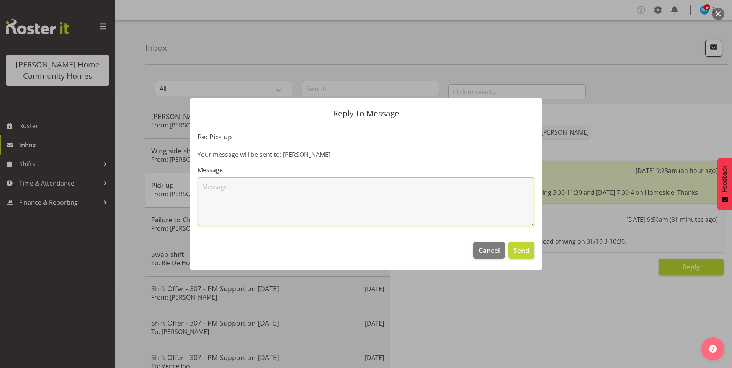
click at [406, 213] on textarea at bounding box center [366, 202] width 337 height 49
type textarea "Hi BK, thank you for your offer to work 31/10 307 3.00pm - 10.30pm and 03/11 Ho…"
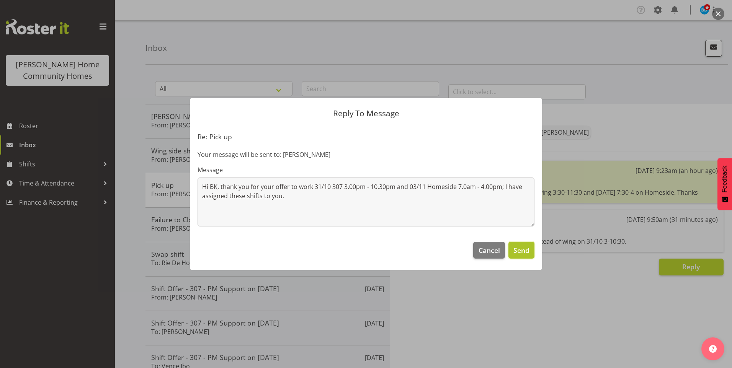
click at [522, 255] on span "Send" at bounding box center [521, 250] width 16 height 10
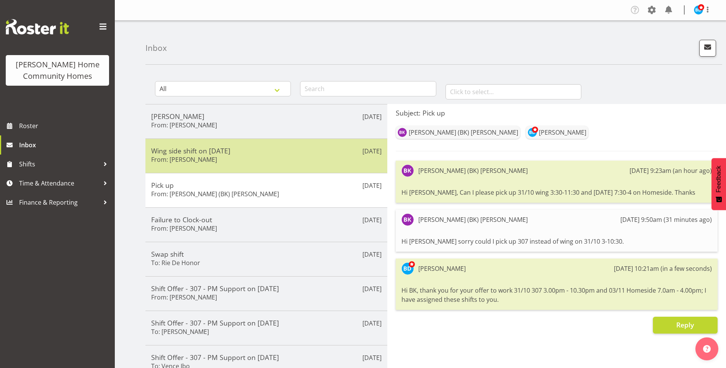
click at [217, 153] on h5 "Wing side shift on [DATE]" at bounding box center [266, 151] width 231 height 8
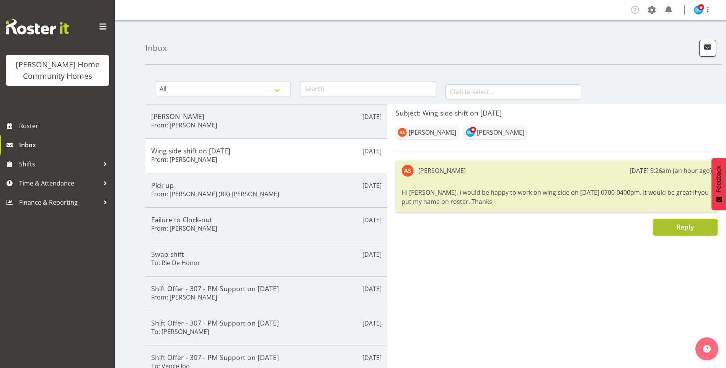
click at [672, 228] on button "Reply" at bounding box center [685, 227] width 65 height 17
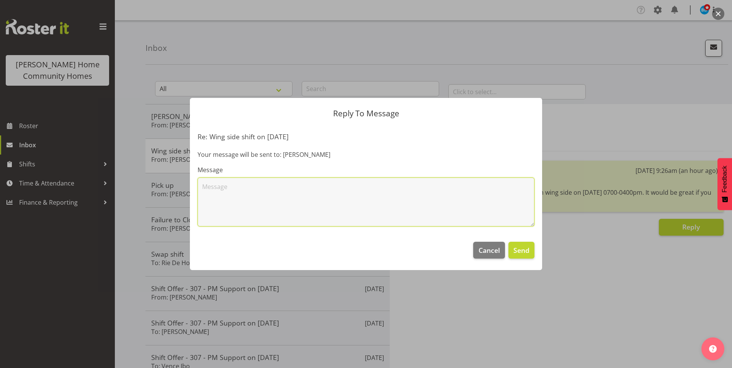
click at [281, 196] on textarea at bounding box center [366, 202] width 337 height 49
type textarea "Hi [PERSON_NAME], thank you for your offer to work 27/10 Wingside 7.00am - 4.00…"
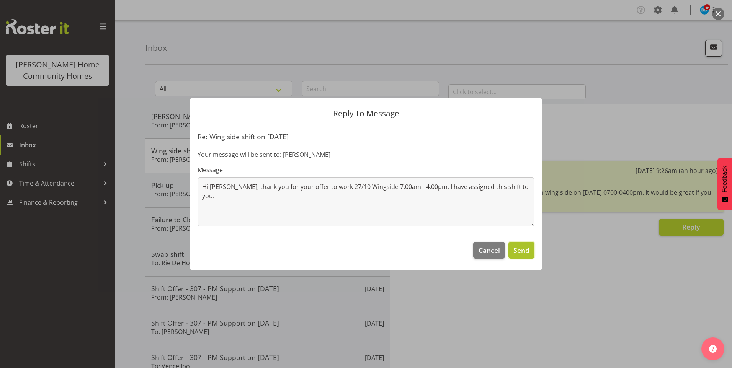
click at [523, 254] on span "Send" at bounding box center [521, 250] width 16 height 10
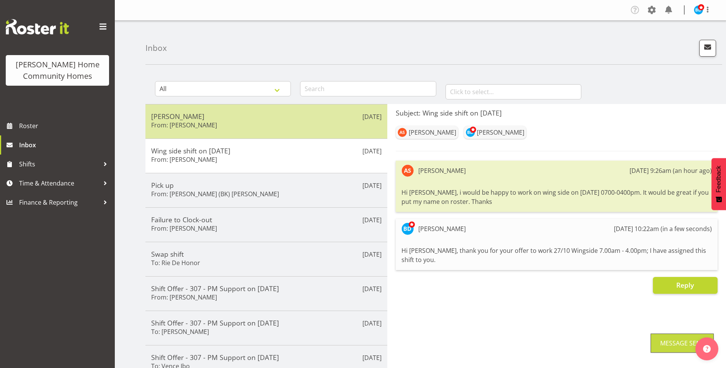
click at [168, 126] on h6 "From: [PERSON_NAME]" at bounding box center [184, 125] width 66 height 8
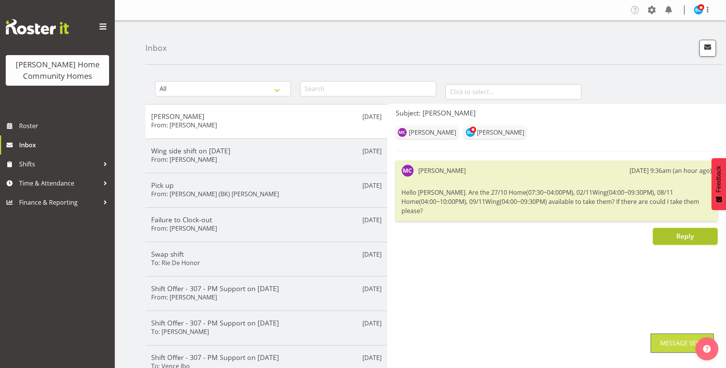
click at [682, 232] on span "Reply" at bounding box center [686, 236] width 18 height 10
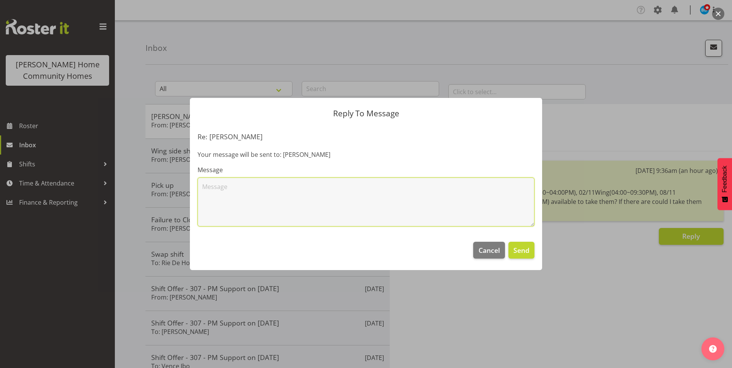
drag, startPoint x: 239, startPoint y: 190, endPoint x: 247, endPoint y: 183, distance: 10.6
click at [239, 190] on textarea at bounding box center [366, 202] width 337 height 49
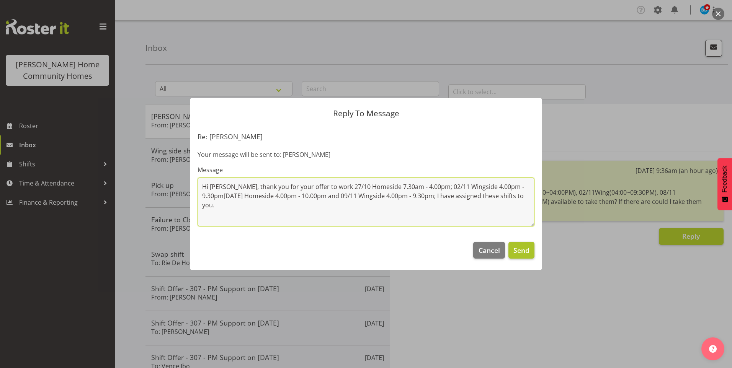
type textarea "Hi [PERSON_NAME], thank you for your offer to work 27/10 Homeside 7.30am - 4.00…"
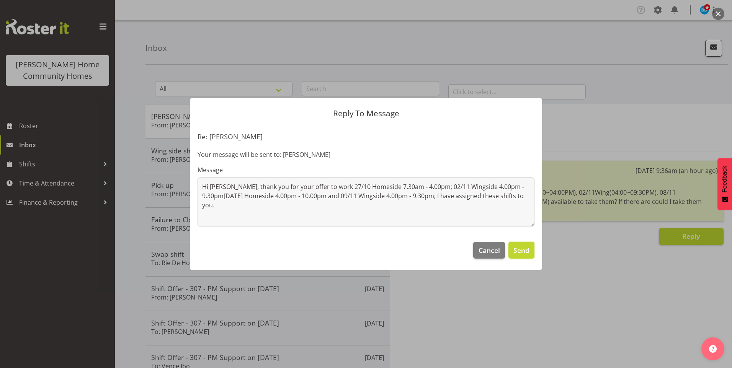
click at [523, 249] on span "Send" at bounding box center [521, 250] width 16 height 10
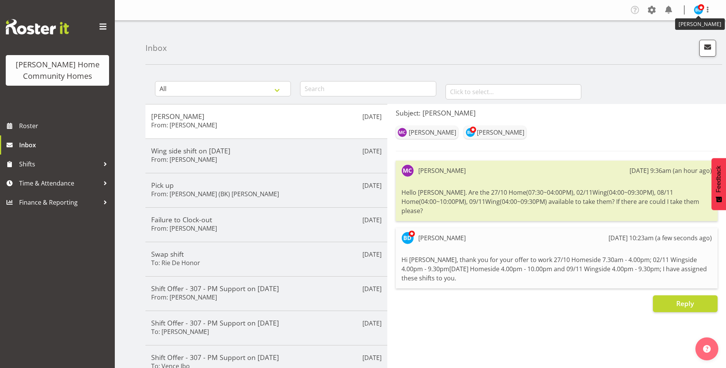
click at [703, 9] on span at bounding box center [701, 7] width 6 height 6
click at [667, 41] on link "Log Out" at bounding box center [676, 40] width 74 height 14
